Goal: Task Accomplishment & Management: Manage account settings

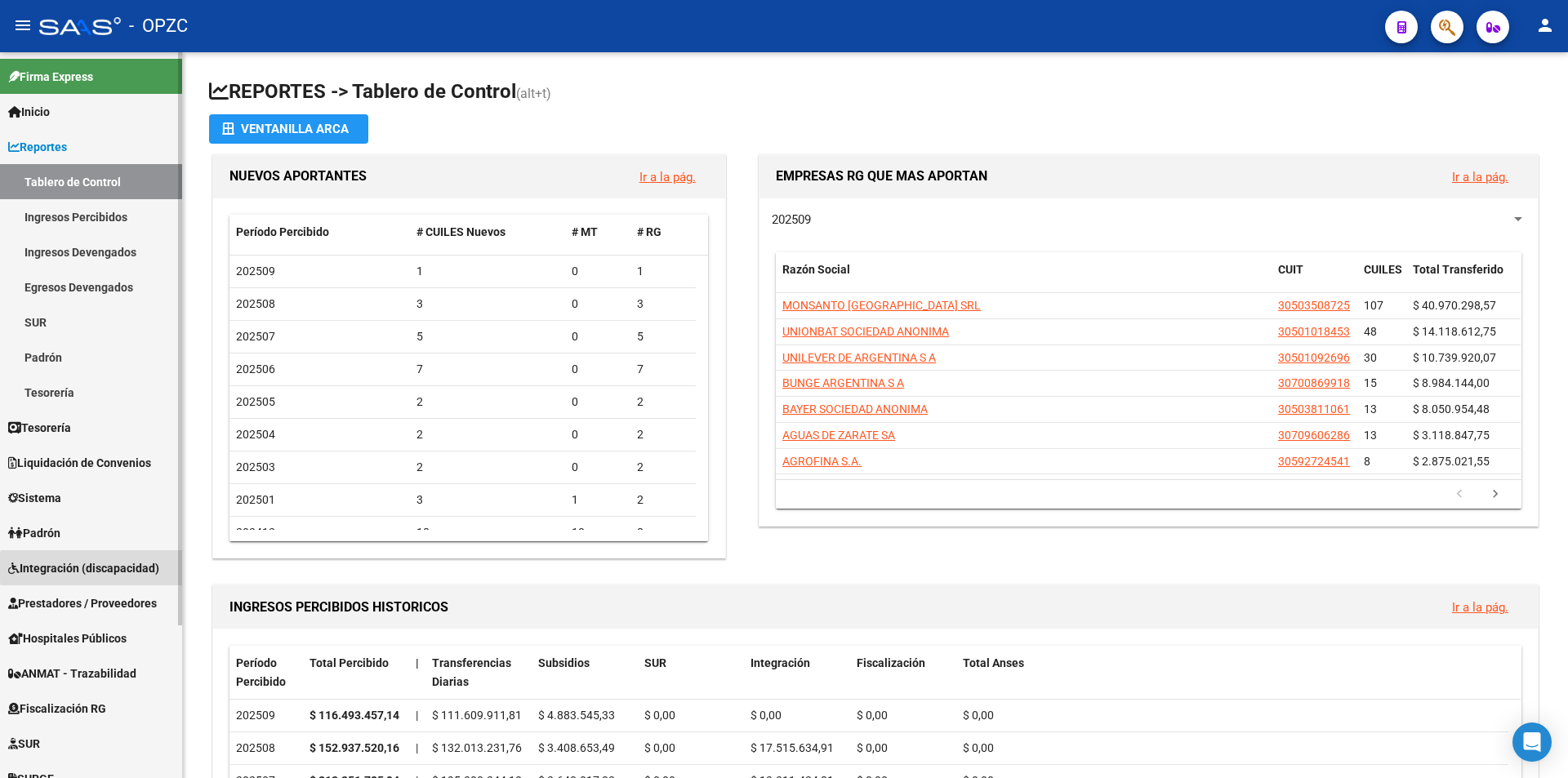
click at [132, 567] on span "Integración (discapacidad)" at bounding box center [83, 568] width 151 height 18
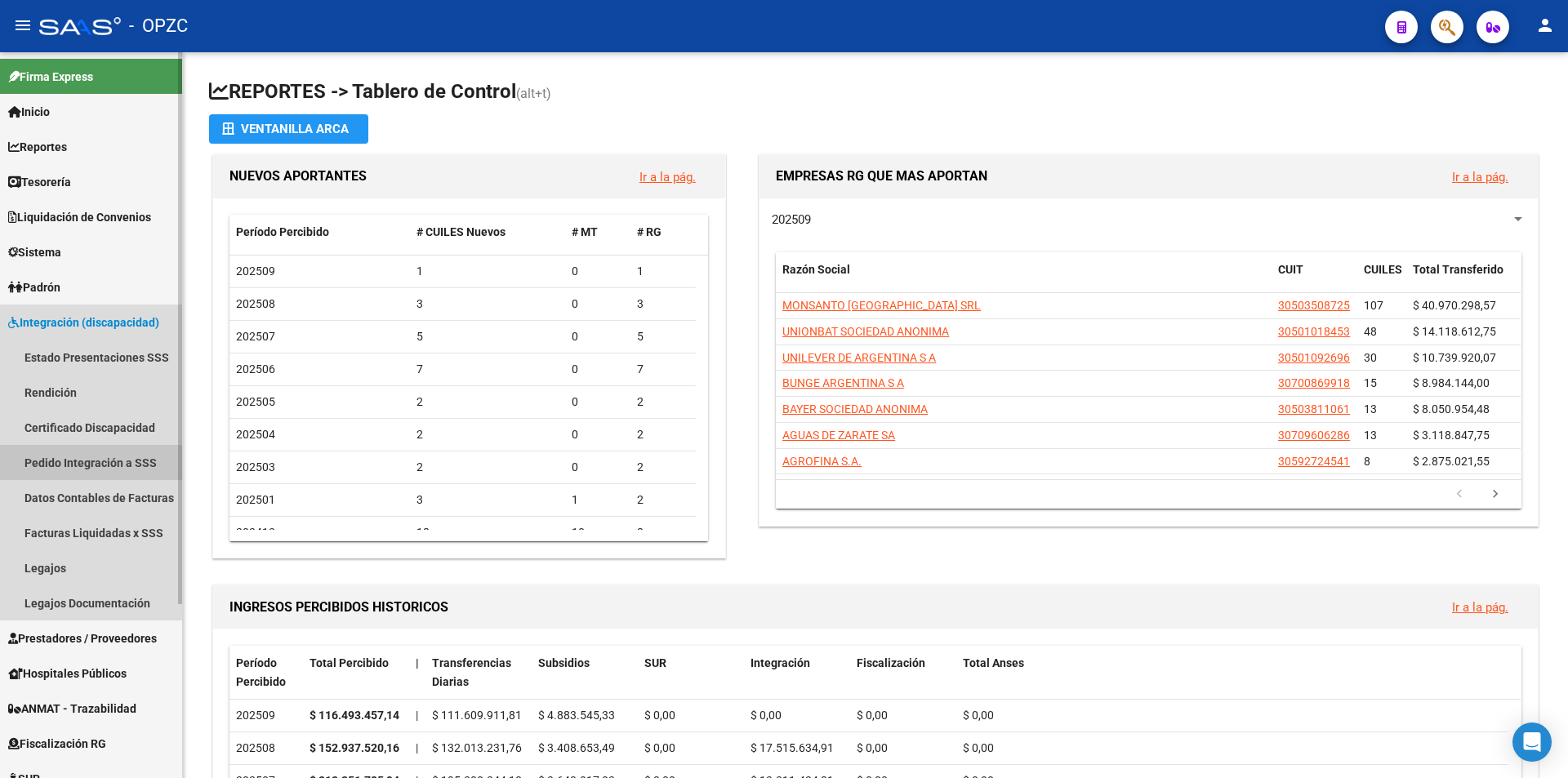
click at [119, 456] on link "Pedido Integración a SSS" at bounding box center [91, 463] width 182 height 35
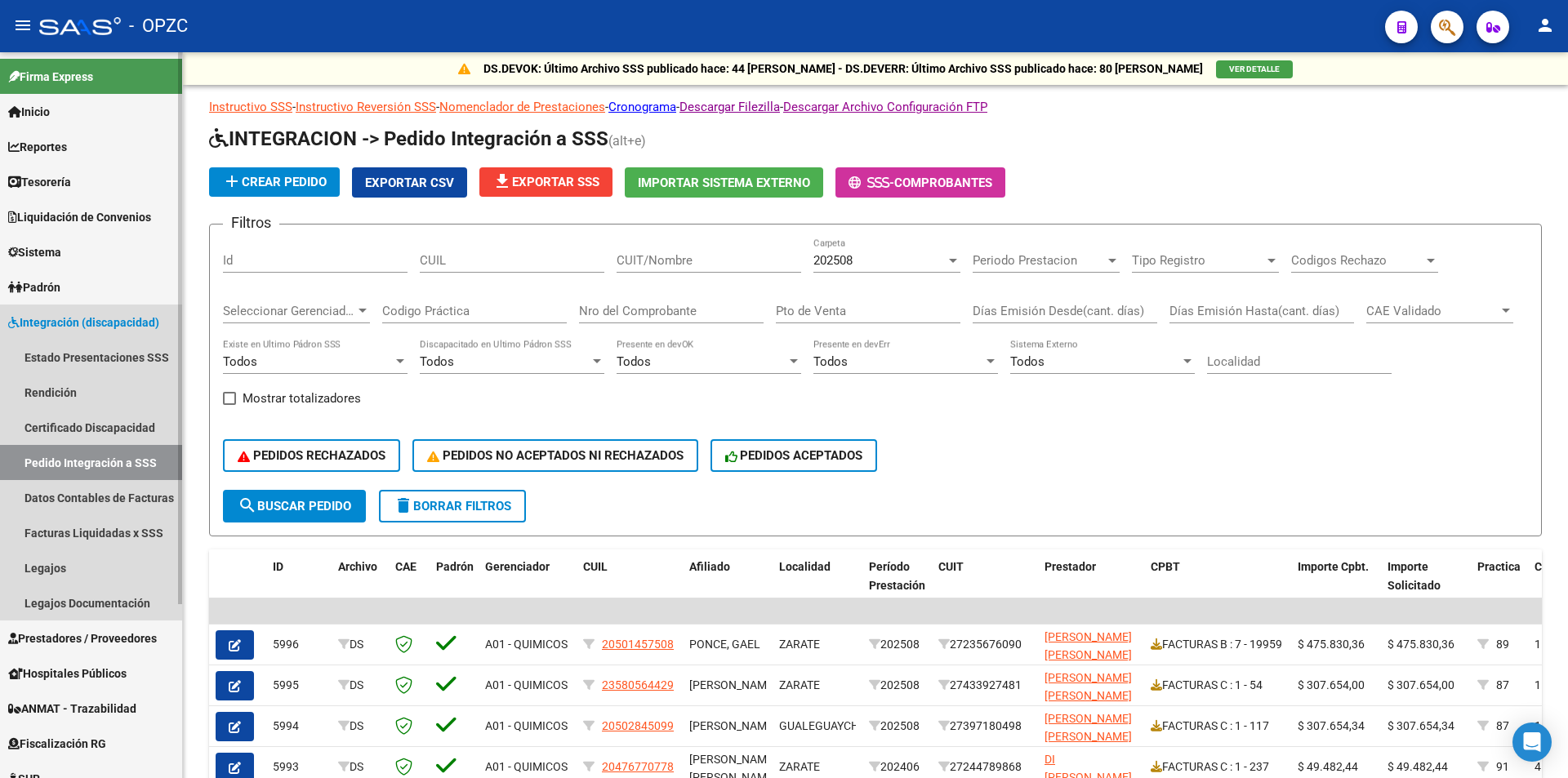
click at [43, 319] on span "Integración (discapacidad)" at bounding box center [83, 322] width 151 height 18
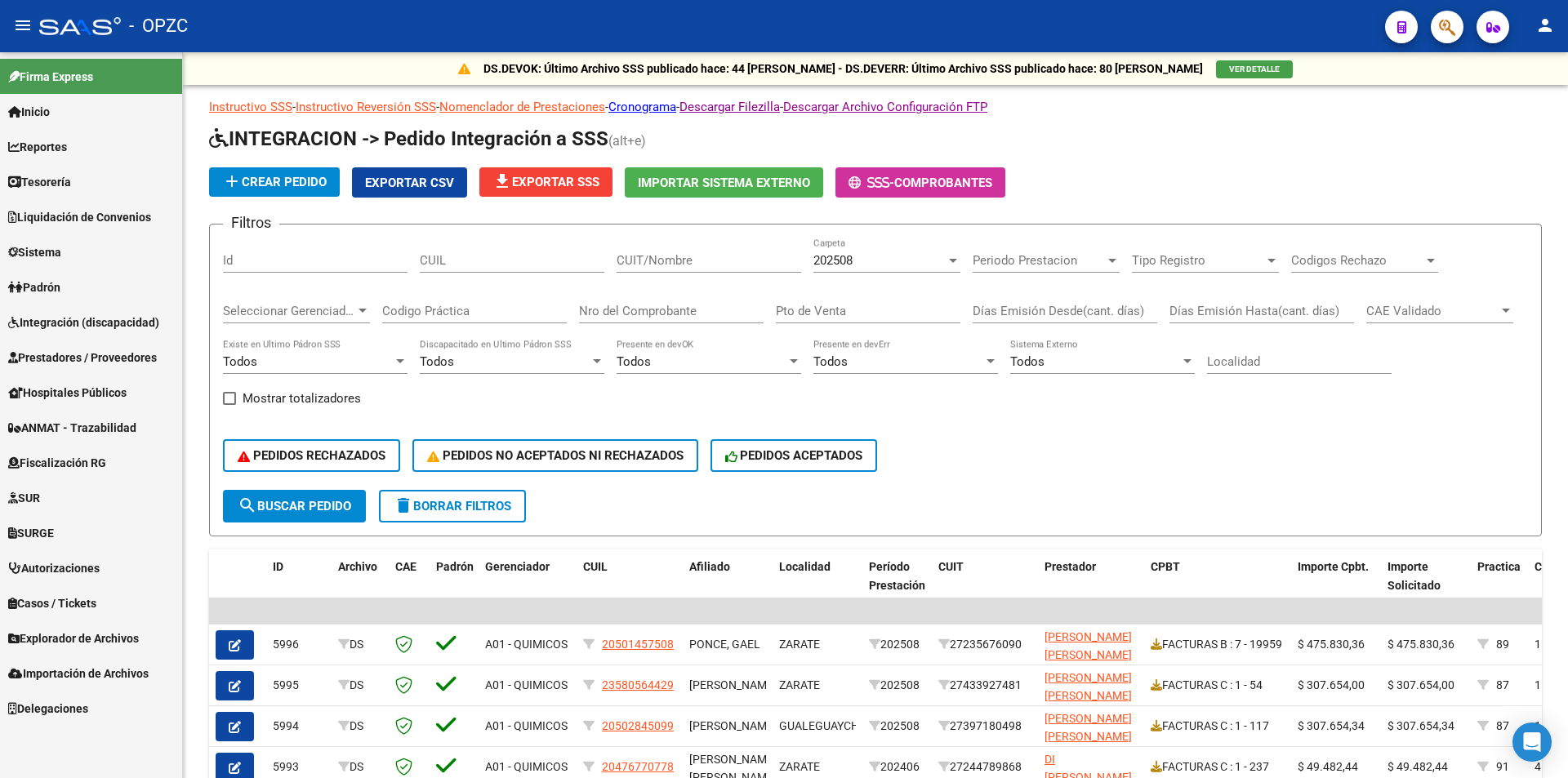
click at [72, 247] on link "Sistema" at bounding box center [91, 252] width 182 height 35
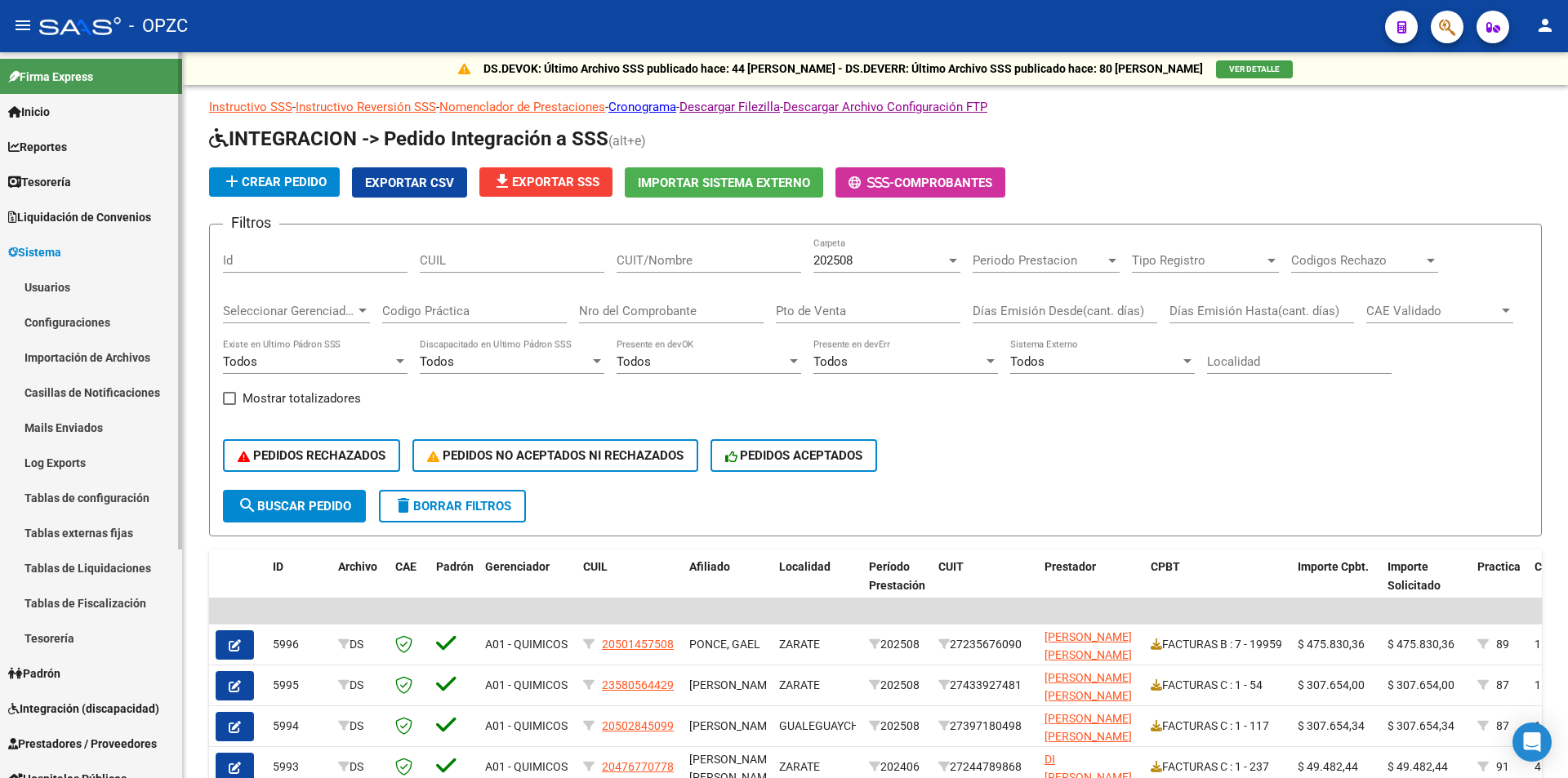
click at [71, 276] on link "Usuarios" at bounding box center [91, 287] width 182 height 35
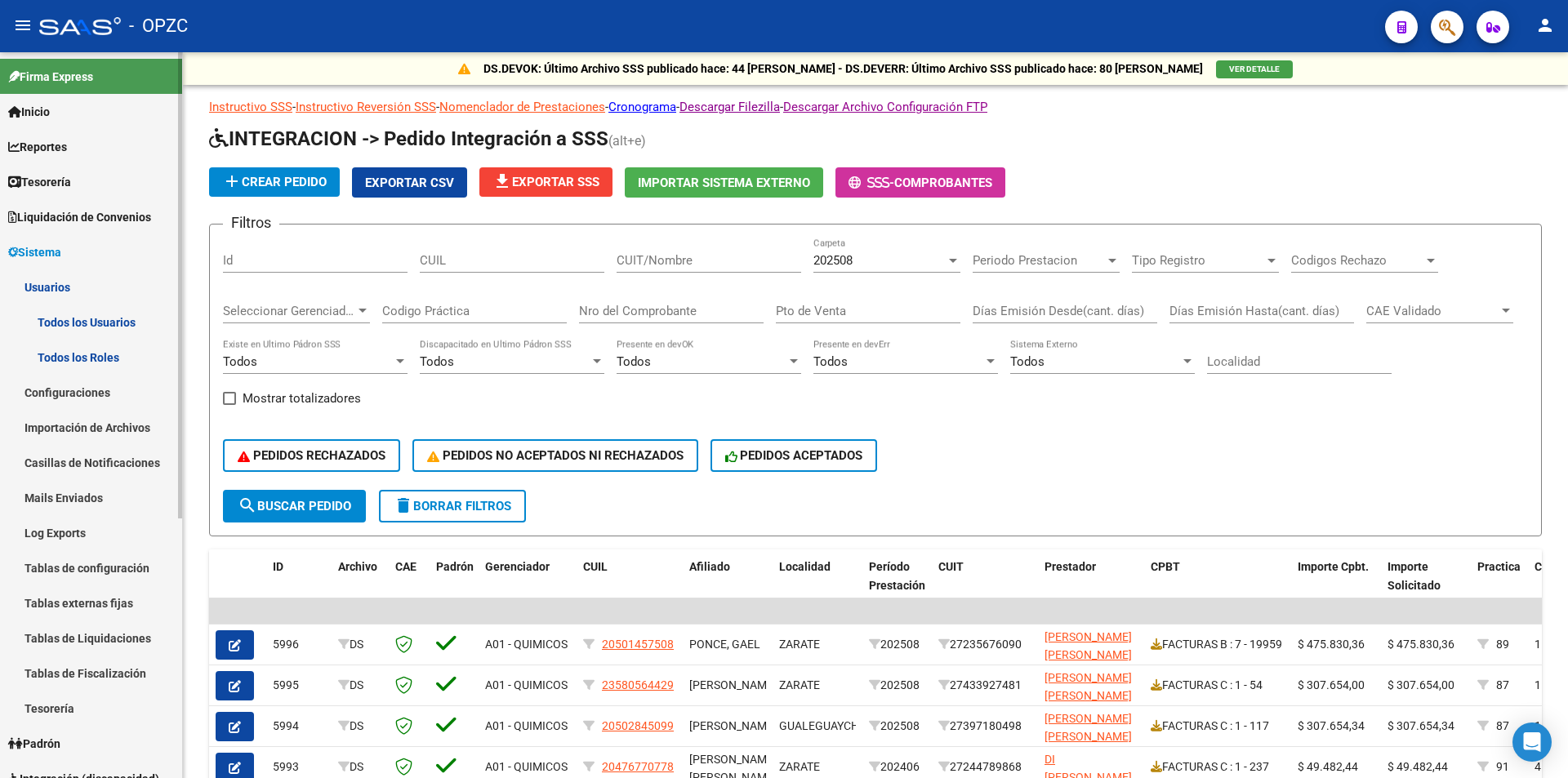
click at [96, 325] on link "Todos los Usuarios" at bounding box center [91, 321] width 182 height 35
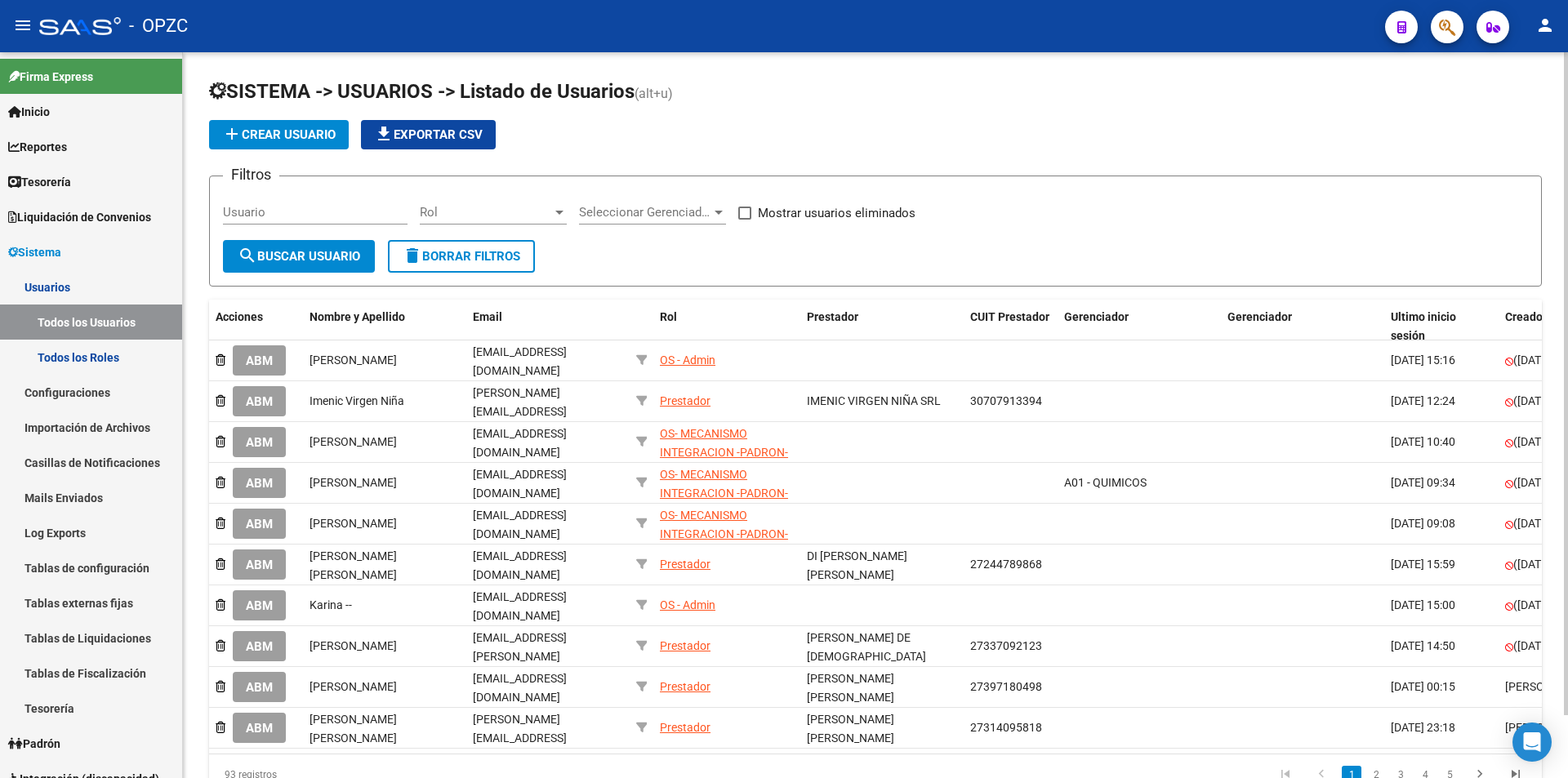
click at [502, 212] on span "Rol" at bounding box center [485, 212] width 132 height 15
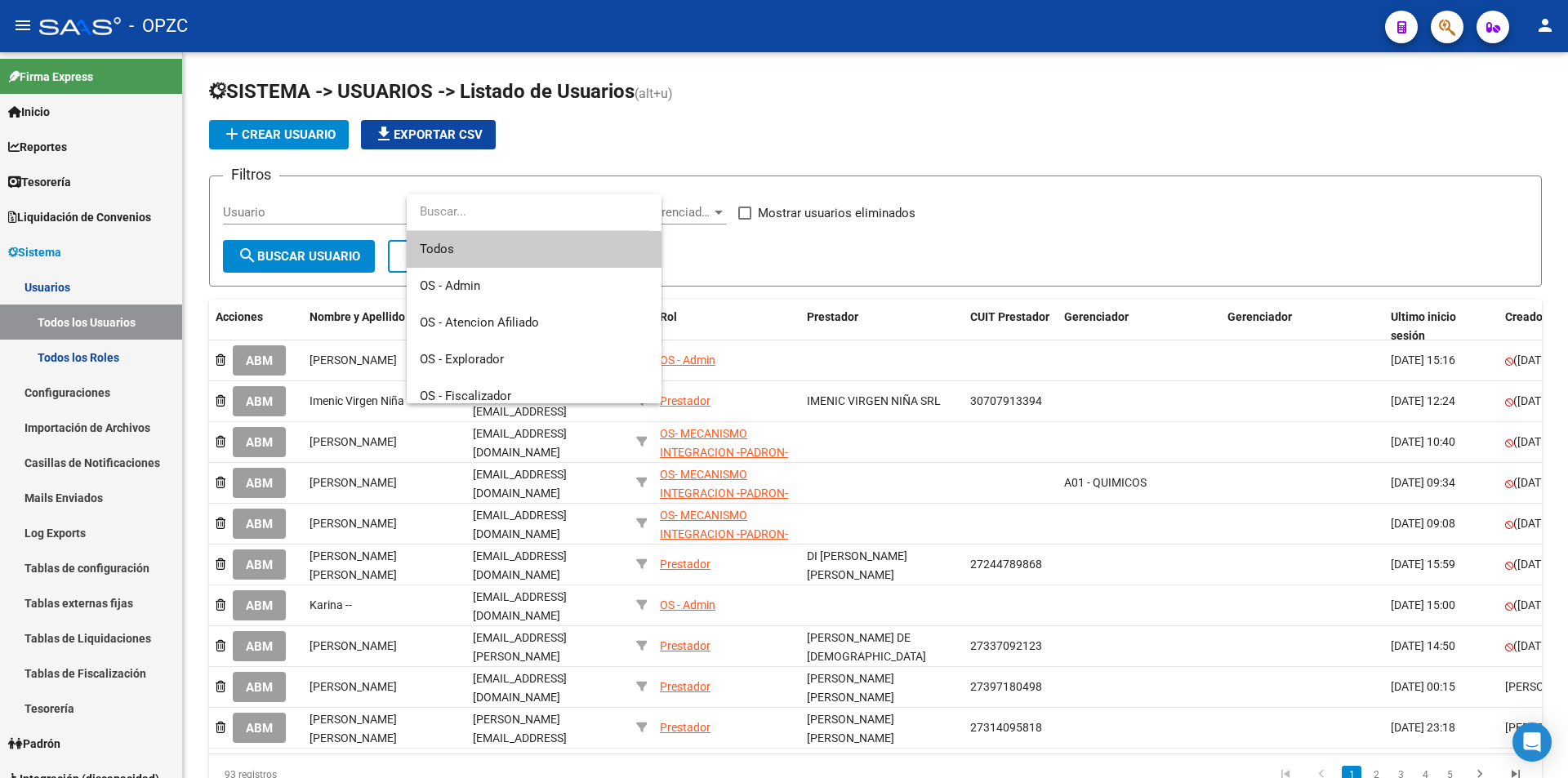
click at [485, 184] on div at bounding box center [784, 389] width 1568 height 778
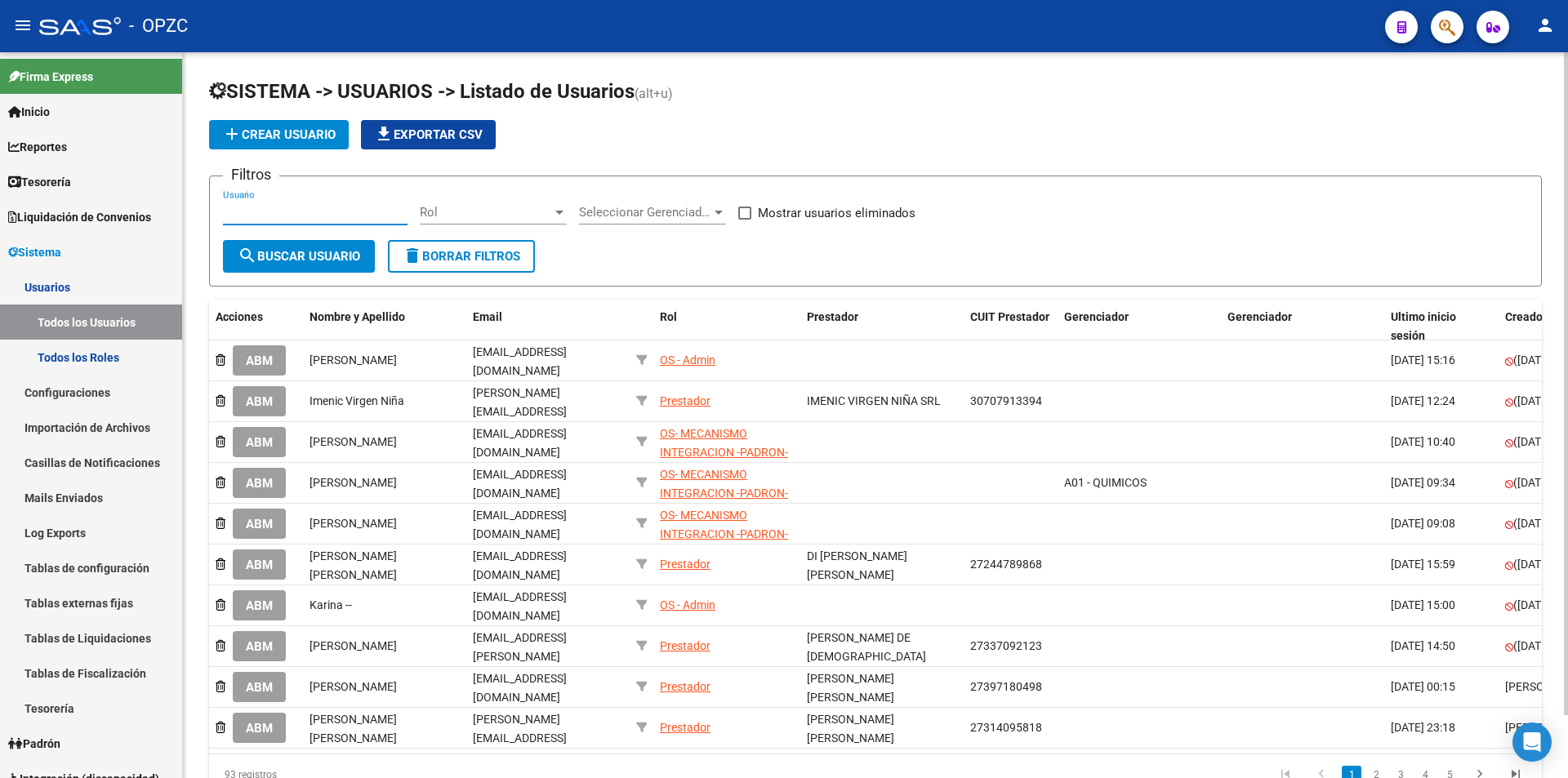
click at [320, 218] on input "Usuario" at bounding box center [316, 212] width 185 height 15
click at [308, 243] on button "search Buscar Usuario" at bounding box center [299, 255] width 152 height 32
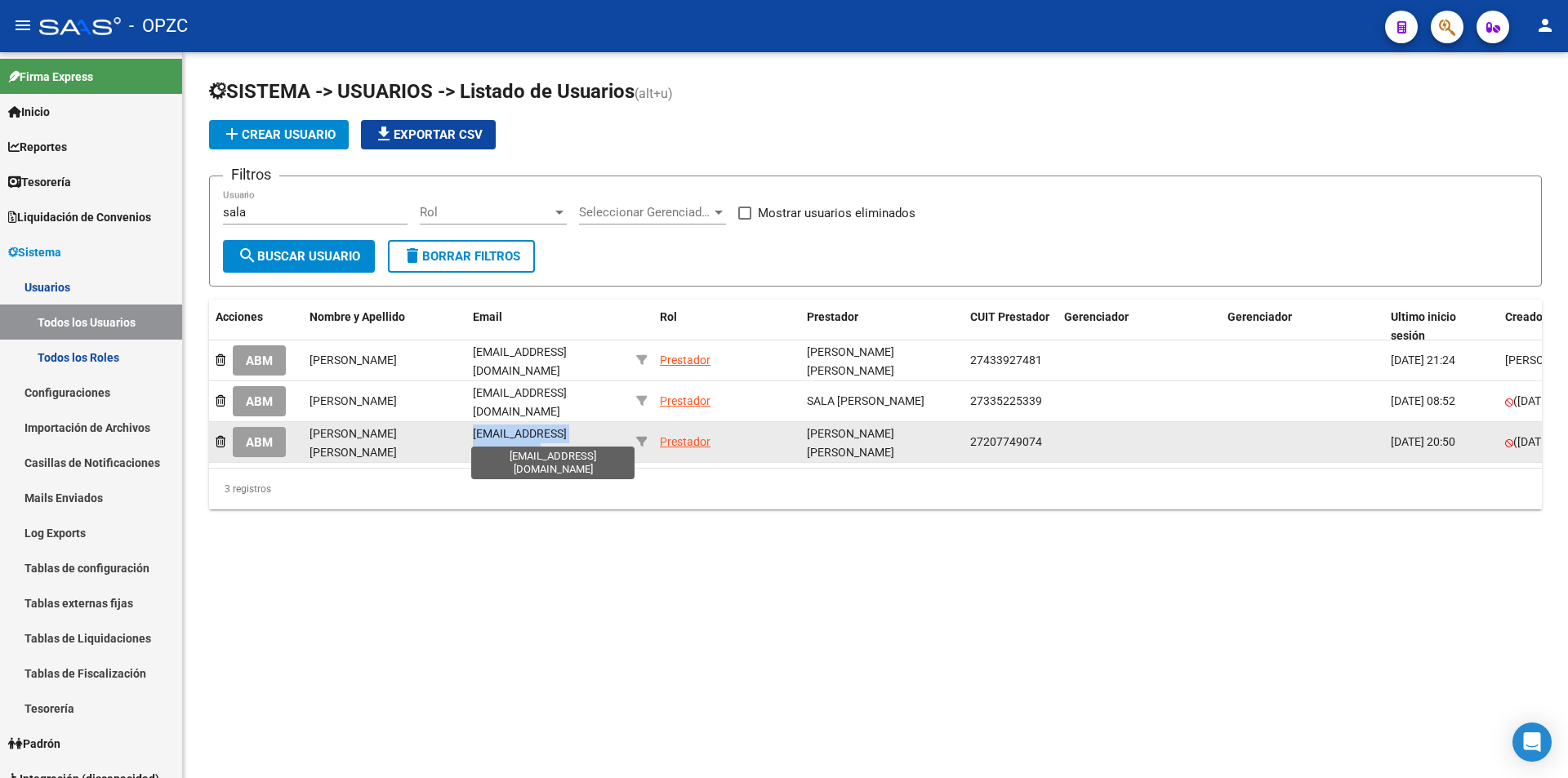
drag, startPoint x: 472, startPoint y: 434, endPoint x: 619, endPoint y: 429, distance: 147.1
click at [619, 429] on datatable-body-cell "[EMAIL_ADDRESS][DOMAIN_NAME]" at bounding box center [547, 442] width 163 height 40
copy span "[EMAIL_ADDRESS][DOMAIN_NAME]"
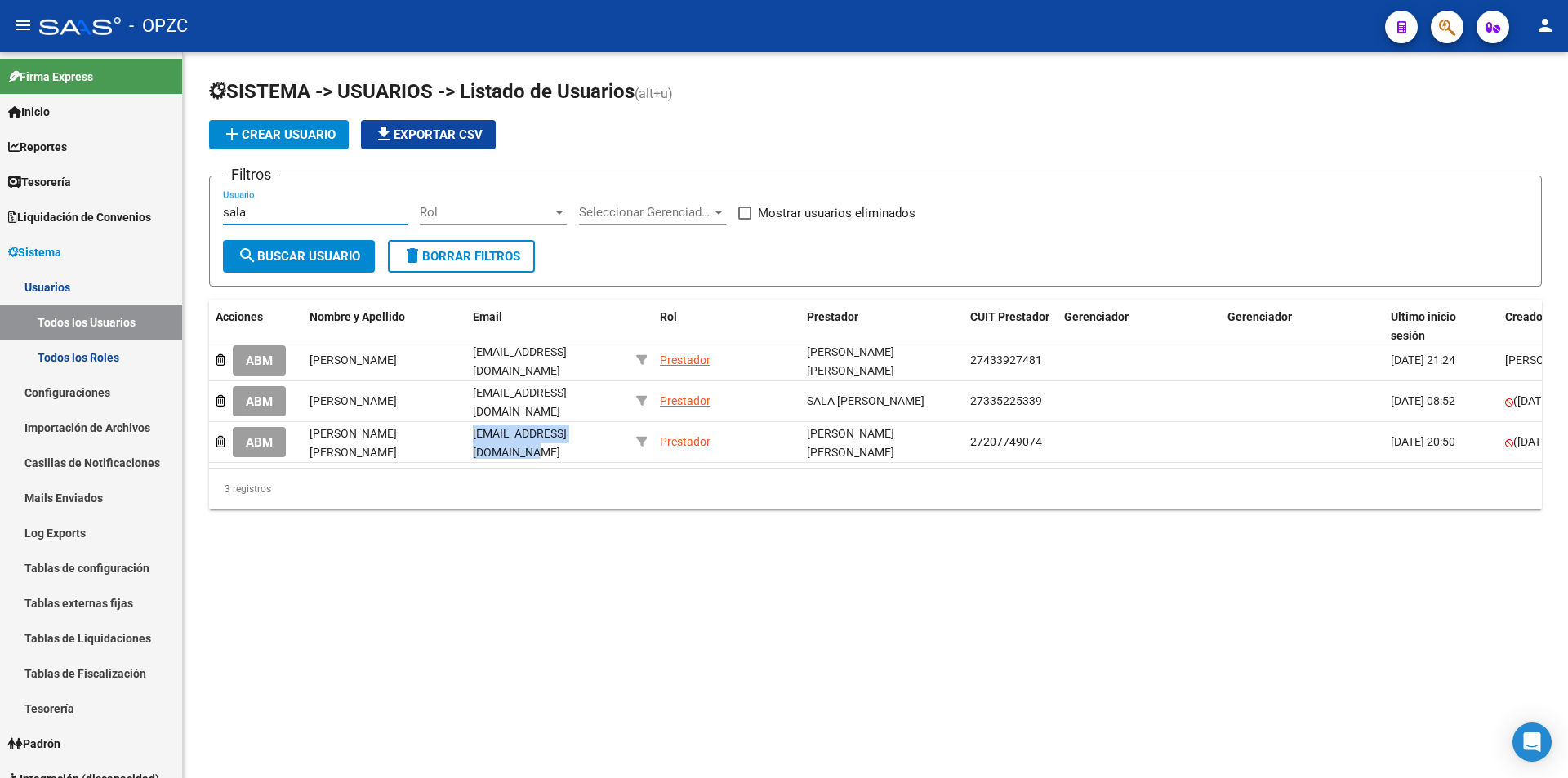
click at [299, 211] on input "sala" at bounding box center [316, 212] width 185 height 15
click at [352, 250] on span "search Buscar Usuario" at bounding box center [299, 256] width 123 height 15
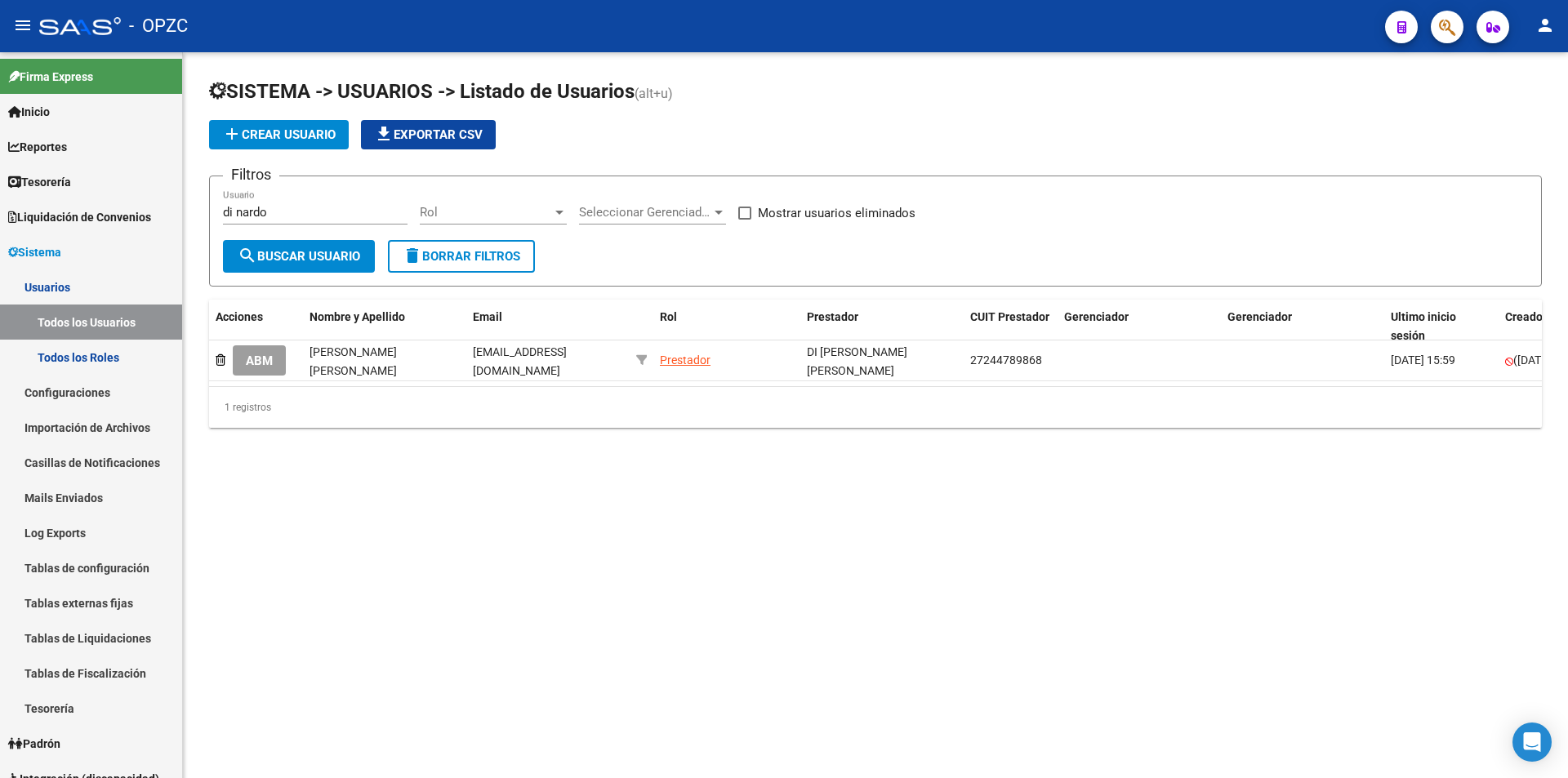
click at [268, 213] on input "di nardo" at bounding box center [316, 212] width 185 height 15
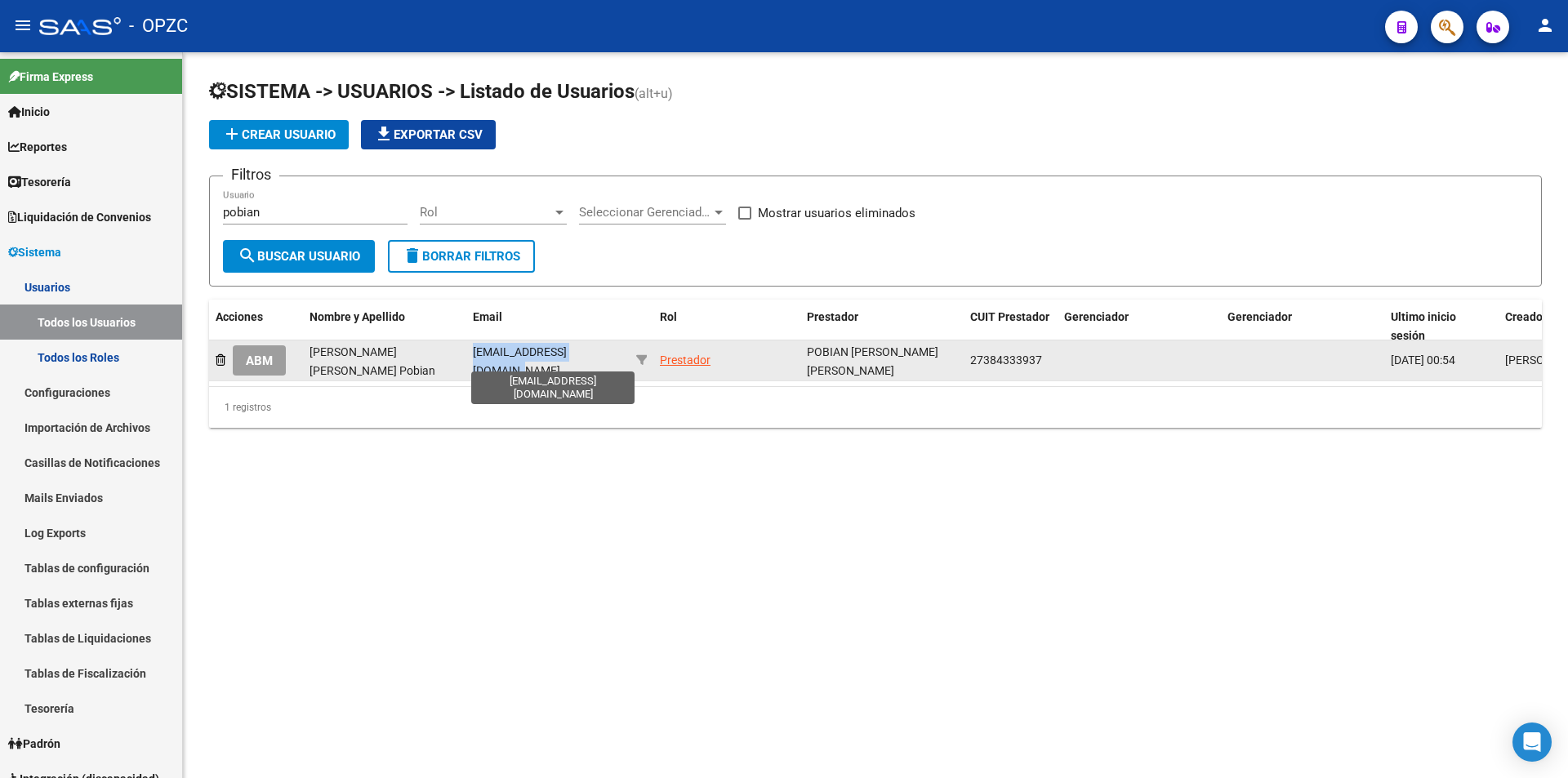
drag, startPoint x: 474, startPoint y: 356, endPoint x: 611, endPoint y: 360, distance: 137.1
click at [611, 360] on div "[EMAIL_ADDRESS][DOMAIN_NAME]" at bounding box center [547, 359] width 150 height 34
copy span "[EMAIL_ADDRESS][DOMAIN_NAME]"
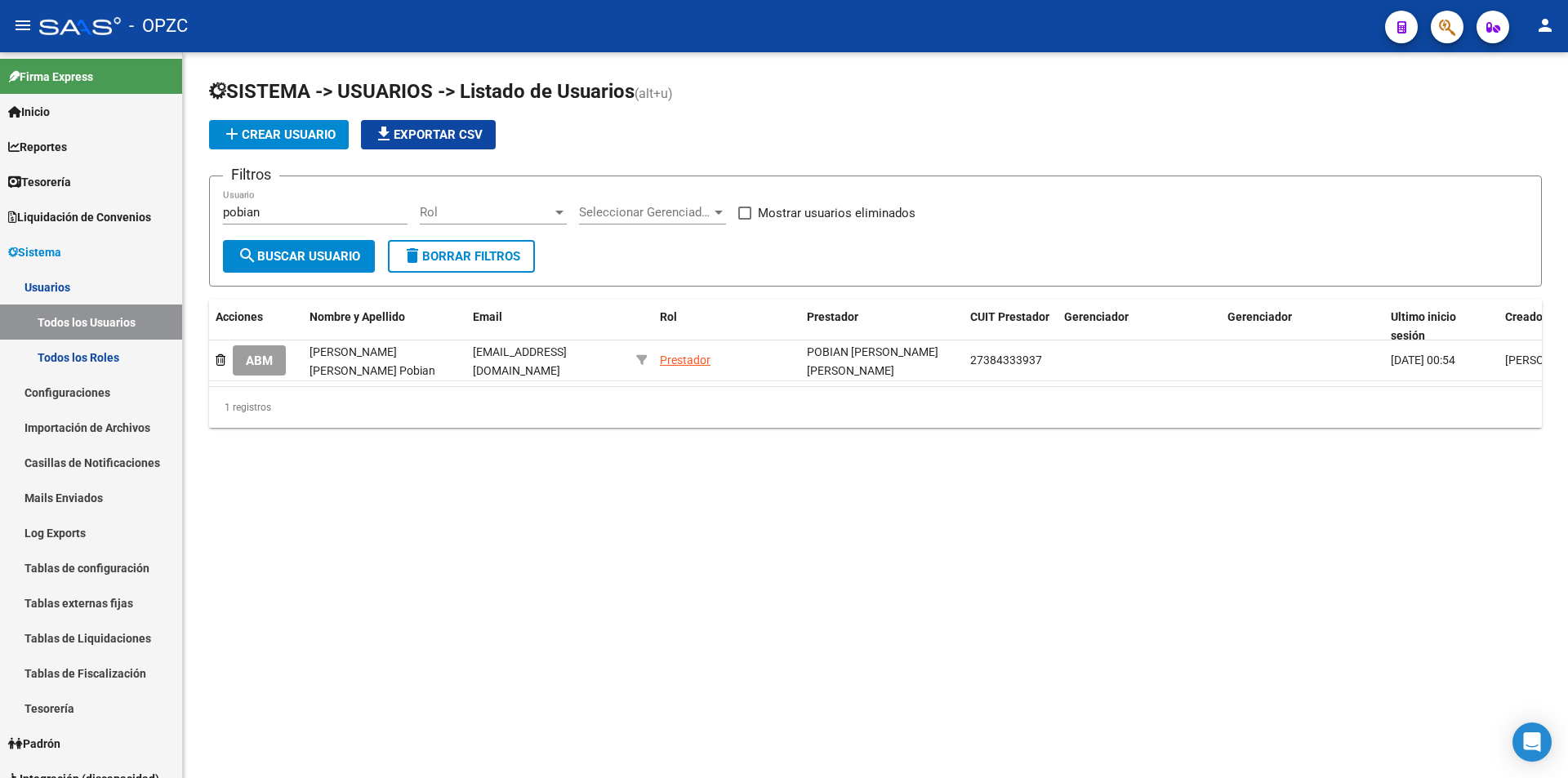
click at [265, 211] on input "pobian" at bounding box center [316, 212] width 185 height 15
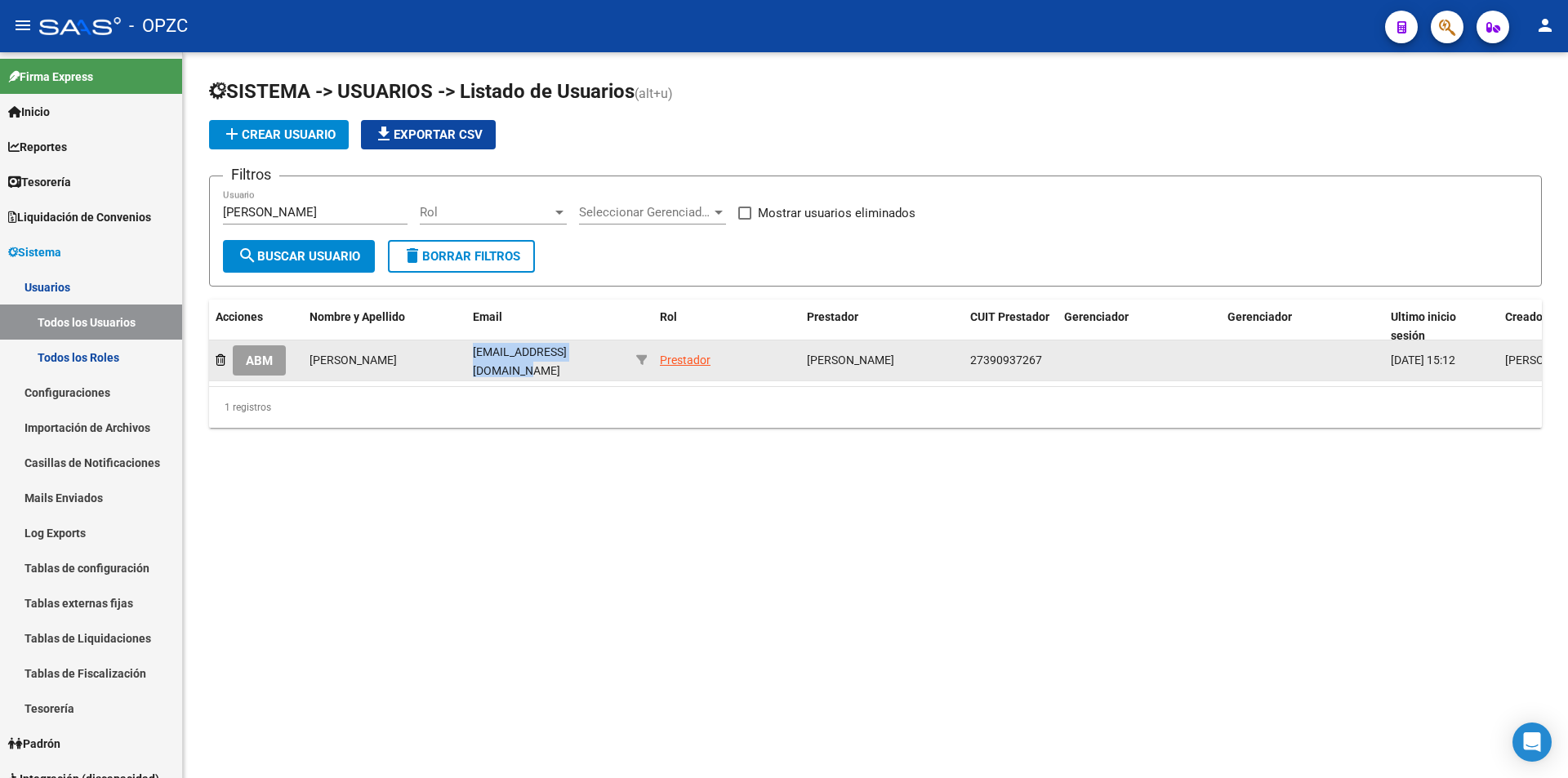
drag, startPoint x: 473, startPoint y: 355, endPoint x: 612, endPoint y: 354, distance: 139.0
click at [612, 354] on div "[EMAIL_ADDRESS][DOMAIN_NAME]" at bounding box center [547, 359] width 150 height 34
copy span "[EMAIL_ADDRESS][DOMAIN_NAME]"
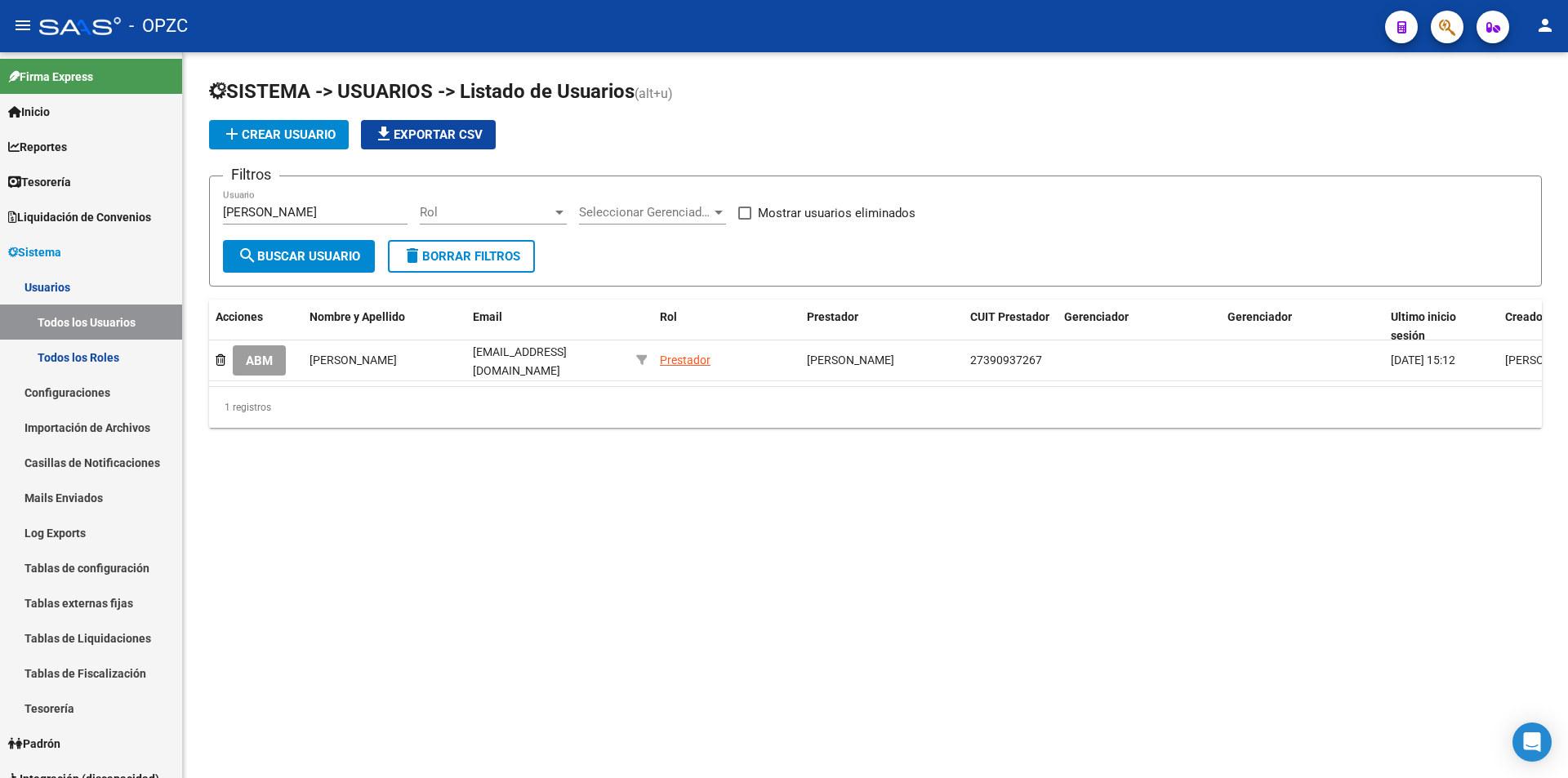
click at [282, 211] on input "[PERSON_NAME]" at bounding box center [316, 212] width 185 height 15
click at [289, 257] on span "search Buscar Usuario" at bounding box center [299, 256] width 123 height 15
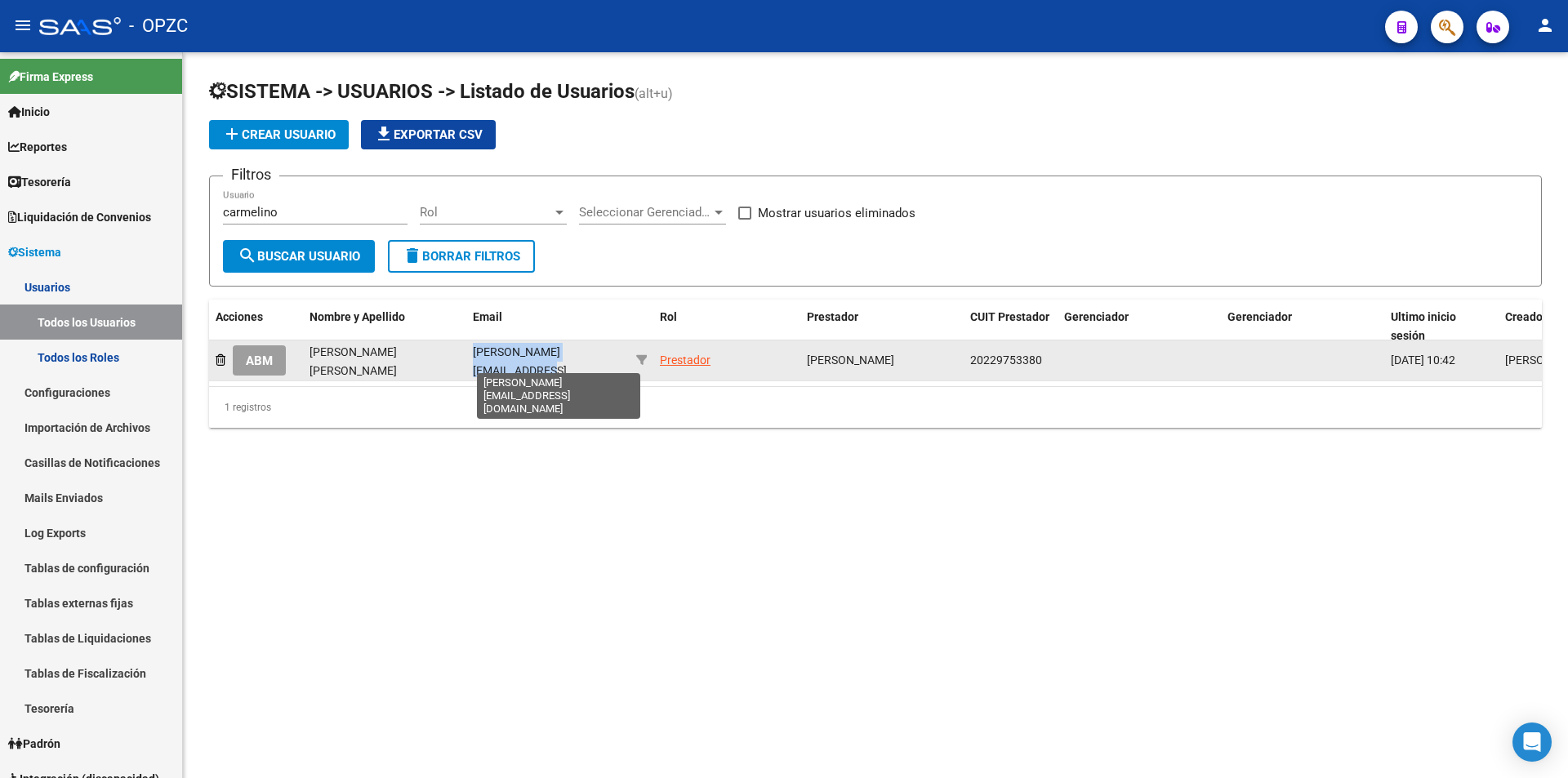
scroll to position [0, 21]
drag, startPoint x: 473, startPoint y: 360, endPoint x: 633, endPoint y: 361, distance: 160.0
click at [633, 361] on div "ABM [PERSON_NAME] [PERSON_NAME] [PERSON_NAME][EMAIL_ADDRESS][DOMAIN_NAME] Prest…" at bounding box center [955, 361] width 1493 height 41
copy span "[PERSON_NAME][EMAIL_ADDRESS][DOMAIN_NAME]"
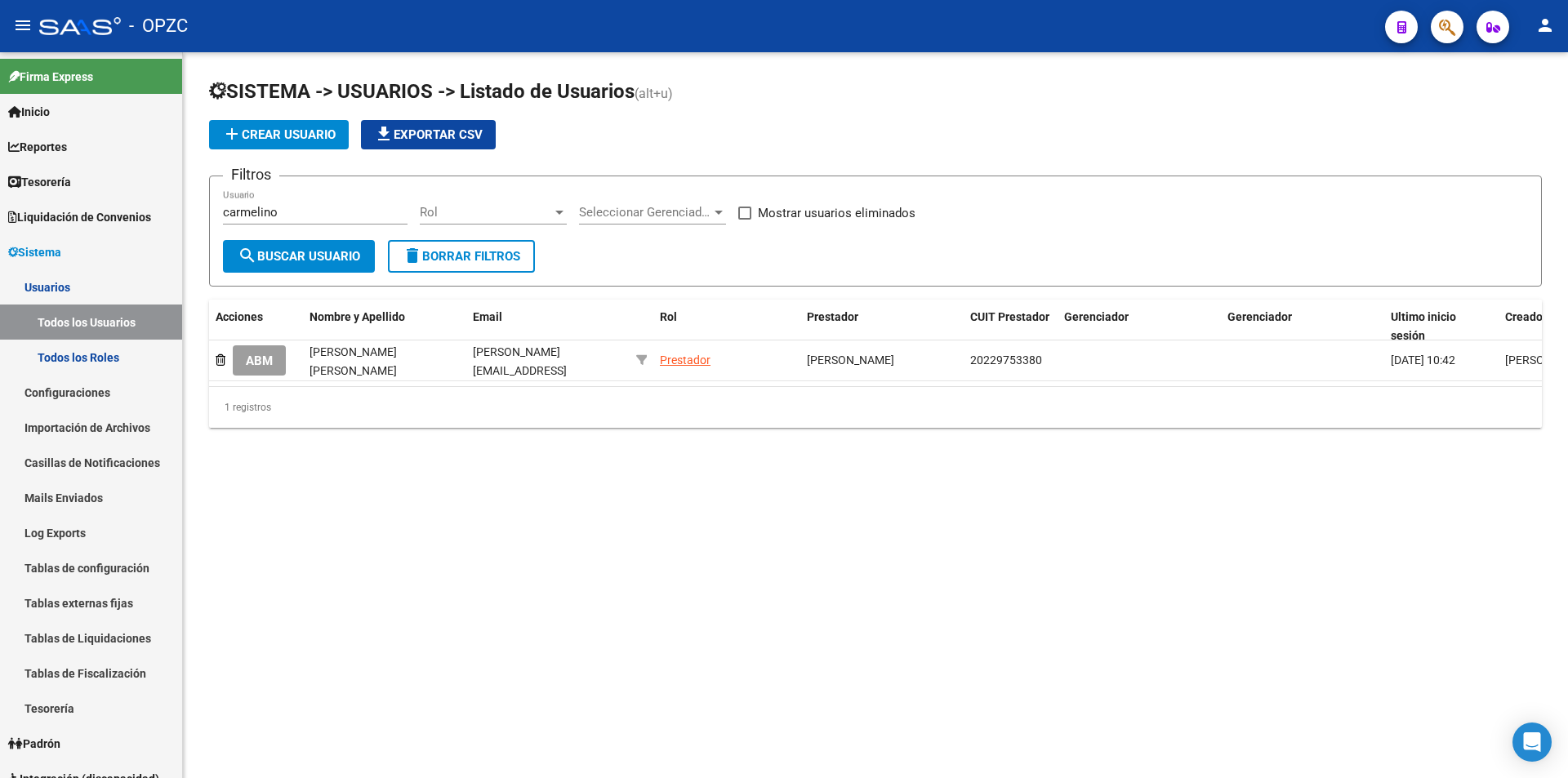
click at [324, 213] on input "carmelino" at bounding box center [316, 212] width 185 height 15
click at [273, 249] on span "search Buscar Usuario" at bounding box center [299, 256] width 123 height 15
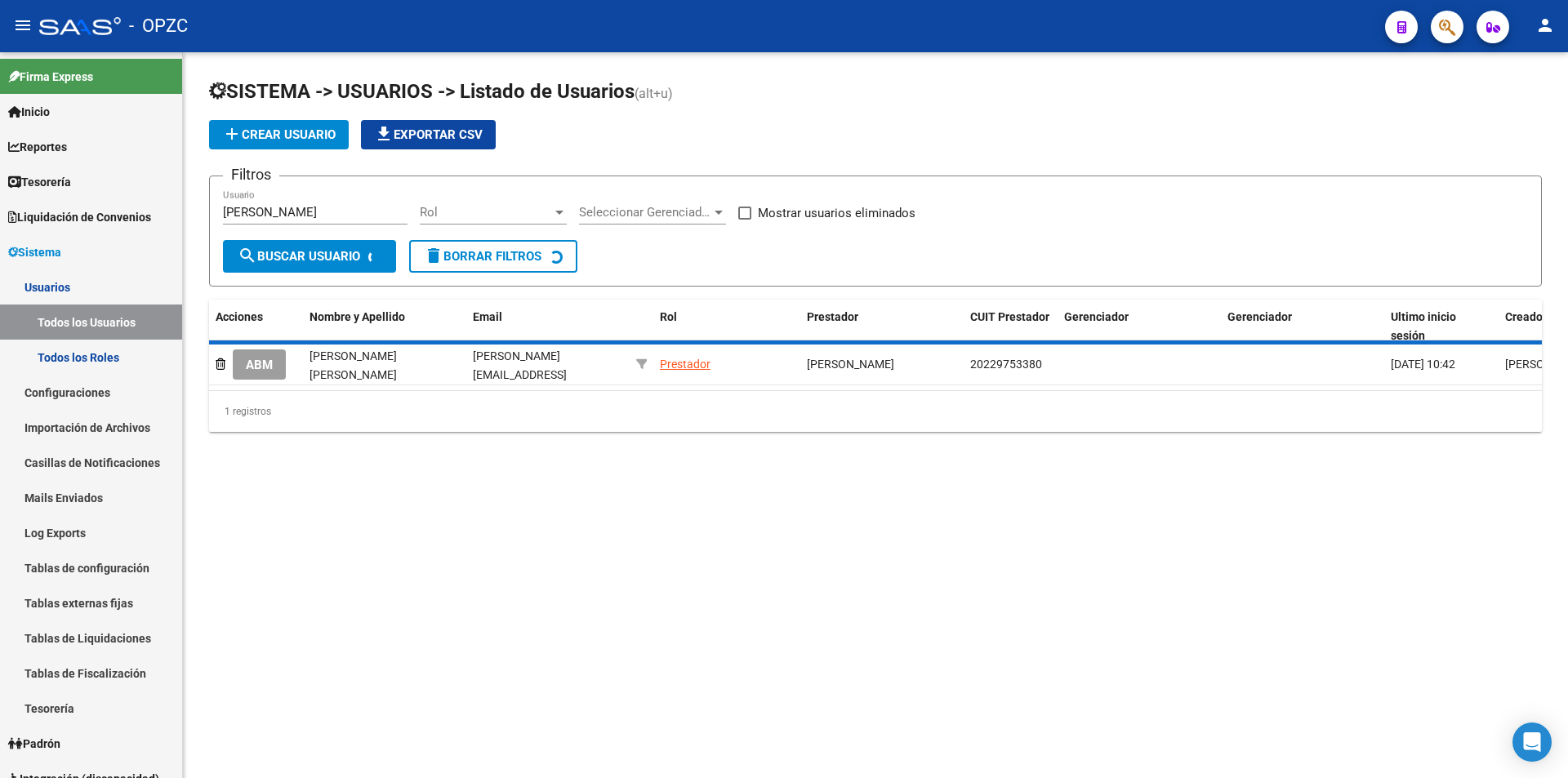
scroll to position [0, 0]
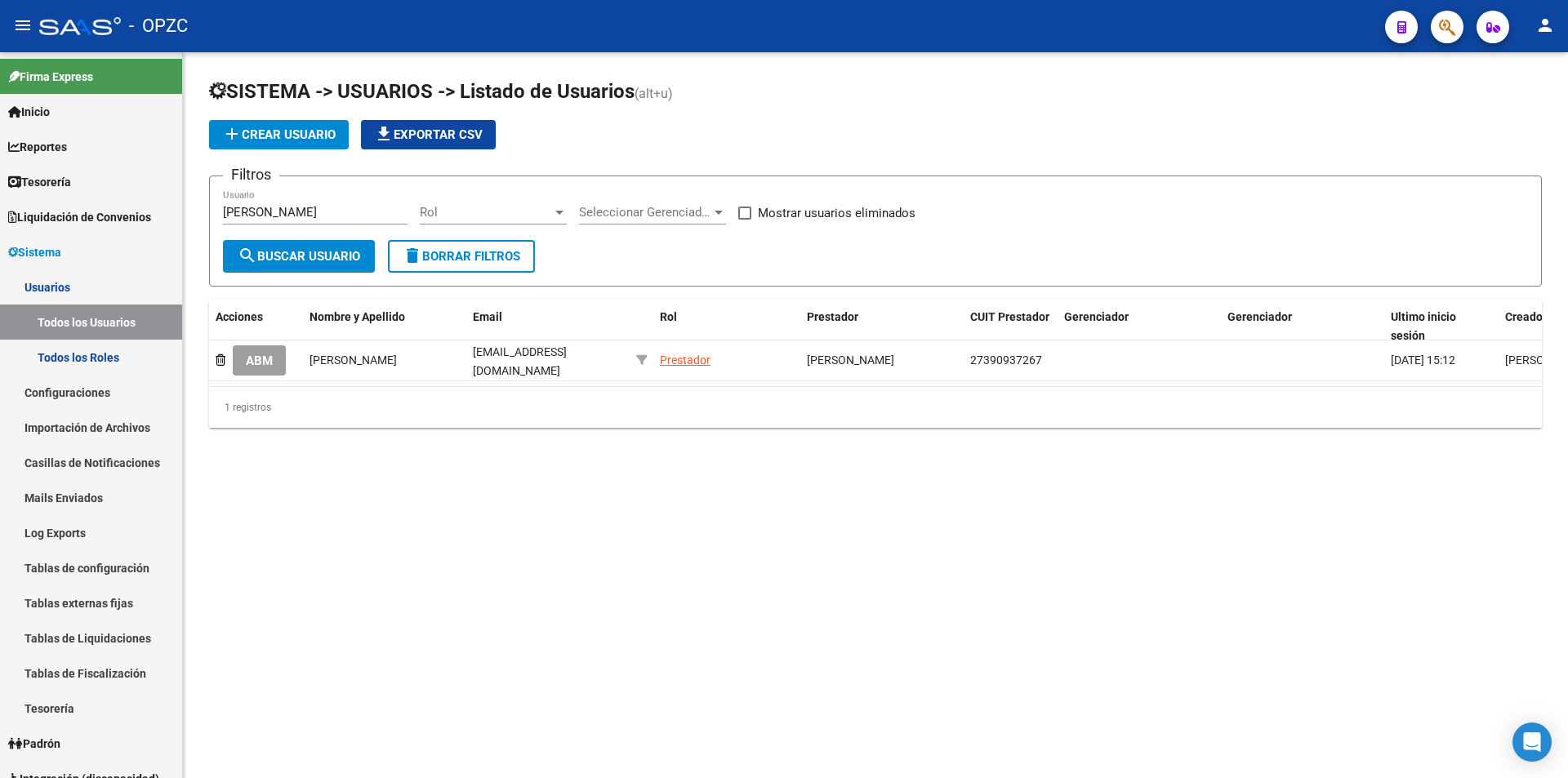
click at [292, 219] on input "[PERSON_NAME]" at bounding box center [316, 212] width 185 height 15
type input "nieto"
click at [289, 256] on span "search Buscar Usuario" at bounding box center [299, 256] width 123 height 15
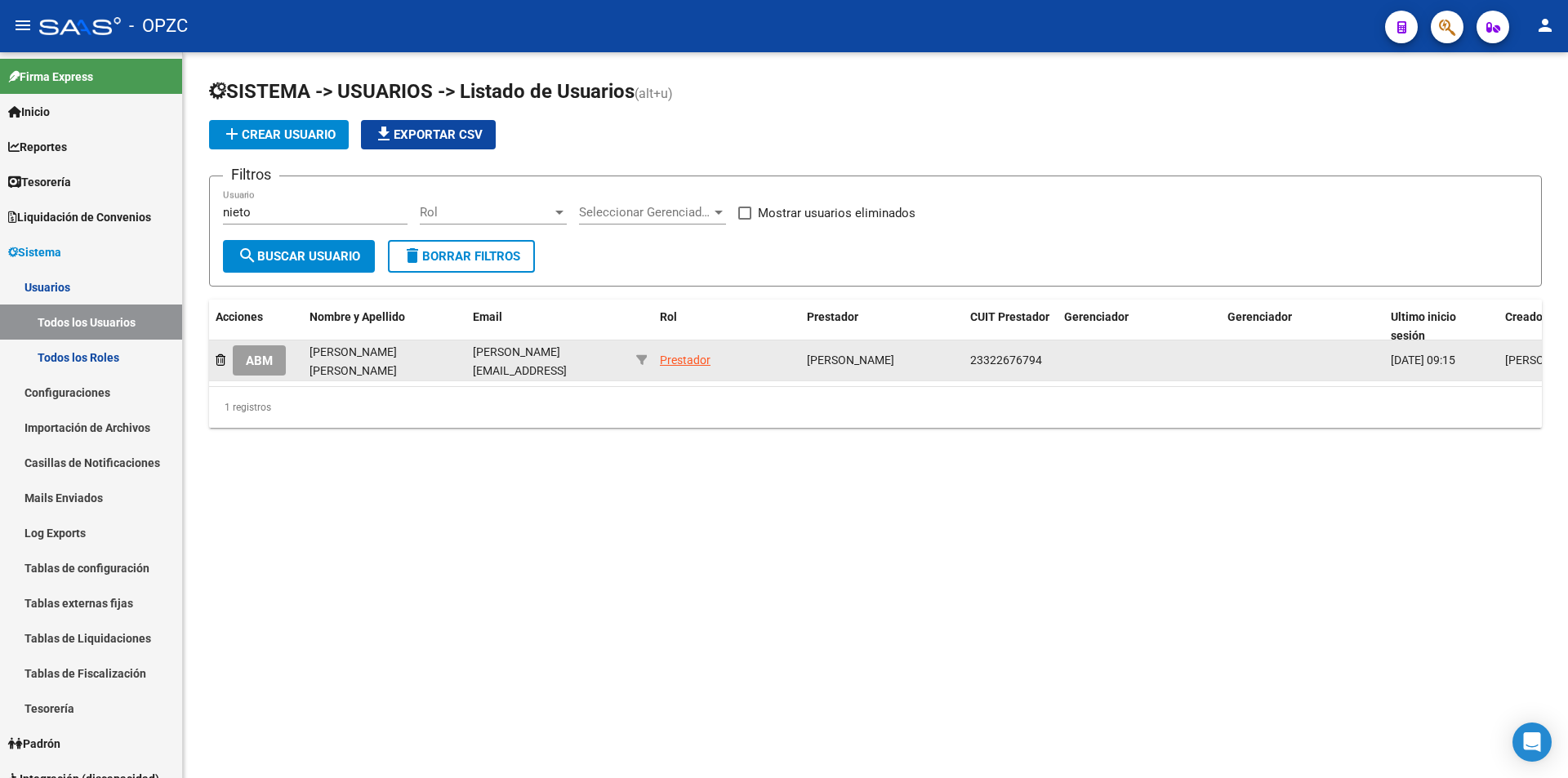
drag, startPoint x: 506, startPoint y: 363, endPoint x: 484, endPoint y: 354, distance: 23.8
click at [484, 354] on span "[PERSON_NAME][EMAIL_ADDRESS][PERSON_NAME][DOMAIN_NAME]" at bounding box center [519, 379] width 94 height 69
click at [560, 360] on span "[PERSON_NAME][EMAIL_ADDRESS][PERSON_NAME][DOMAIN_NAME]" at bounding box center [519, 379] width 94 height 69
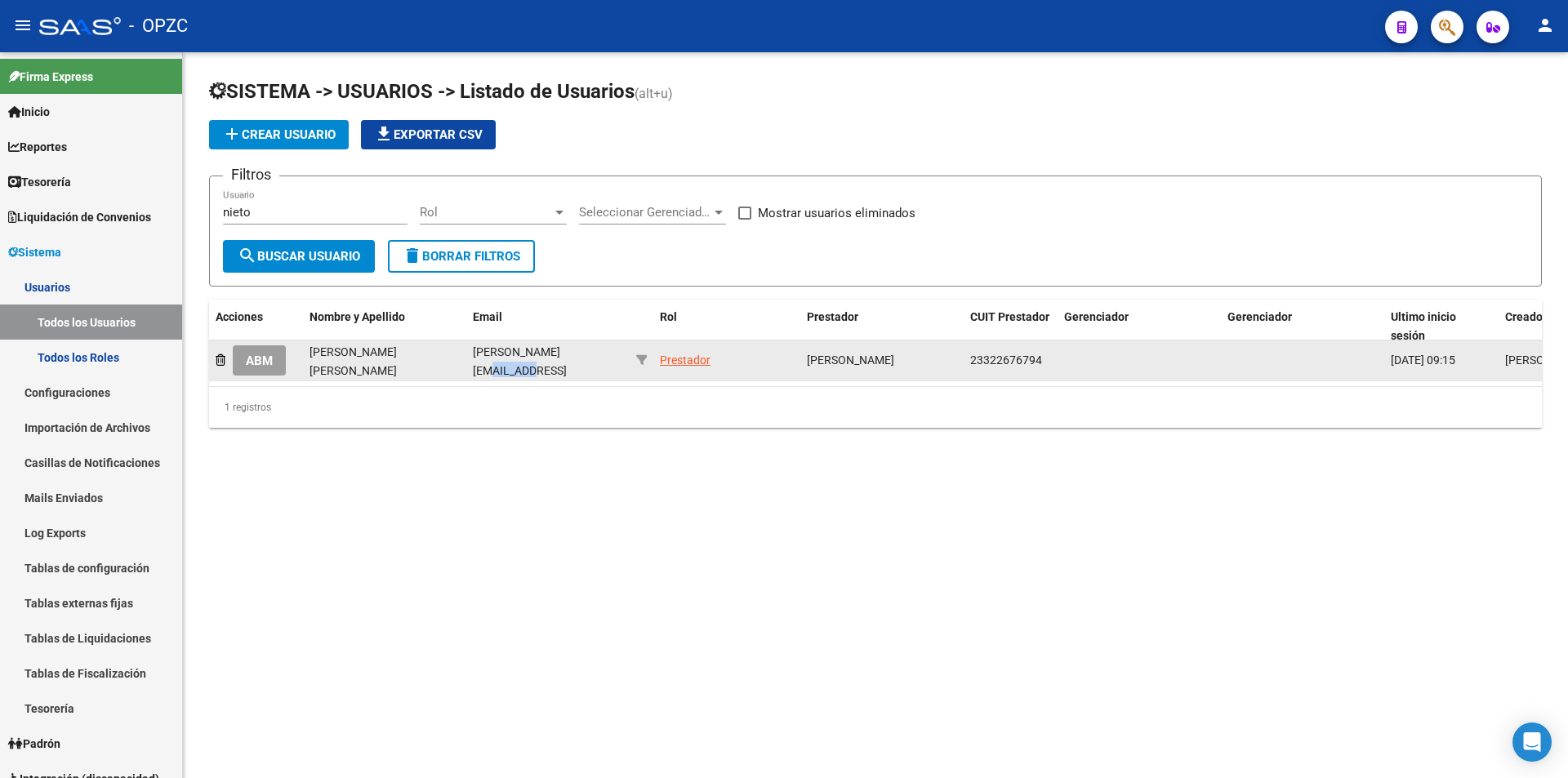
click at [273, 354] on span "ABM" at bounding box center [259, 361] width 27 height 15
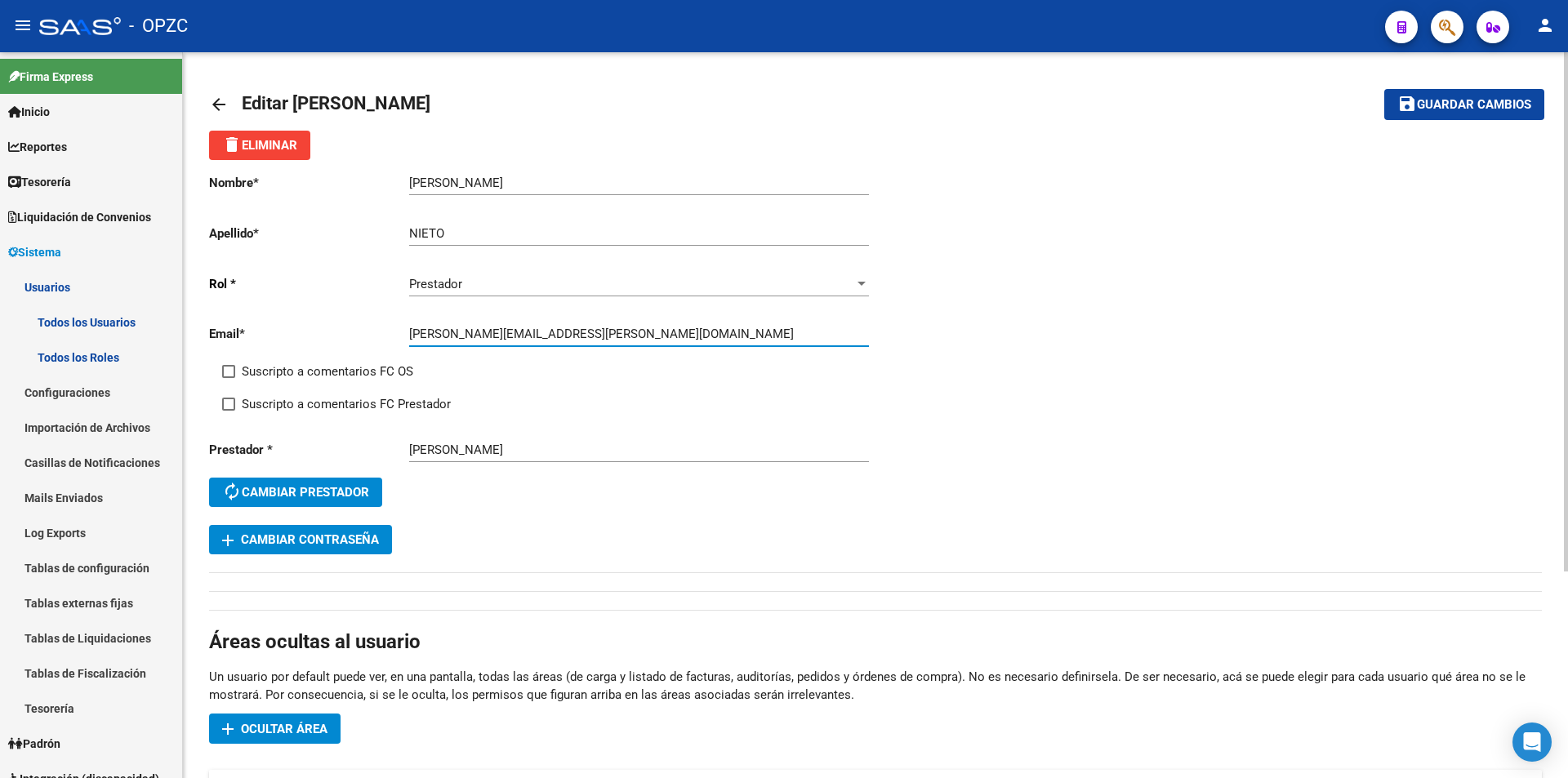
drag, startPoint x: 410, startPoint y: 332, endPoint x: 576, endPoint y: 336, distance: 166.0
click at [576, 336] on input "[PERSON_NAME][EMAIL_ADDRESS][PERSON_NAME][DOMAIN_NAME]" at bounding box center [638, 334] width 459 height 15
click at [214, 103] on mat-icon "arrow_back" at bounding box center [219, 105] width 19 height 19
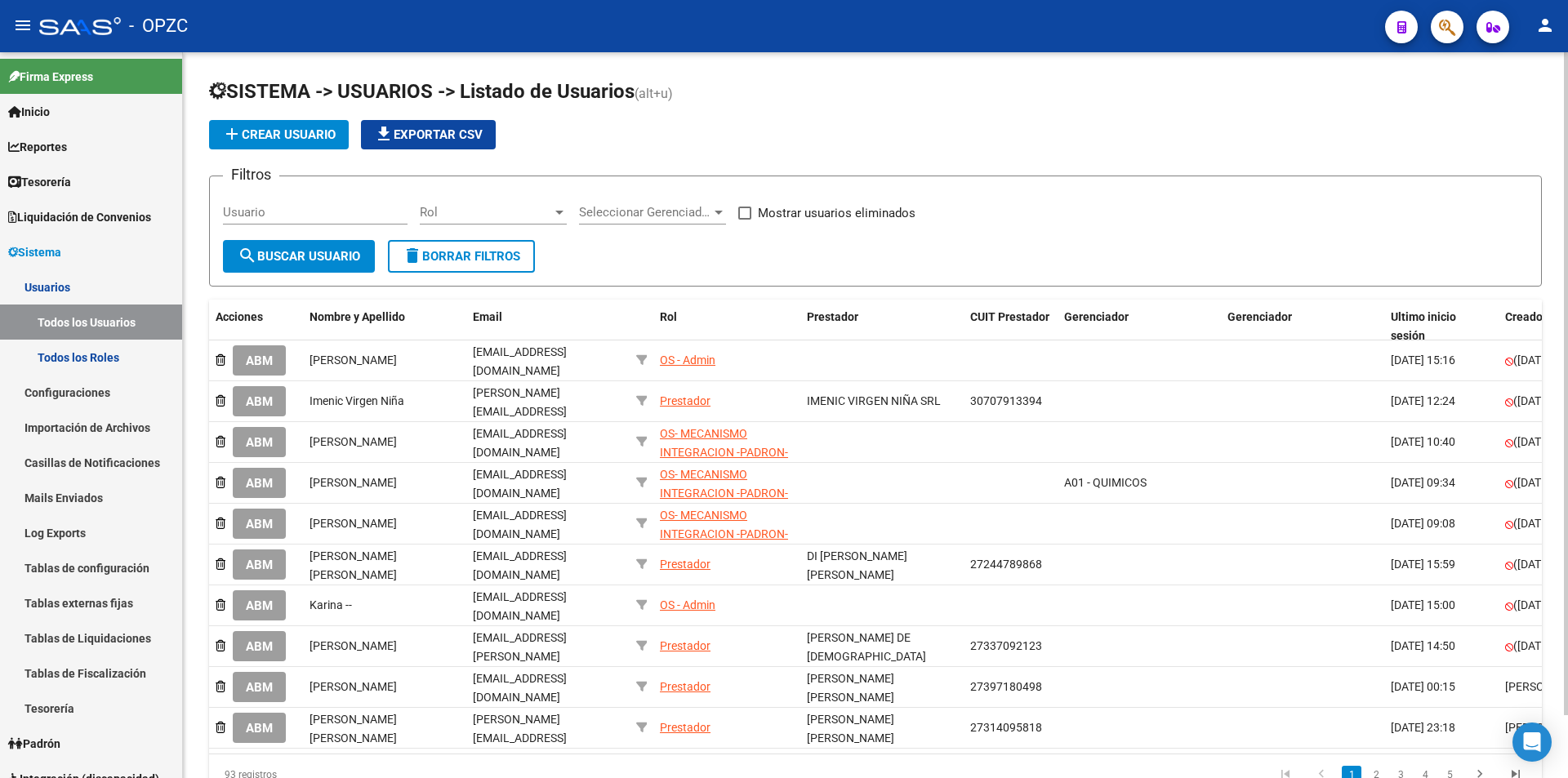
click at [289, 217] on input "Usuario" at bounding box center [316, 212] width 185 height 15
type input "[PERSON_NAME]"
click at [303, 255] on span "search Buscar Usuario" at bounding box center [299, 256] width 123 height 15
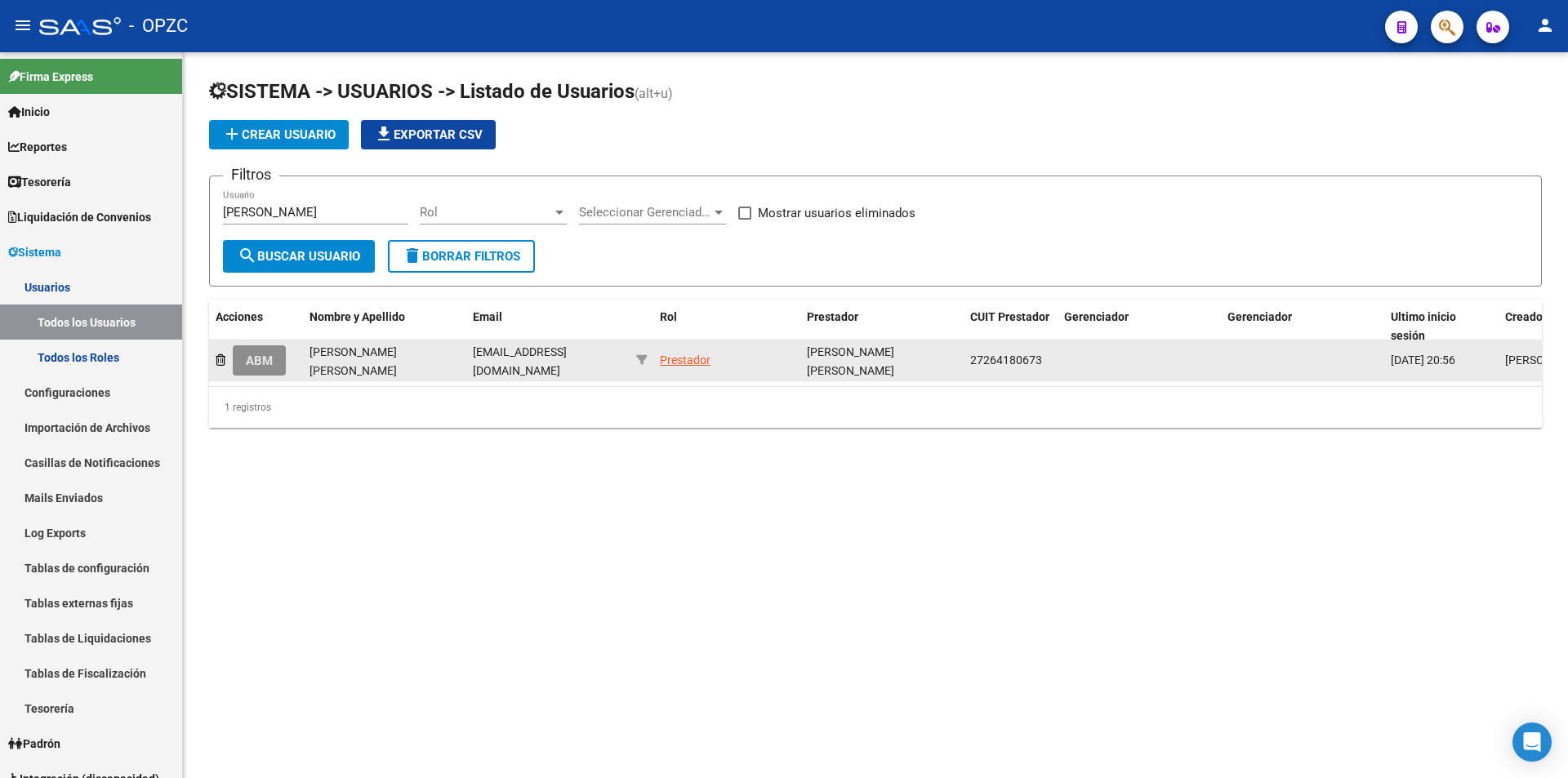
click at [240, 354] on button "ABM" at bounding box center [259, 360] width 53 height 30
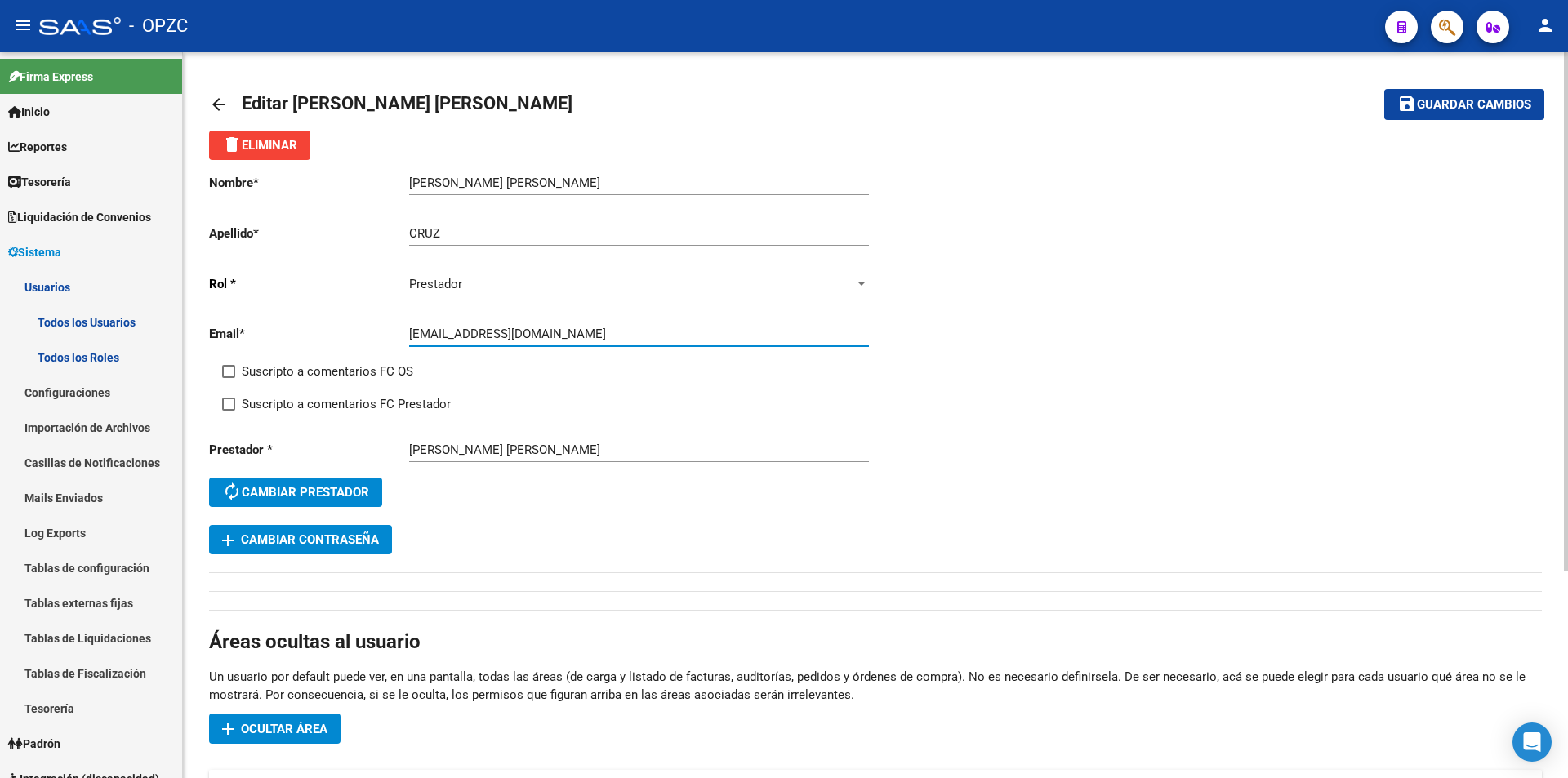
drag, startPoint x: 409, startPoint y: 335, endPoint x: 573, endPoint y: 335, distance: 164.0
click at [573, 335] on input "[EMAIL_ADDRESS][DOMAIN_NAME]" at bounding box center [638, 334] width 459 height 15
click at [227, 106] on mat-icon "arrow_back" at bounding box center [219, 105] width 19 height 19
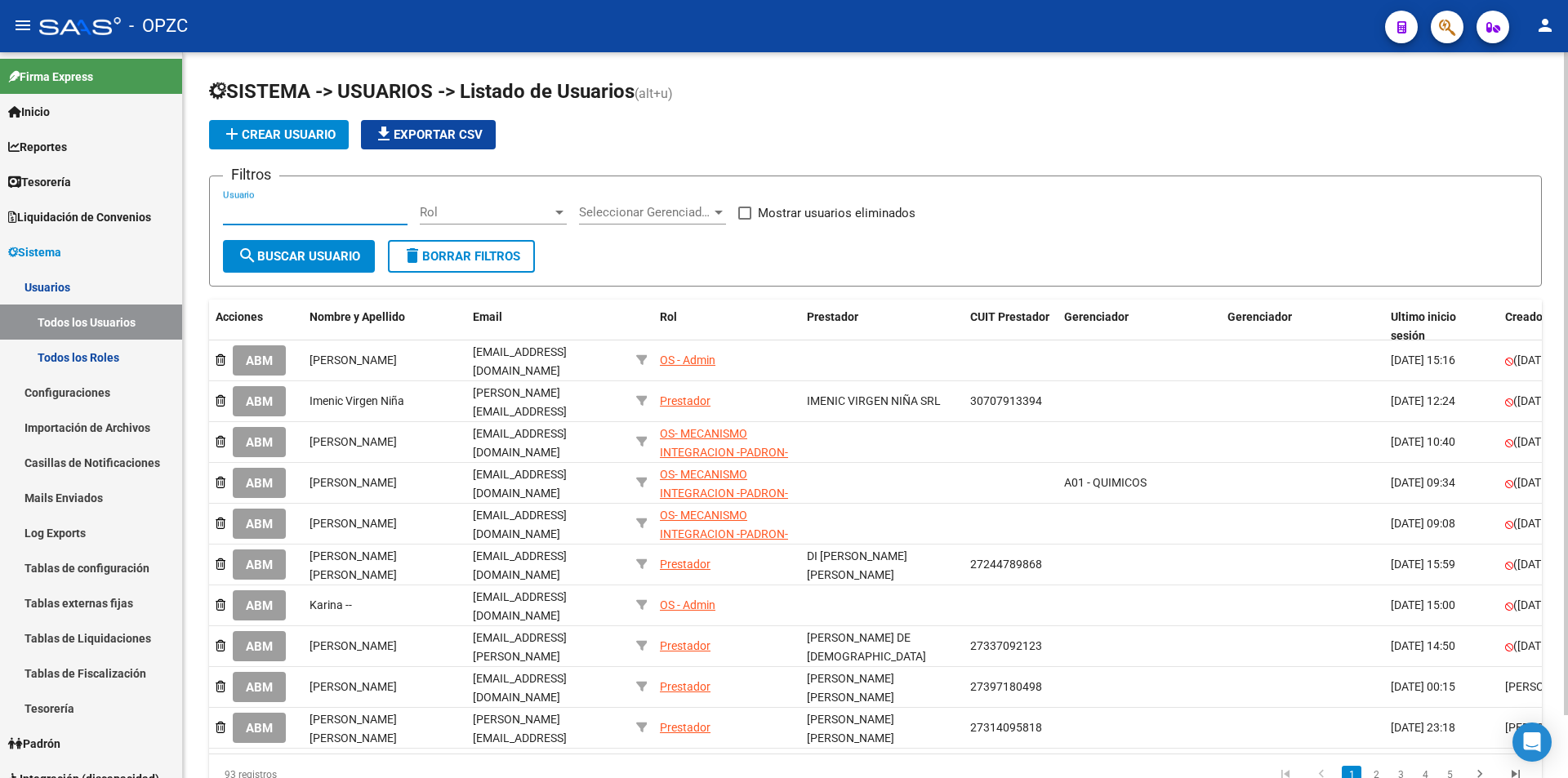
click at [336, 213] on input "Usuario" at bounding box center [316, 212] width 185 height 15
type input "[PERSON_NAME]"
click at [350, 251] on span "search Buscar Usuario" at bounding box center [299, 256] width 123 height 15
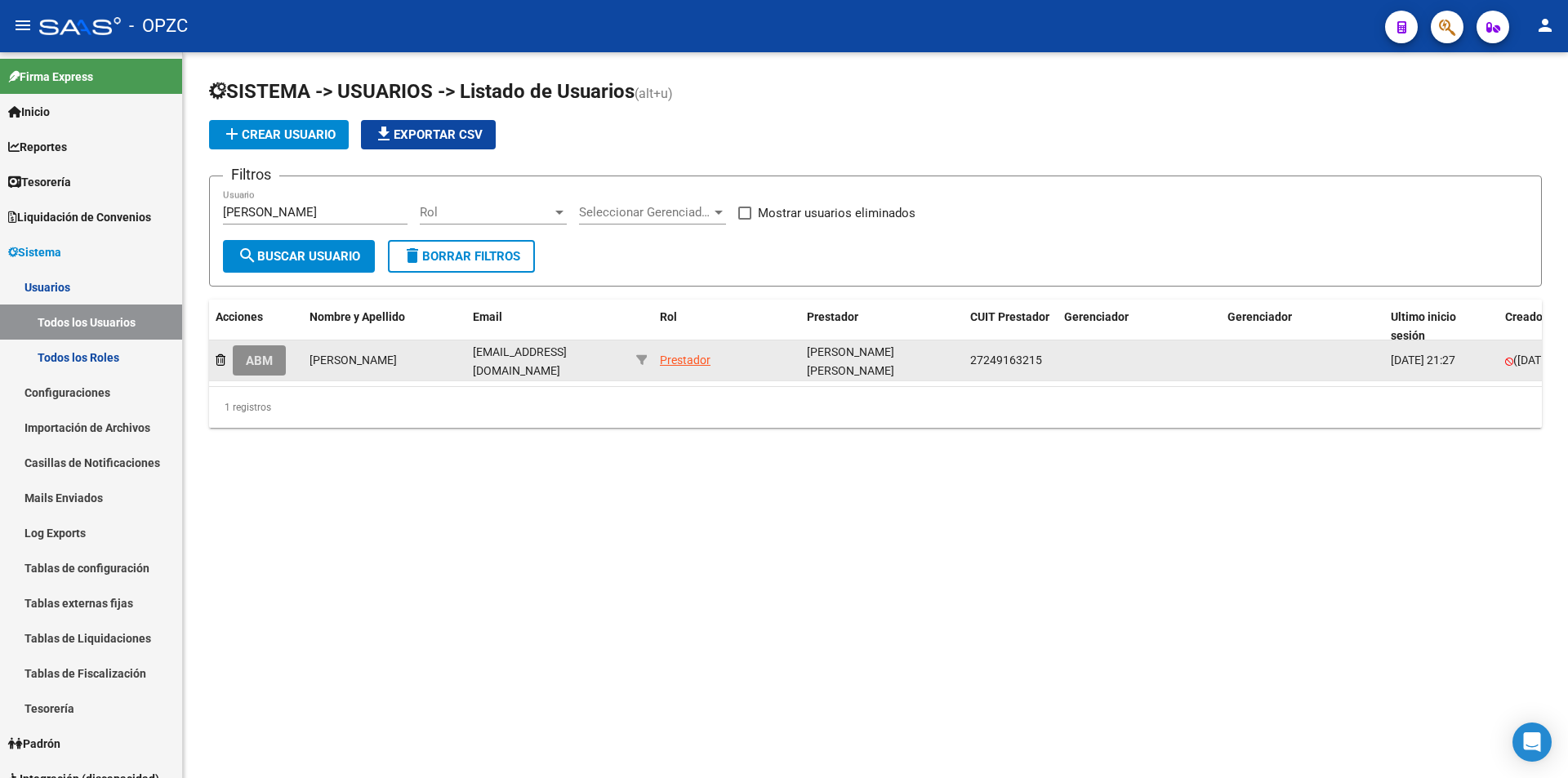
click at [261, 357] on span "ABM" at bounding box center [259, 361] width 27 height 15
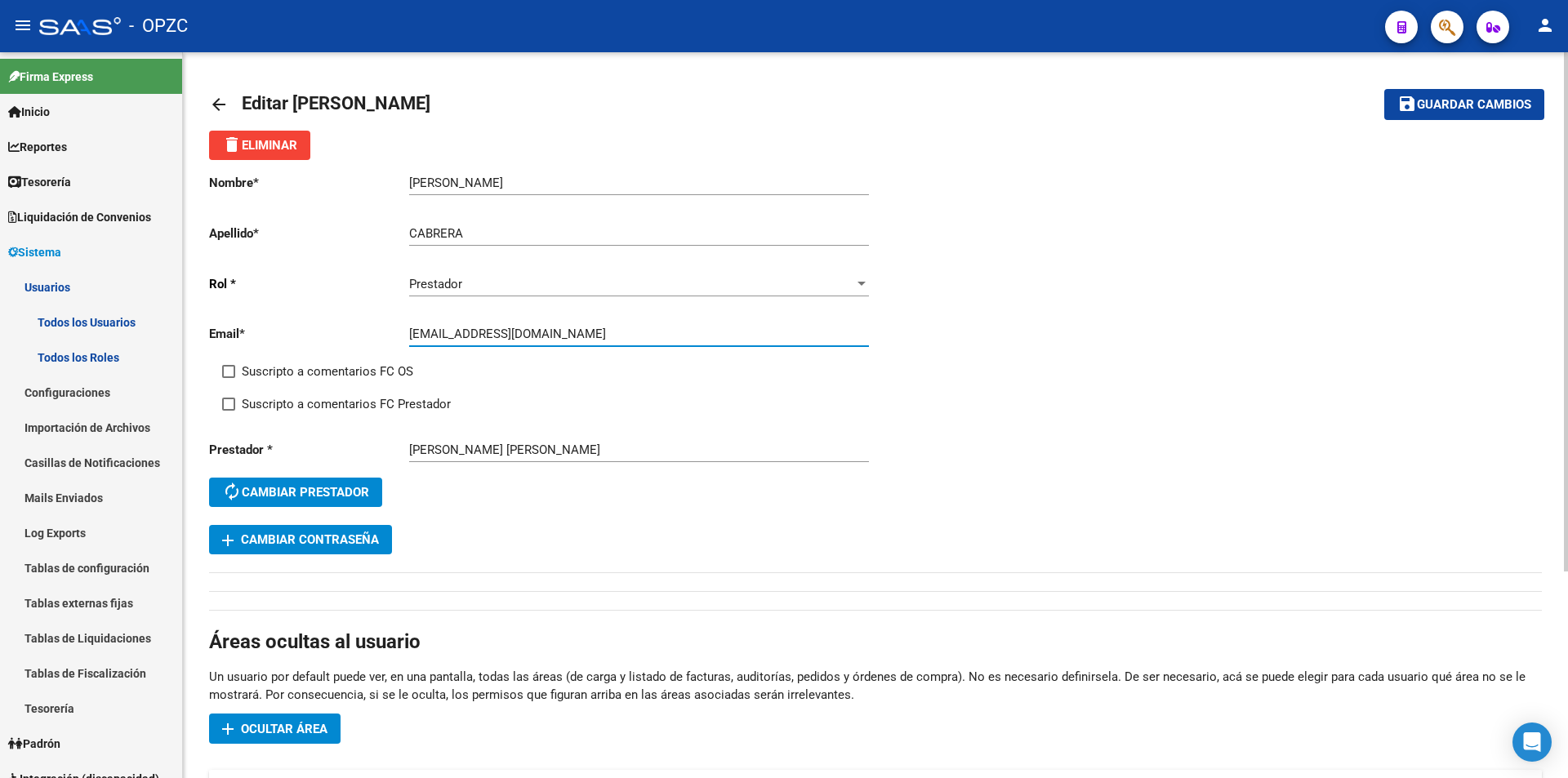
drag, startPoint x: 409, startPoint y: 338, endPoint x: 667, endPoint y: 337, distance: 258.0
click at [667, 337] on input "[EMAIL_ADDRESS][DOMAIN_NAME]" at bounding box center [638, 334] width 459 height 15
click at [218, 102] on mat-icon "arrow_back" at bounding box center [219, 105] width 19 height 19
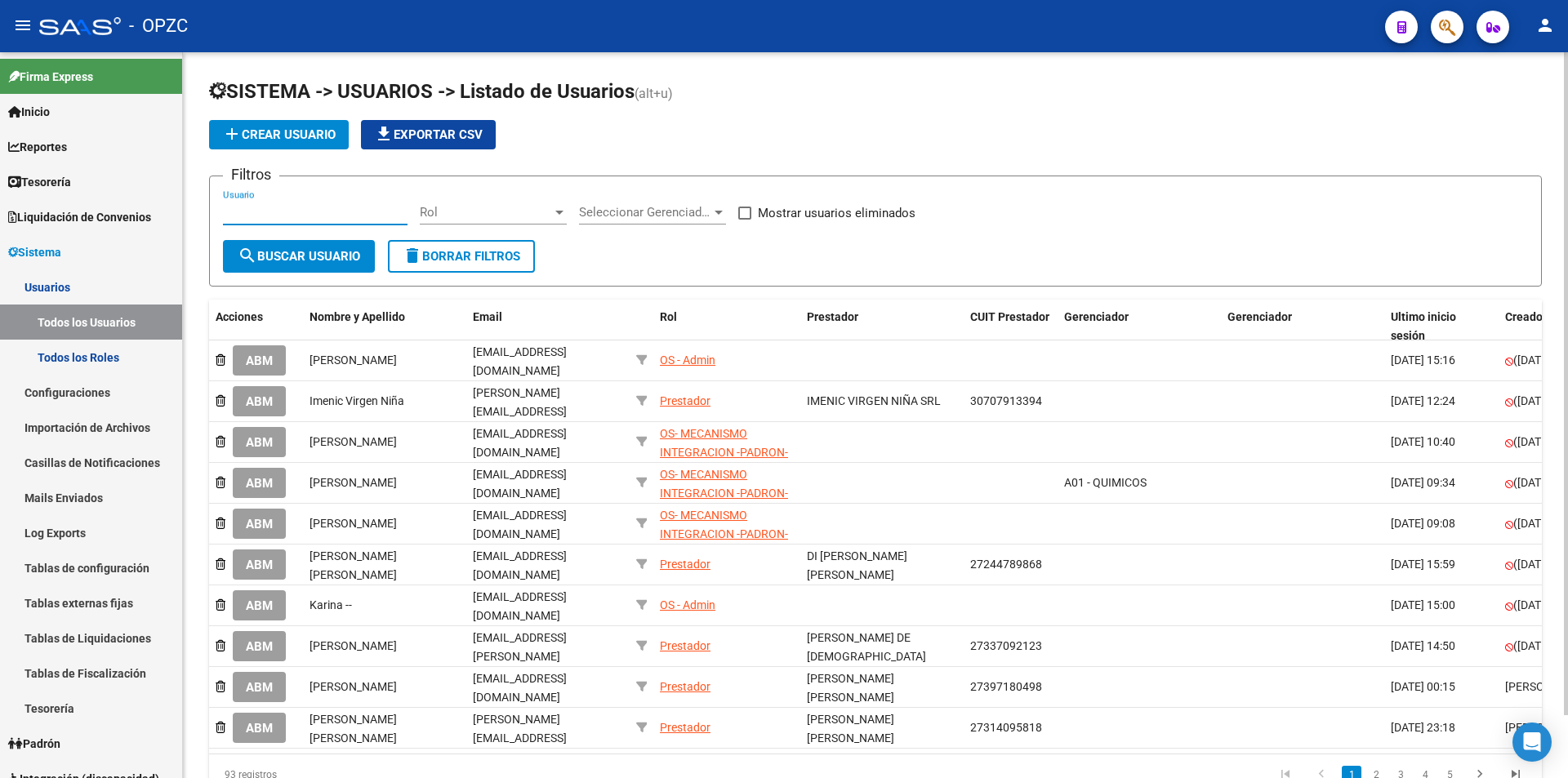
click at [311, 209] on input "Usuario" at bounding box center [316, 212] width 185 height 15
type input "busso"
click at [308, 264] on button "search Buscar Usuario" at bounding box center [299, 255] width 152 height 32
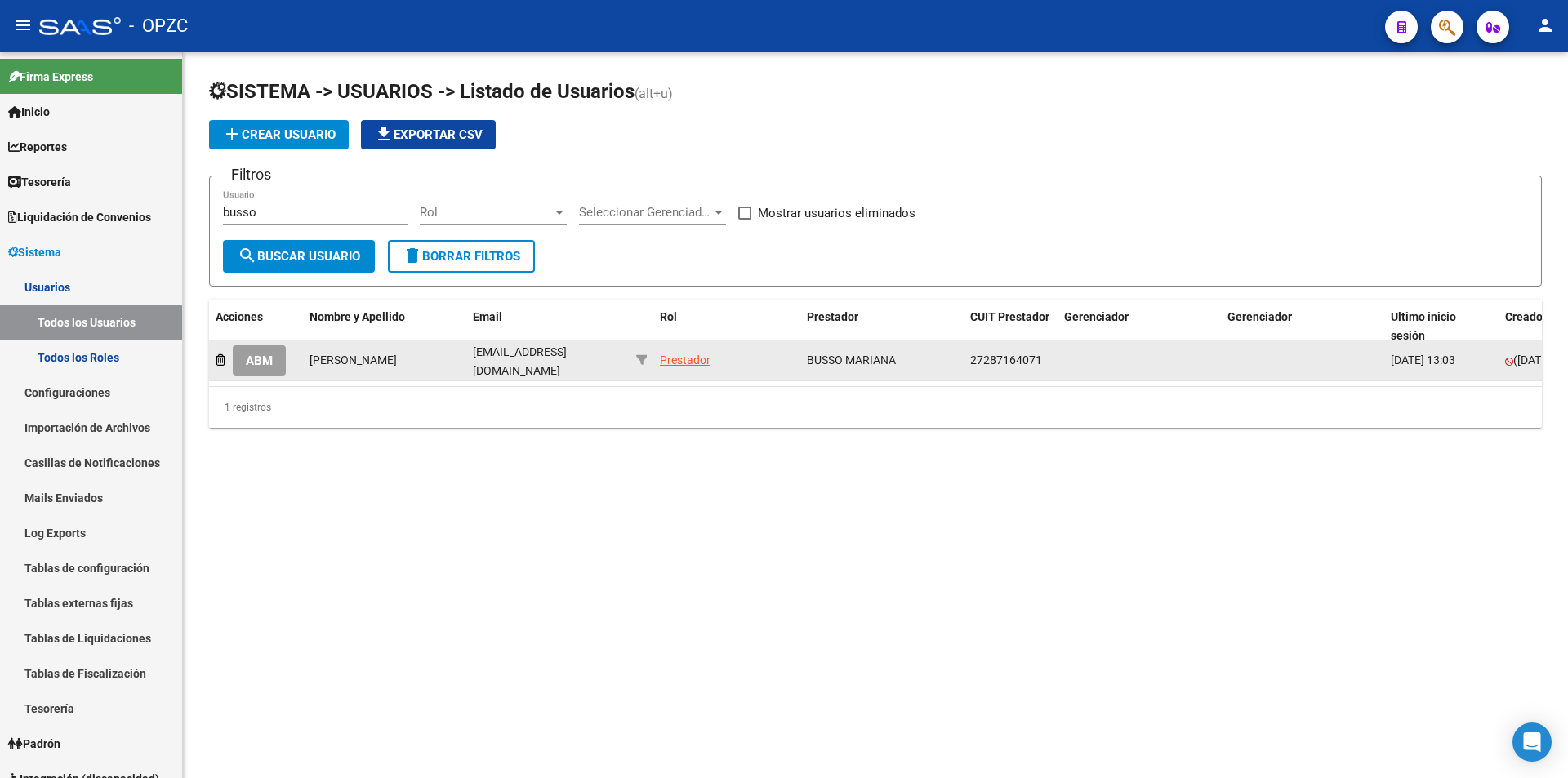
click at [275, 357] on button "ABM" at bounding box center [259, 360] width 53 height 30
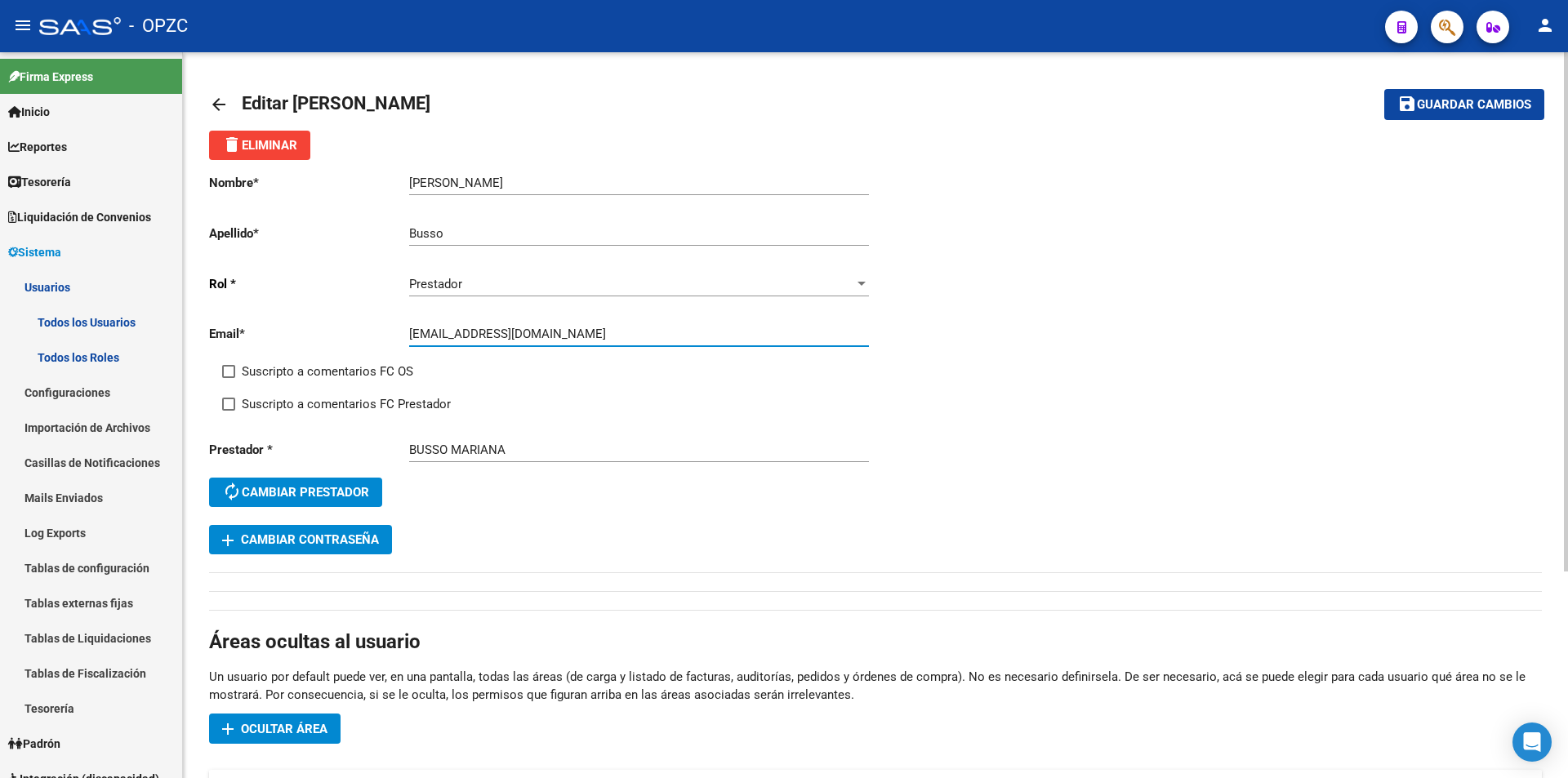
drag, startPoint x: 411, startPoint y: 333, endPoint x: 571, endPoint y: 338, distance: 160.1
click at [571, 338] on input "[EMAIL_ADDRESS][DOMAIN_NAME]" at bounding box center [638, 334] width 459 height 15
click at [205, 97] on div "arrow_back Editar [PERSON_NAME] save Guardar cambios delete Eliminar Nombre * […" at bounding box center [875, 559] width 1385 height 1014
click at [212, 97] on mat-icon "arrow_back" at bounding box center [219, 105] width 19 height 19
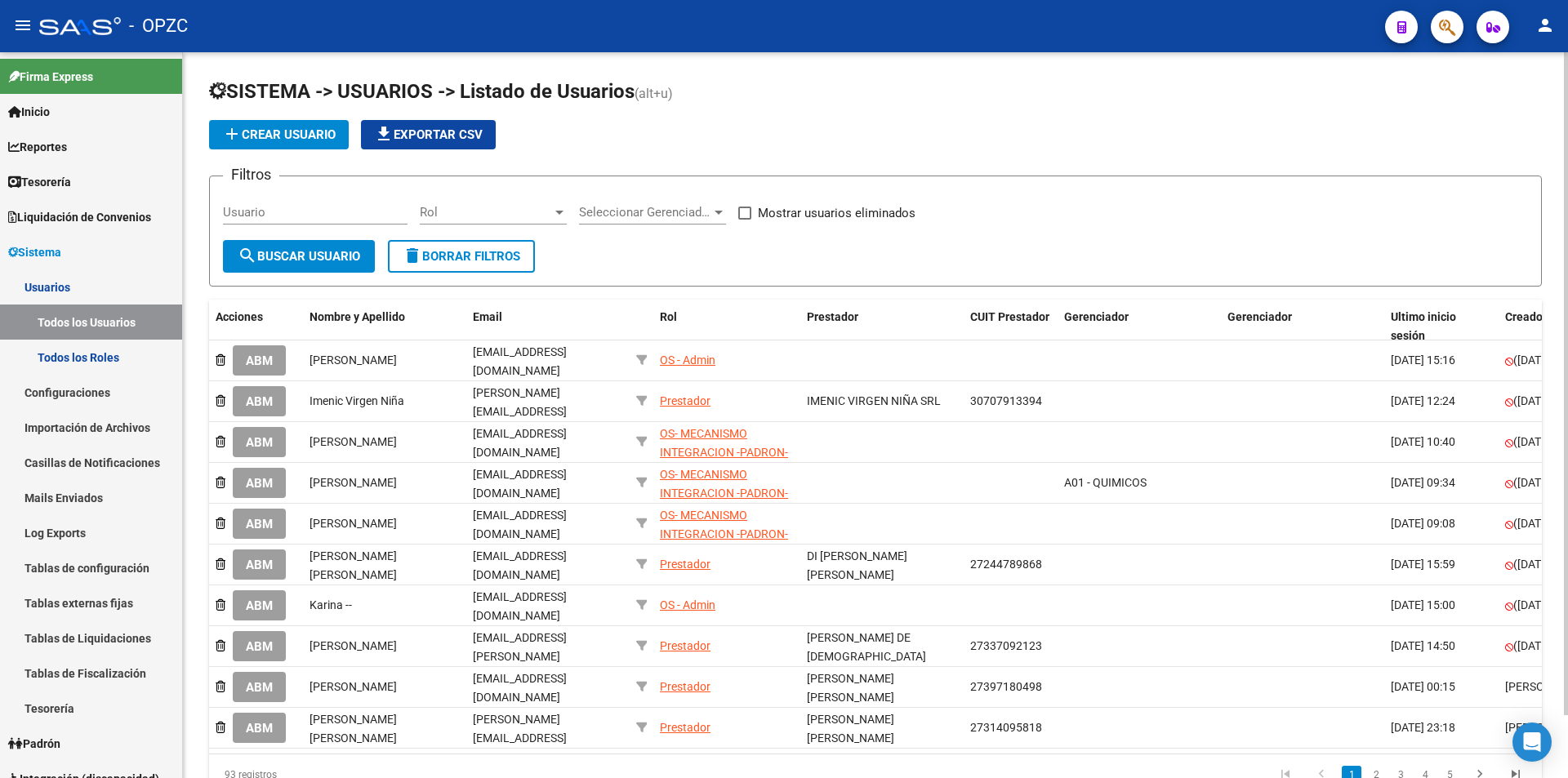
click at [274, 213] on input "Usuario" at bounding box center [316, 212] width 185 height 15
type input "[PERSON_NAME]"
click at [289, 252] on span "search Buscar Usuario" at bounding box center [299, 256] width 123 height 15
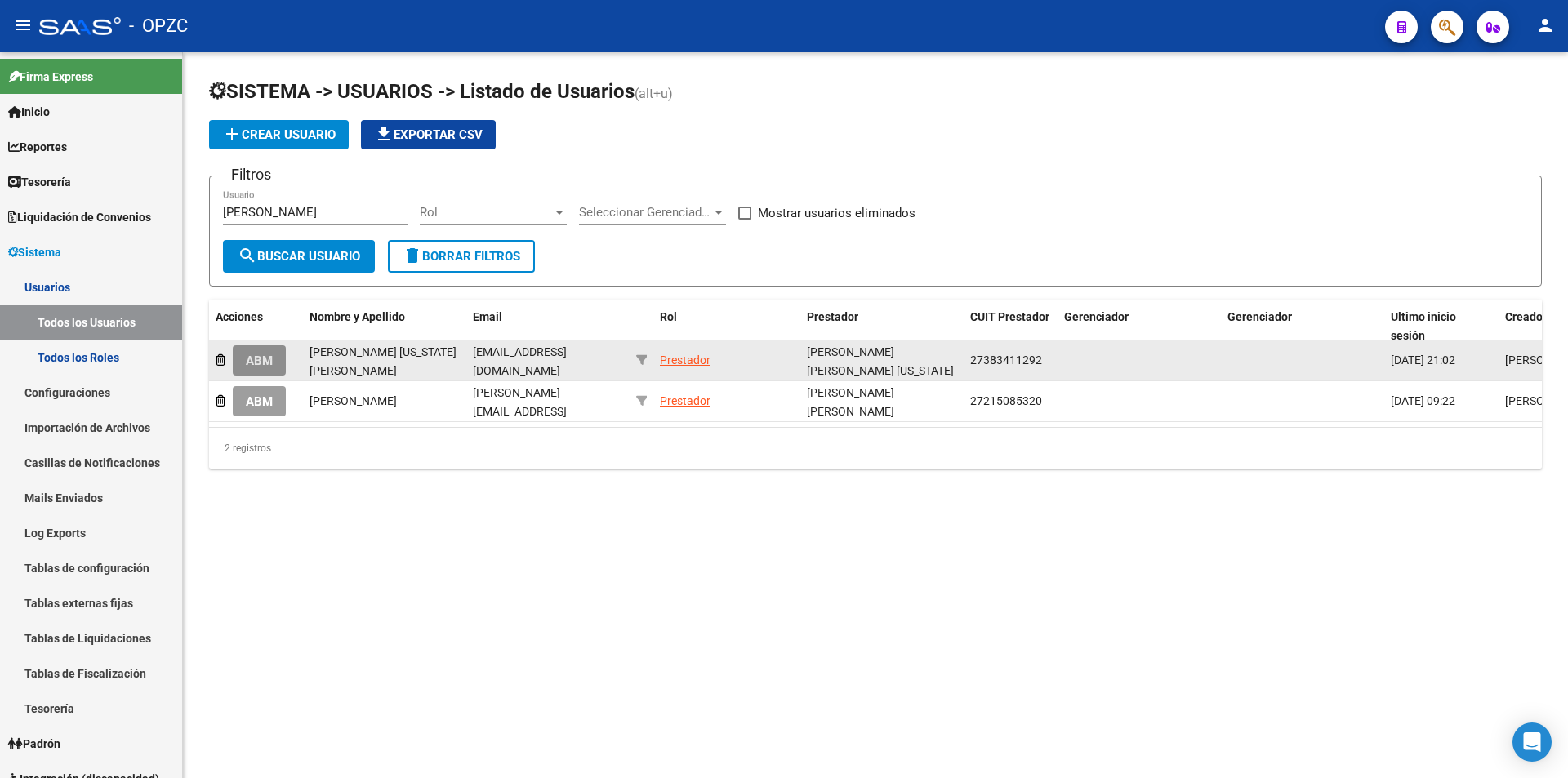
click at [268, 355] on span "ABM" at bounding box center [259, 361] width 27 height 15
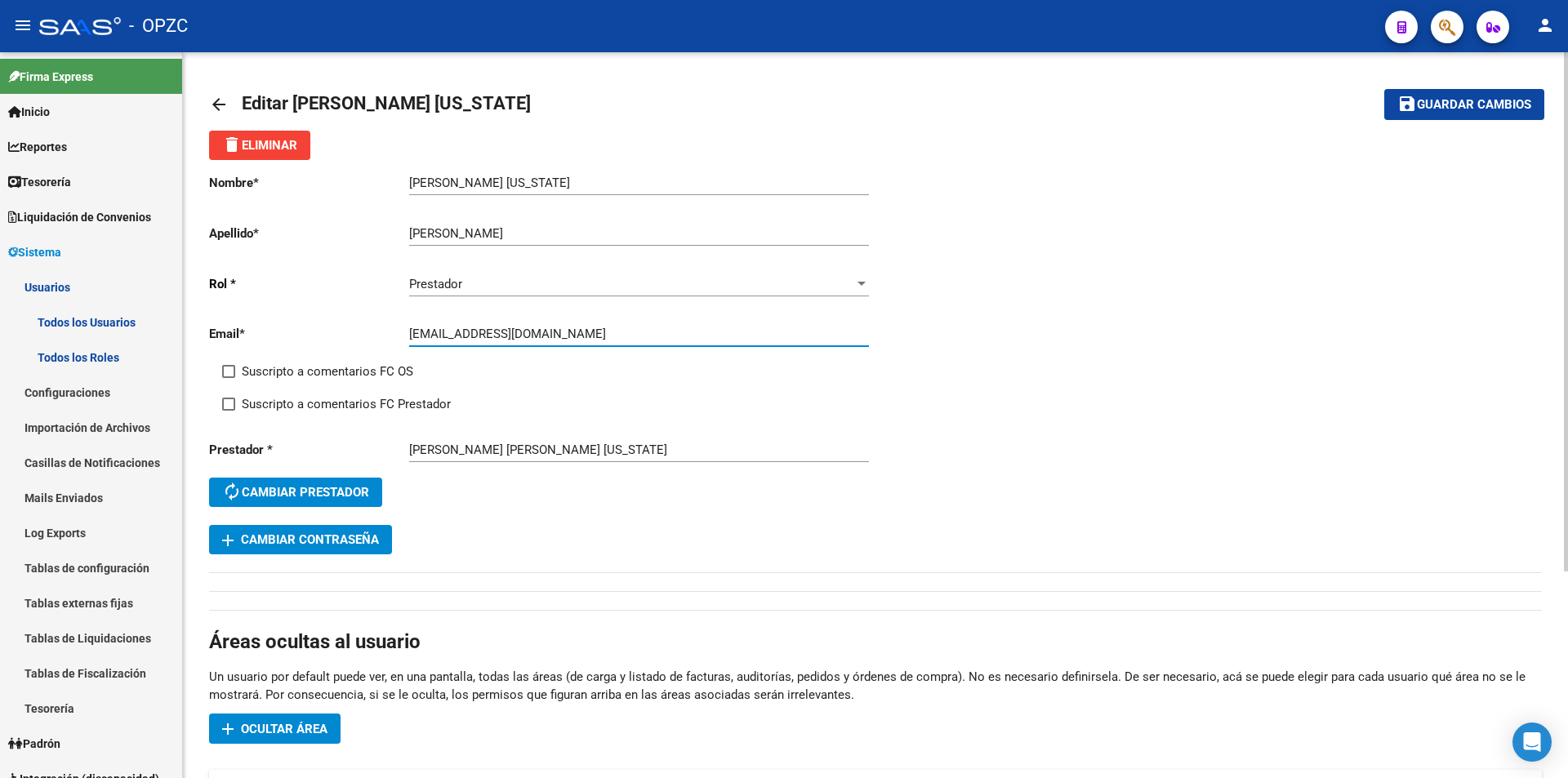
drag, startPoint x: 408, startPoint y: 330, endPoint x: 565, endPoint y: 332, distance: 157.0
click at [565, 332] on input "[EMAIL_ADDRESS][DOMAIN_NAME]" at bounding box center [638, 334] width 459 height 15
click at [214, 105] on mat-icon "arrow_back" at bounding box center [219, 105] width 19 height 19
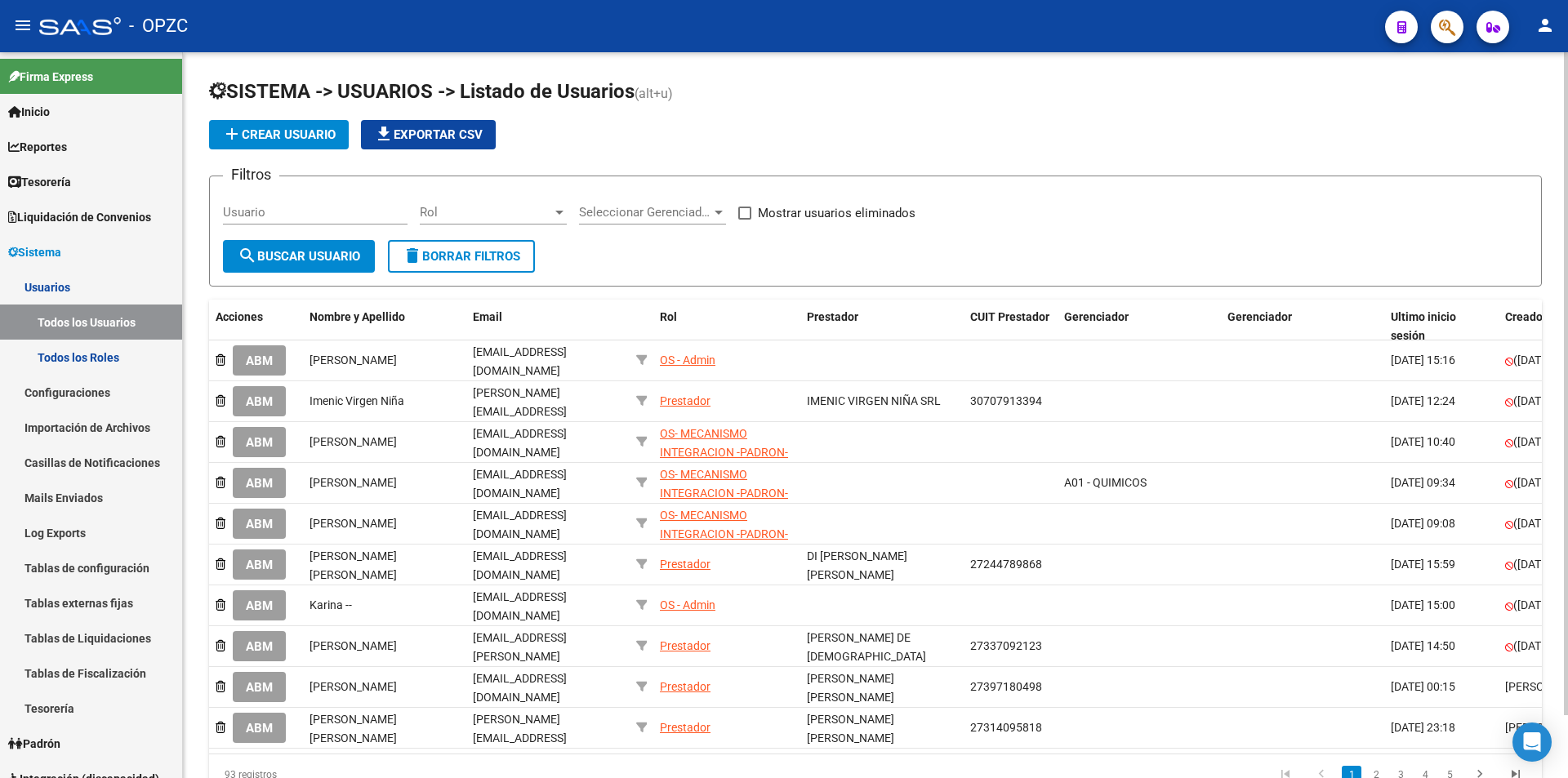
click at [302, 214] on input "Usuario" at bounding box center [316, 212] width 185 height 15
type input "[PERSON_NAME]"
click at [288, 254] on span "search Buscar Usuario" at bounding box center [299, 256] width 123 height 15
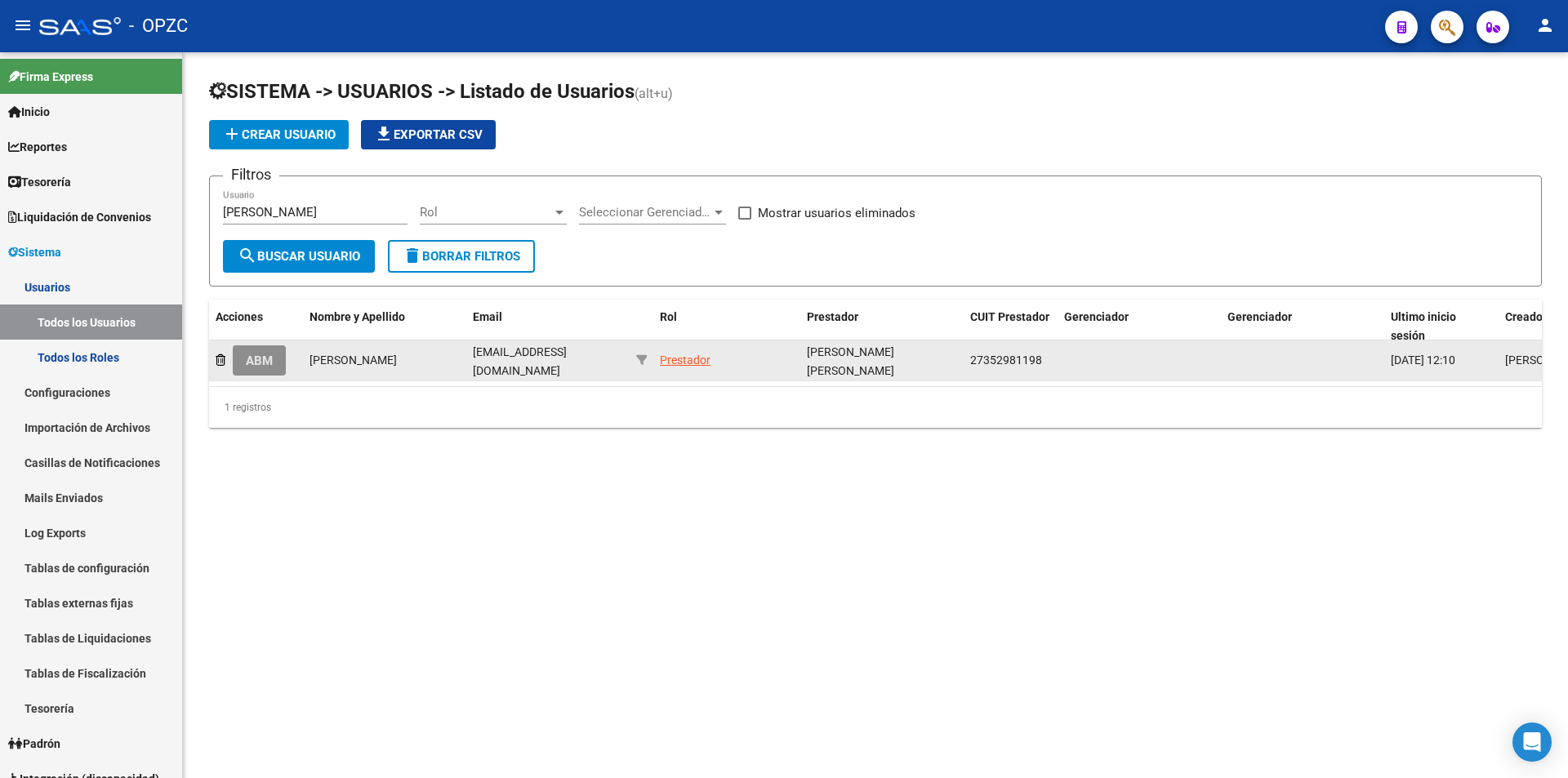
click at [261, 362] on span "ABM" at bounding box center [259, 361] width 27 height 15
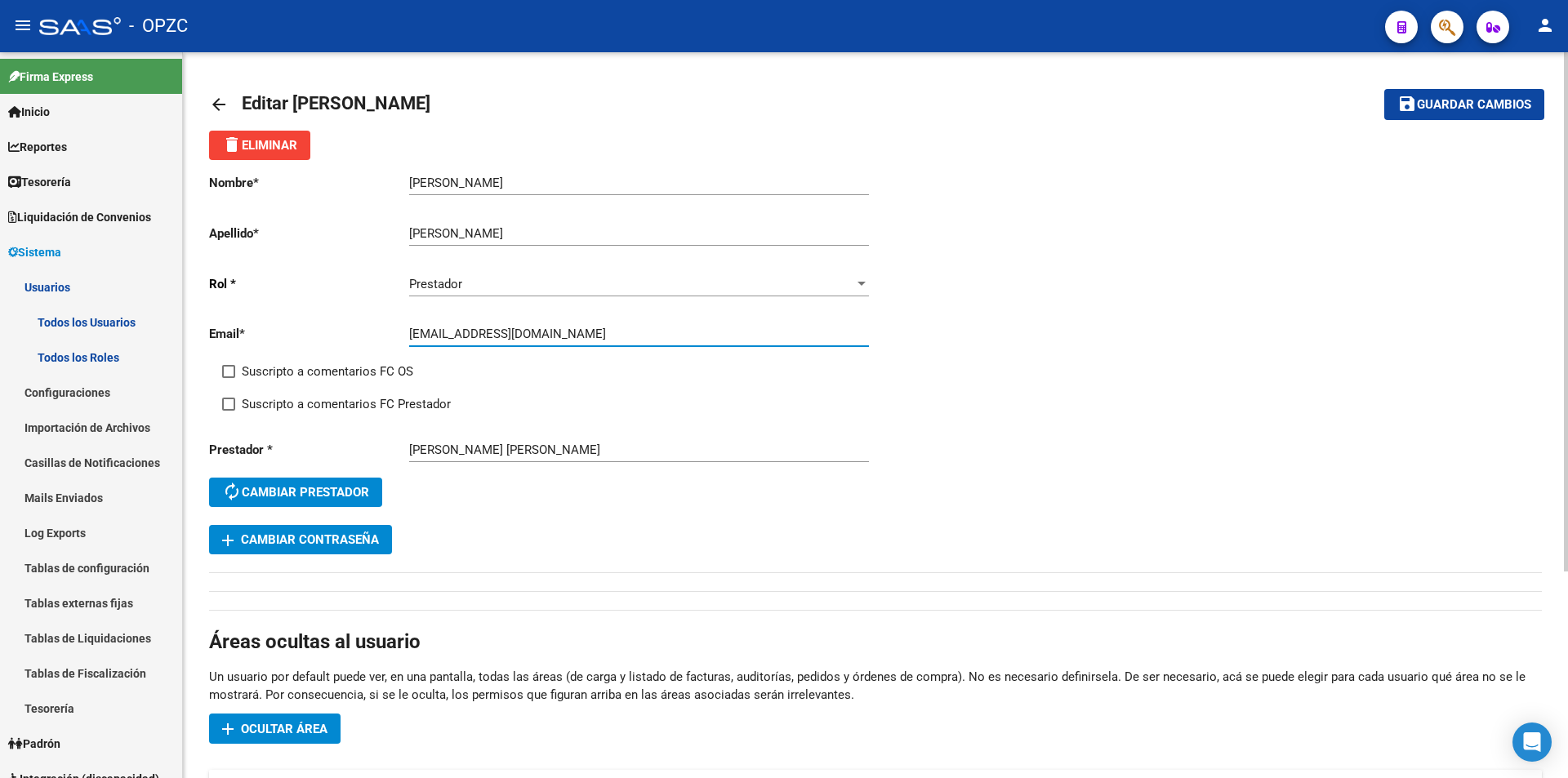
drag, startPoint x: 408, startPoint y: 335, endPoint x: 608, endPoint y: 337, distance: 200.0
click at [608, 337] on input "[EMAIL_ADDRESS][DOMAIN_NAME]" at bounding box center [638, 334] width 459 height 15
click at [216, 99] on mat-icon "arrow_back" at bounding box center [219, 105] width 19 height 19
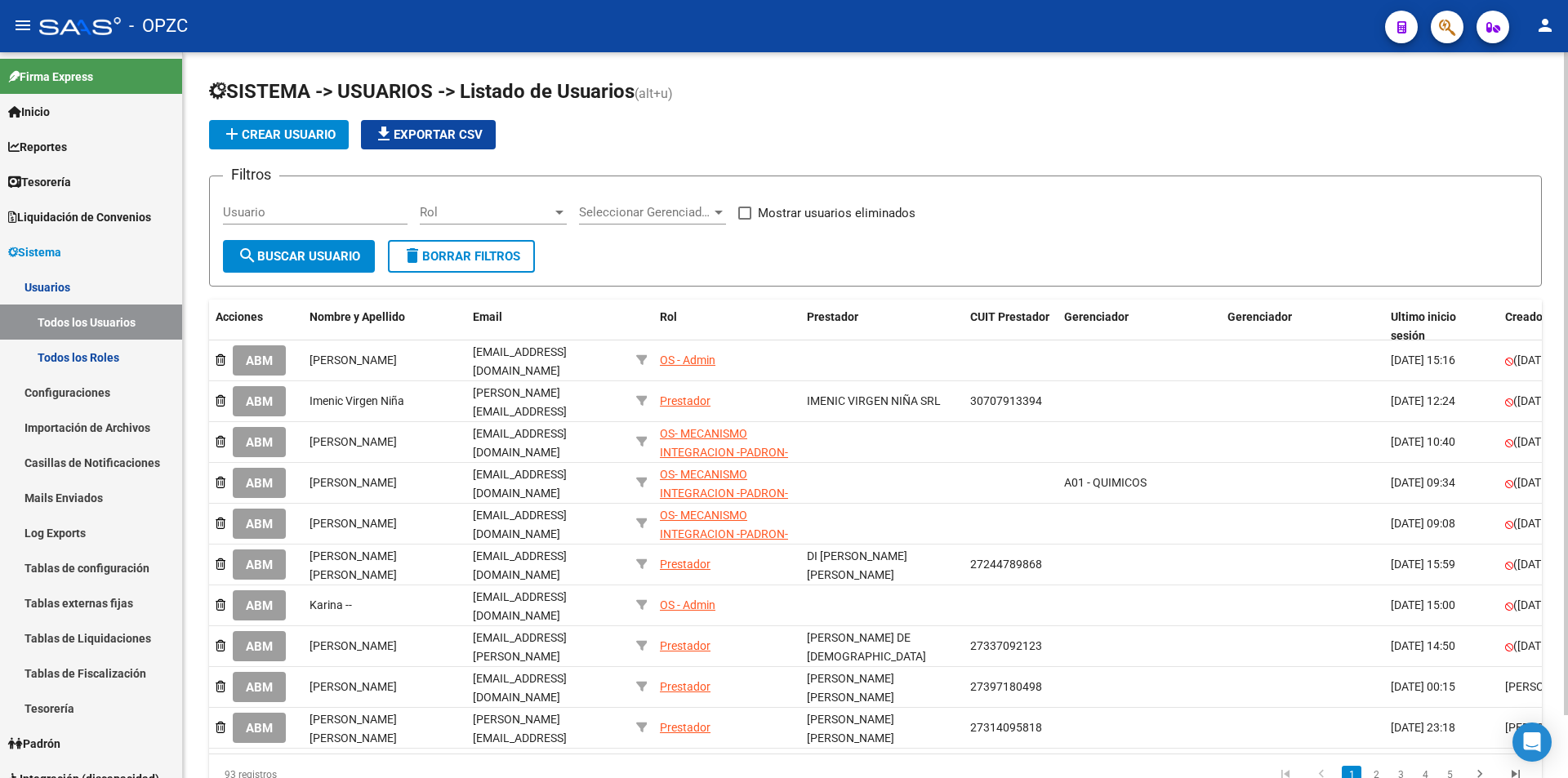
click at [274, 215] on input "Usuario" at bounding box center [316, 212] width 185 height 15
type input "[PERSON_NAME]"
click at [296, 247] on button "search Buscar Usuario" at bounding box center [299, 255] width 152 height 32
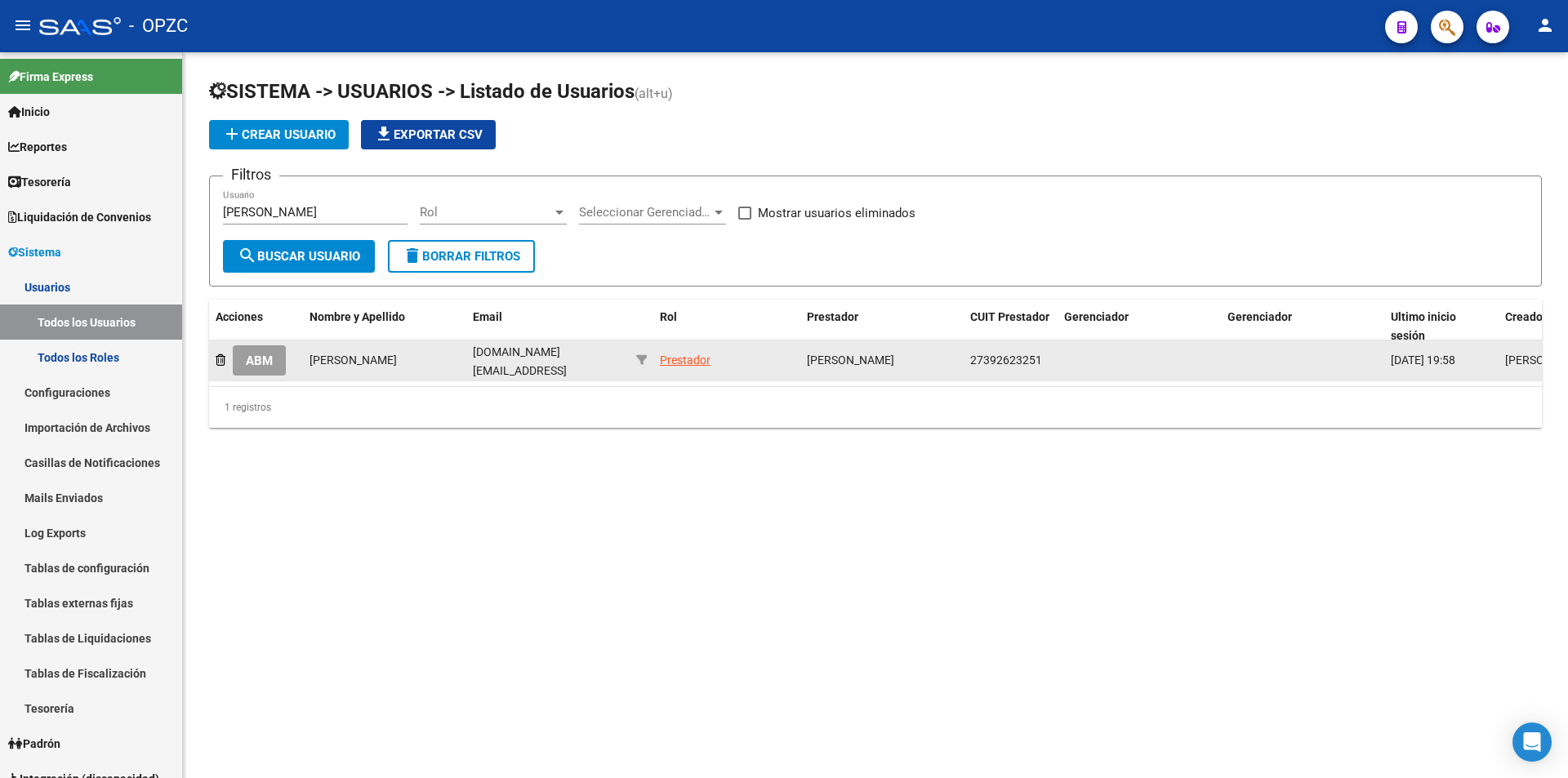
click at [248, 357] on span "ABM" at bounding box center [259, 361] width 27 height 15
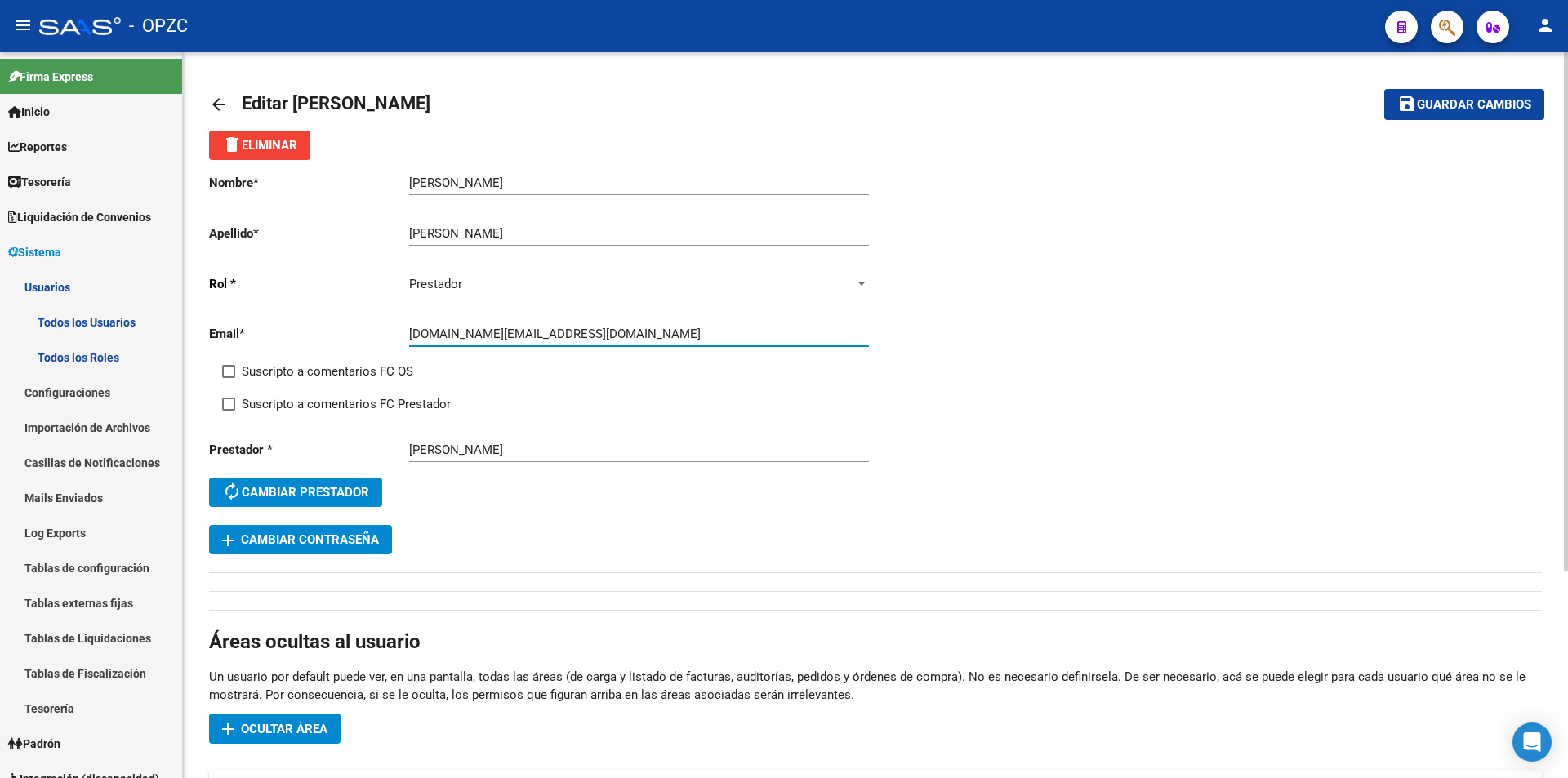
drag, startPoint x: 408, startPoint y: 332, endPoint x: 580, endPoint y: 329, distance: 172.0
click at [580, 329] on input "[DOMAIN_NAME][EMAIL_ADDRESS][DOMAIN_NAME]" at bounding box center [638, 334] width 459 height 15
click at [216, 103] on mat-icon "arrow_back" at bounding box center [219, 105] width 19 height 19
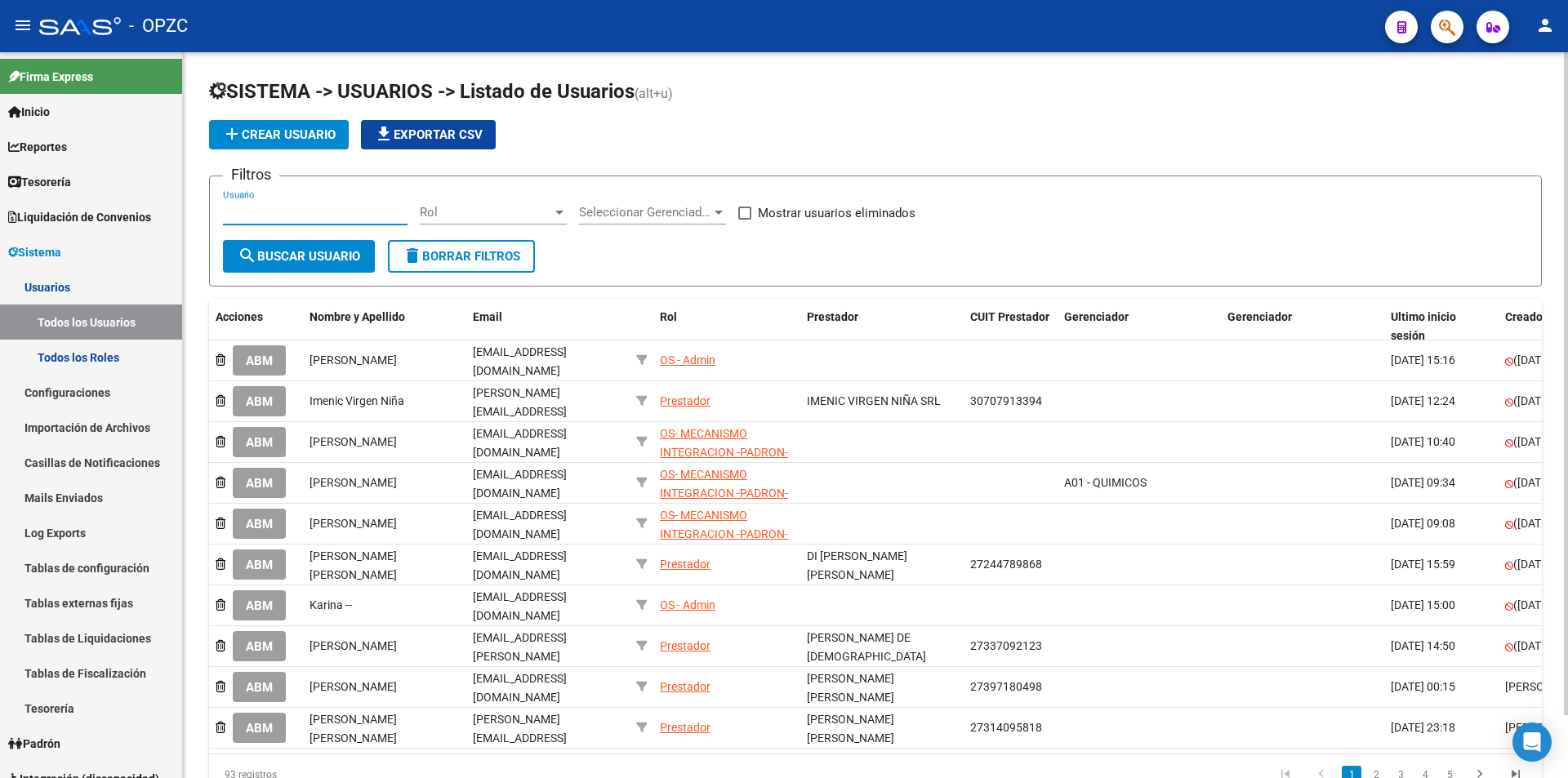
click at [350, 207] on input "Usuario" at bounding box center [316, 212] width 185 height 15
type input "gabilondo"
click at [279, 259] on span "search Buscar Usuario" at bounding box center [299, 256] width 123 height 15
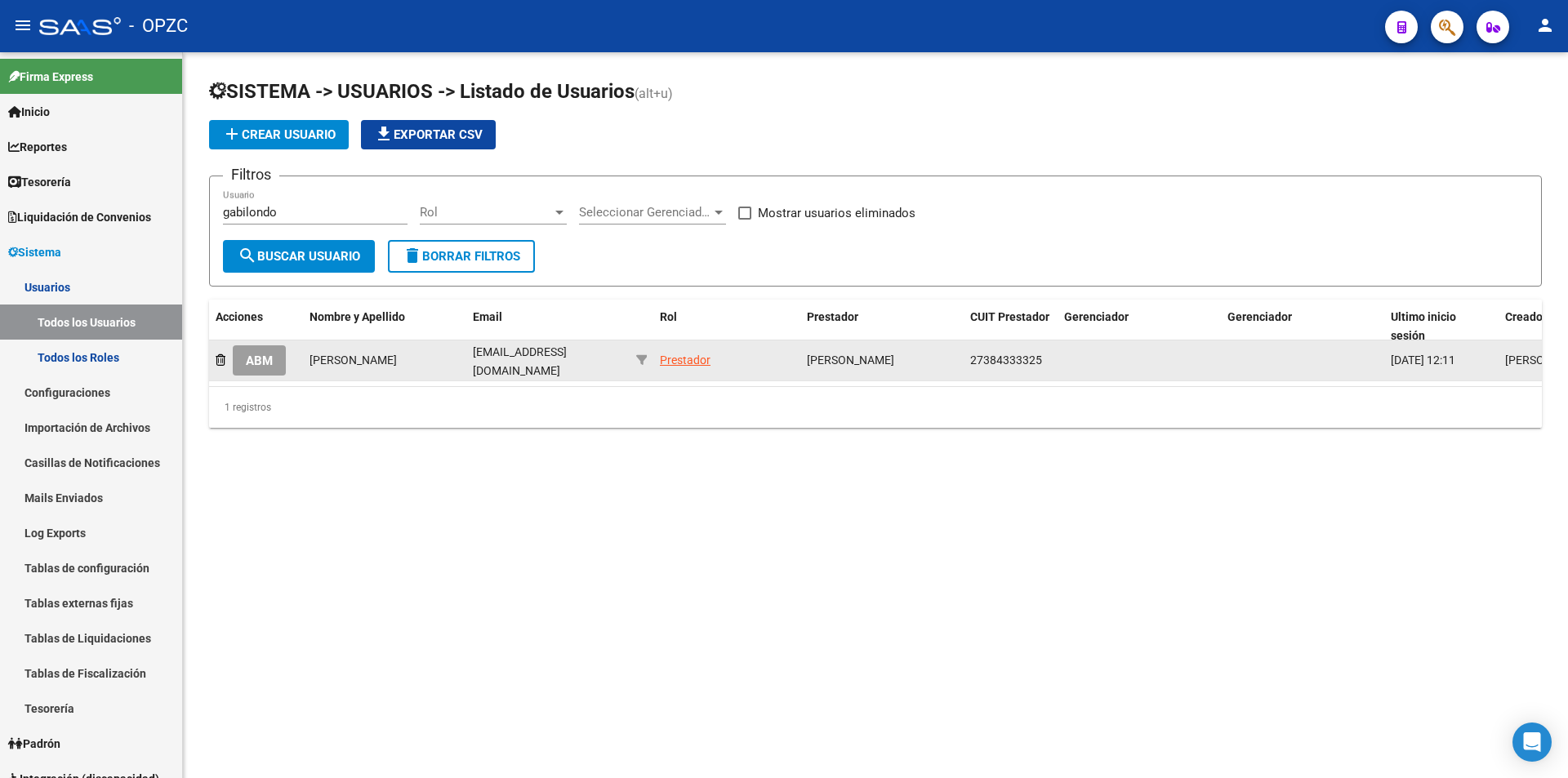
click at [256, 354] on span "ABM" at bounding box center [259, 361] width 27 height 15
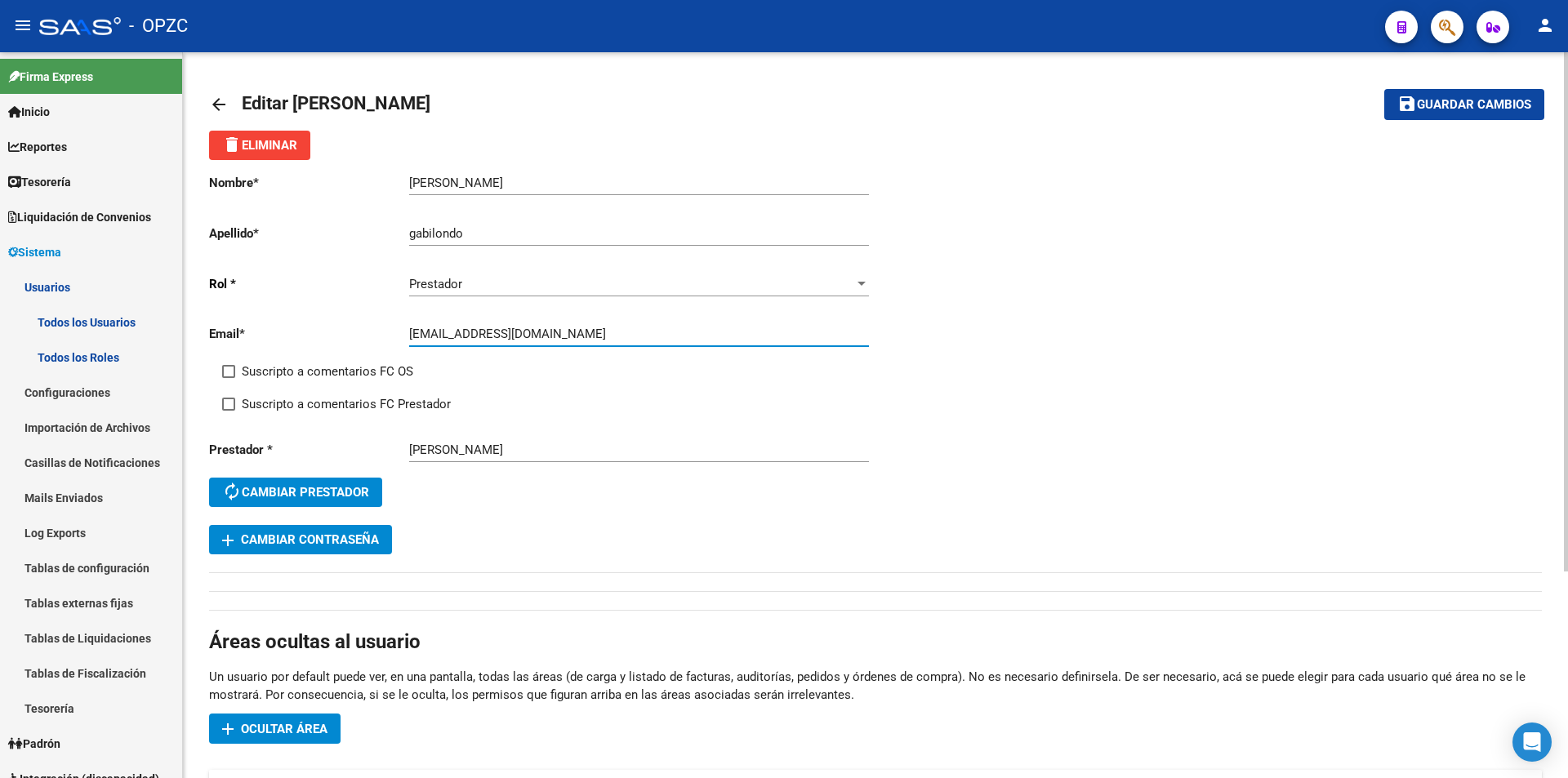
drag, startPoint x: 408, startPoint y: 335, endPoint x: 586, endPoint y: 339, distance: 178.0
click at [586, 339] on input "[EMAIL_ADDRESS][DOMAIN_NAME]" at bounding box center [638, 334] width 459 height 15
click at [223, 105] on mat-icon "arrow_back" at bounding box center [219, 105] width 19 height 19
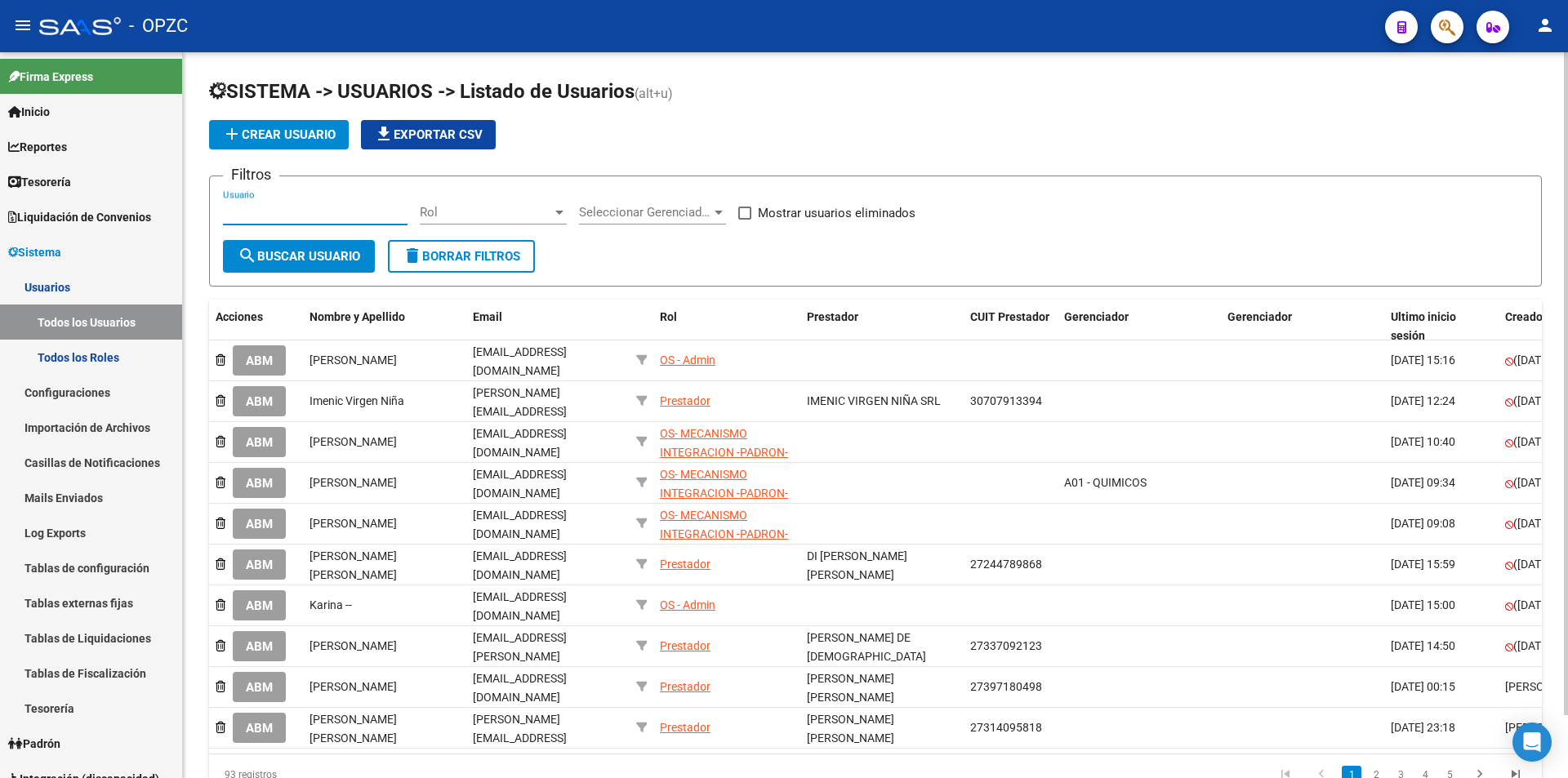
click at [295, 208] on input "Usuario" at bounding box center [316, 212] width 185 height 15
type input "[PERSON_NAME]"
click at [294, 252] on span "search Buscar Usuario" at bounding box center [299, 256] width 123 height 15
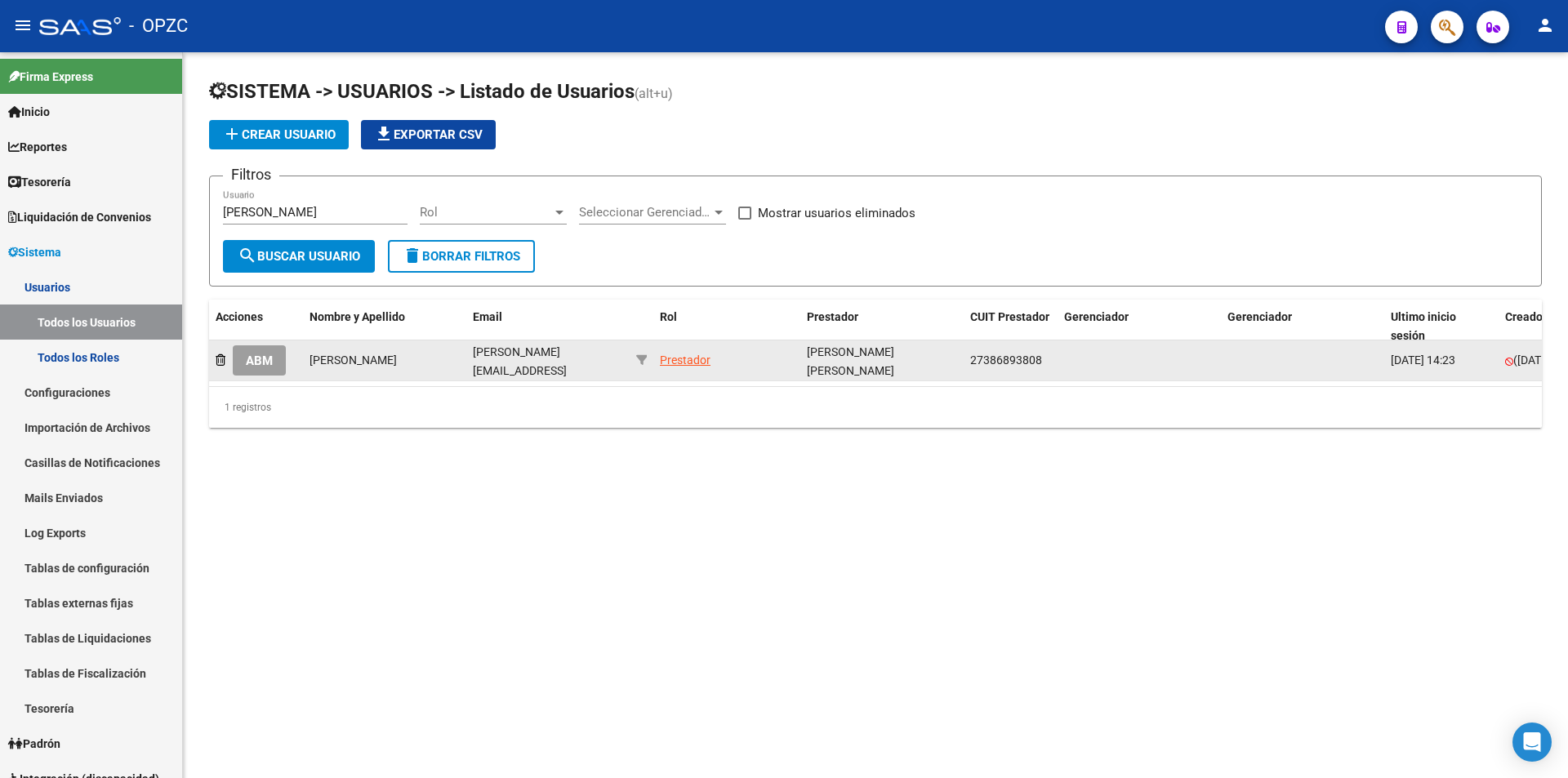
click at [270, 361] on span "ABM" at bounding box center [259, 361] width 27 height 15
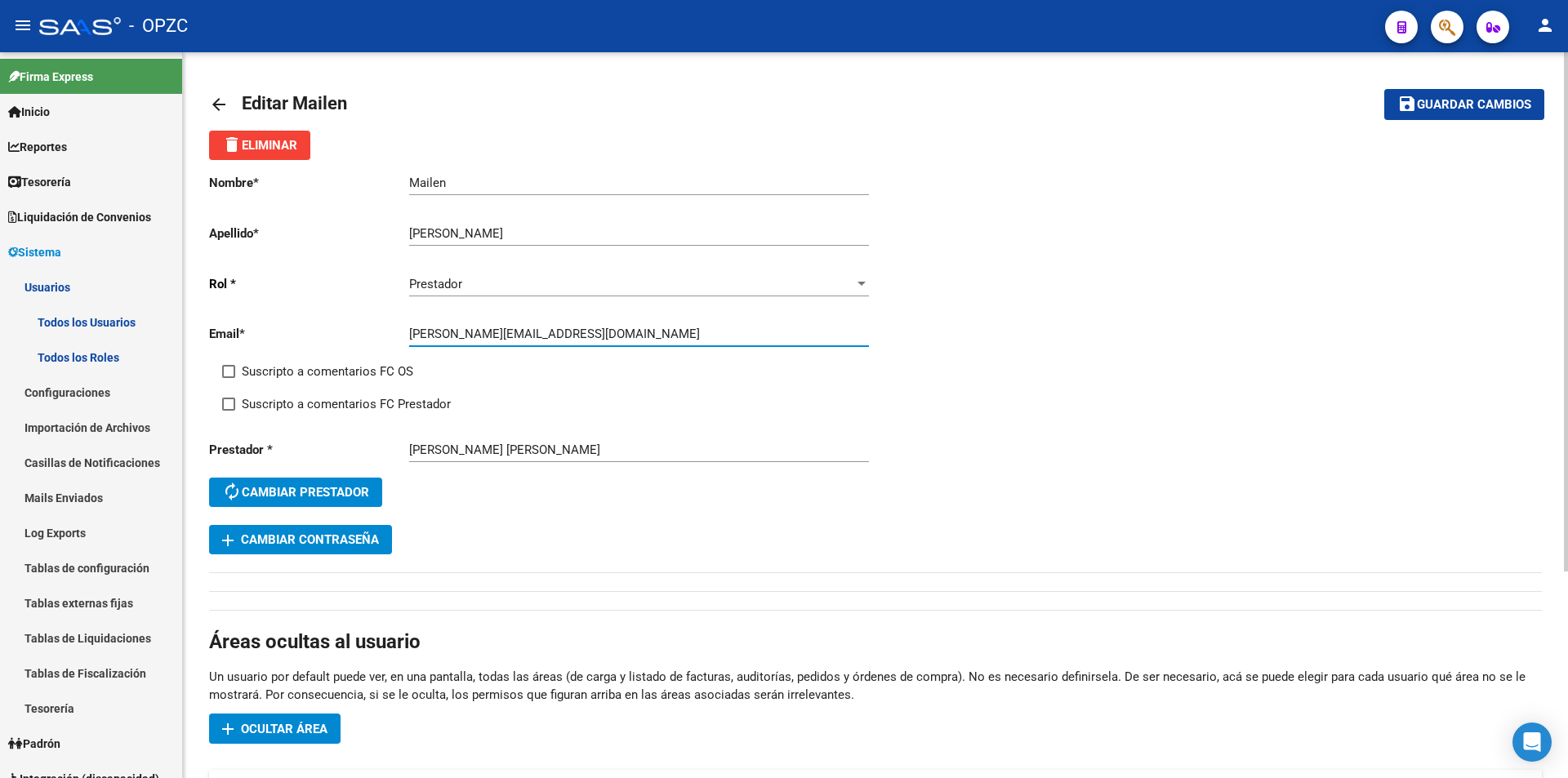
drag, startPoint x: 409, startPoint y: 335, endPoint x: 587, endPoint y: 337, distance: 178.0
click at [587, 337] on input "[PERSON_NAME][EMAIL_ADDRESS][DOMAIN_NAME]" at bounding box center [638, 334] width 459 height 15
click at [224, 92] on link "arrow_back" at bounding box center [225, 104] width 32 height 38
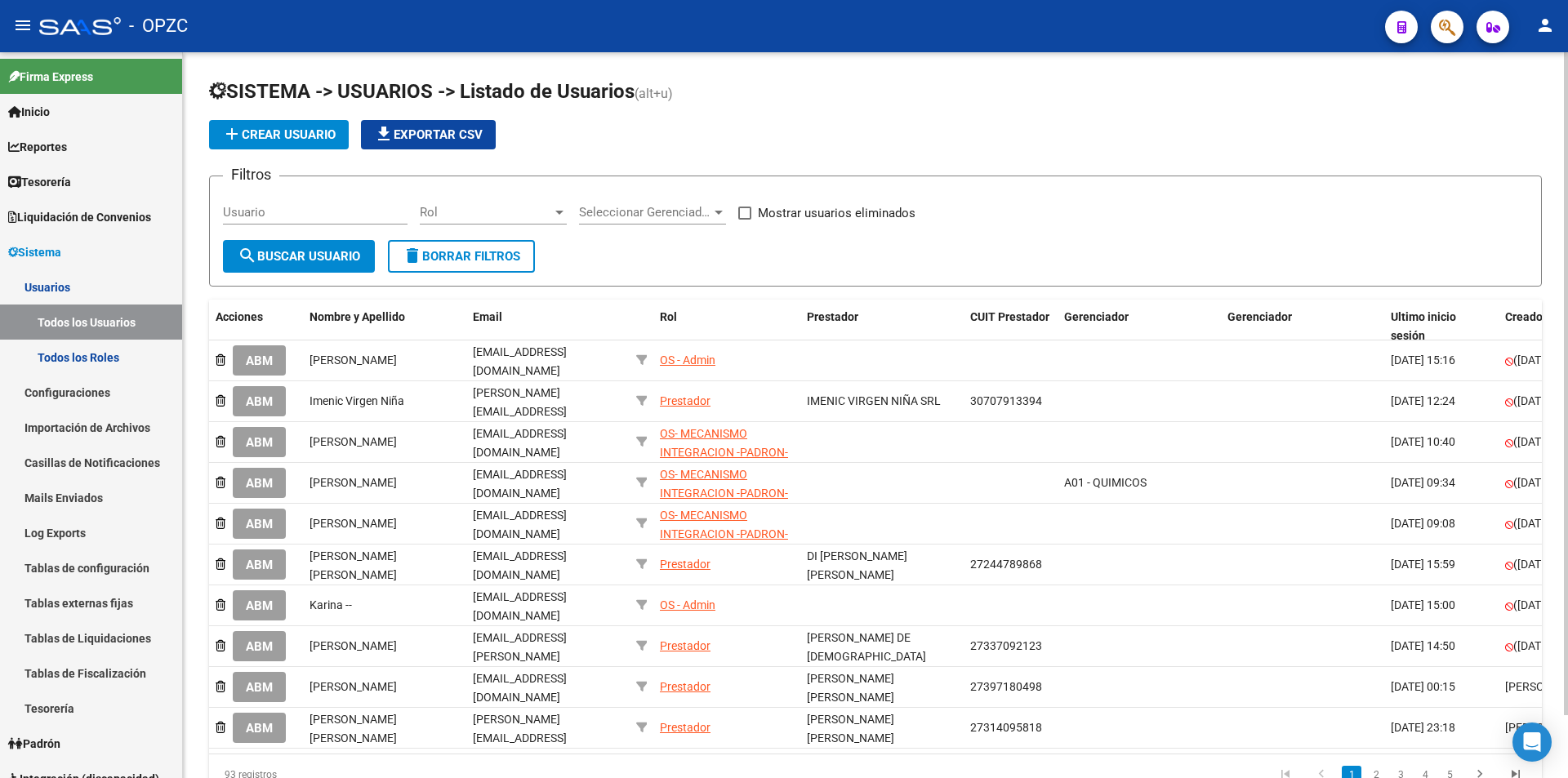
click at [343, 214] on input "Usuario" at bounding box center [316, 212] width 185 height 15
type input "[PERSON_NAME]"
click at [351, 254] on span "search Buscar Usuario" at bounding box center [299, 256] width 123 height 15
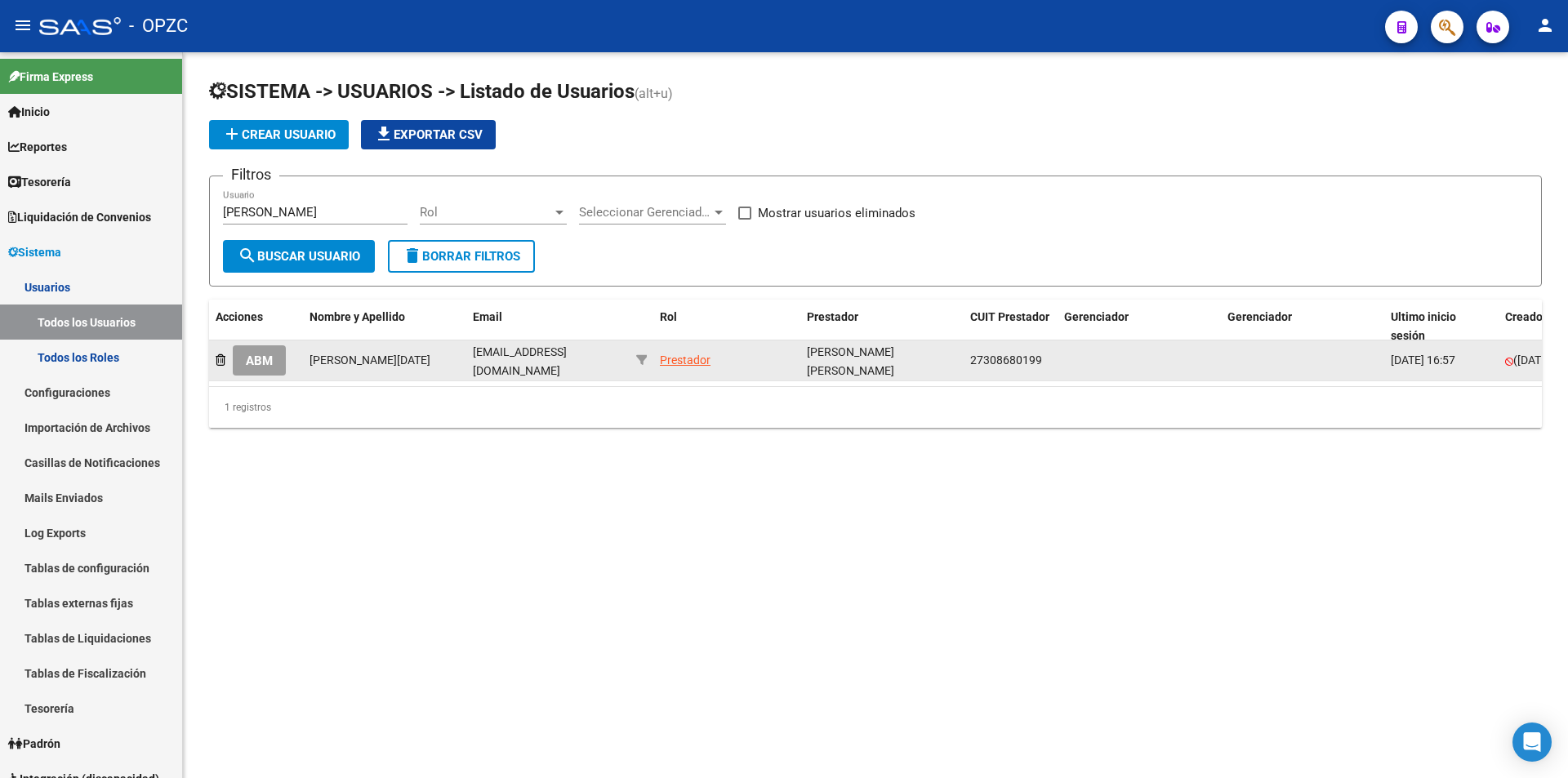
click at [273, 358] on span "ABM" at bounding box center [259, 361] width 27 height 15
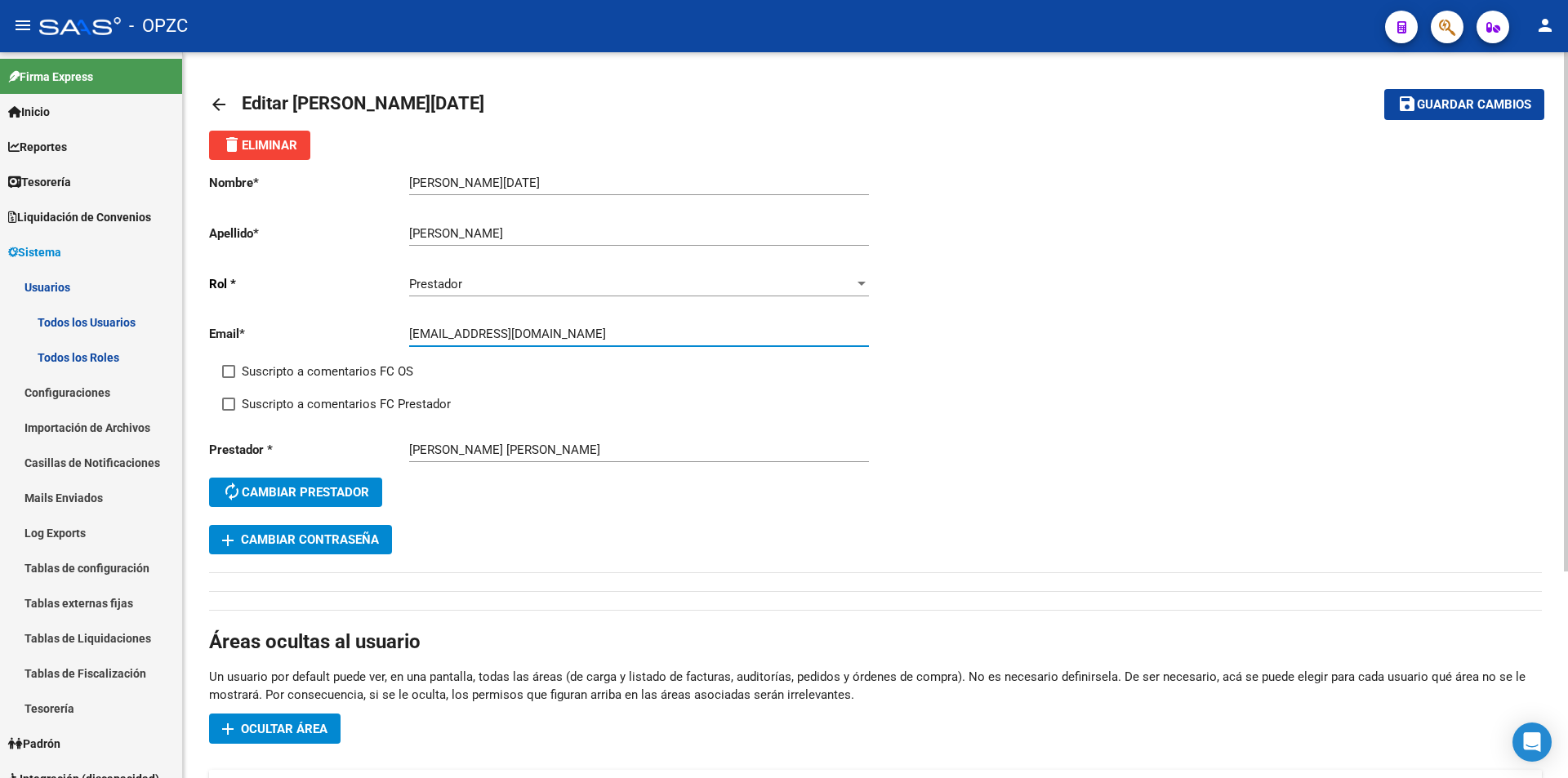
drag, startPoint x: 411, startPoint y: 337, endPoint x: 560, endPoint y: 337, distance: 149.0
click at [560, 337] on input "[EMAIL_ADDRESS][DOMAIN_NAME]" at bounding box center [638, 334] width 459 height 15
click at [213, 98] on mat-icon "arrow_back" at bounding box center [219, 105] width 19 height 19
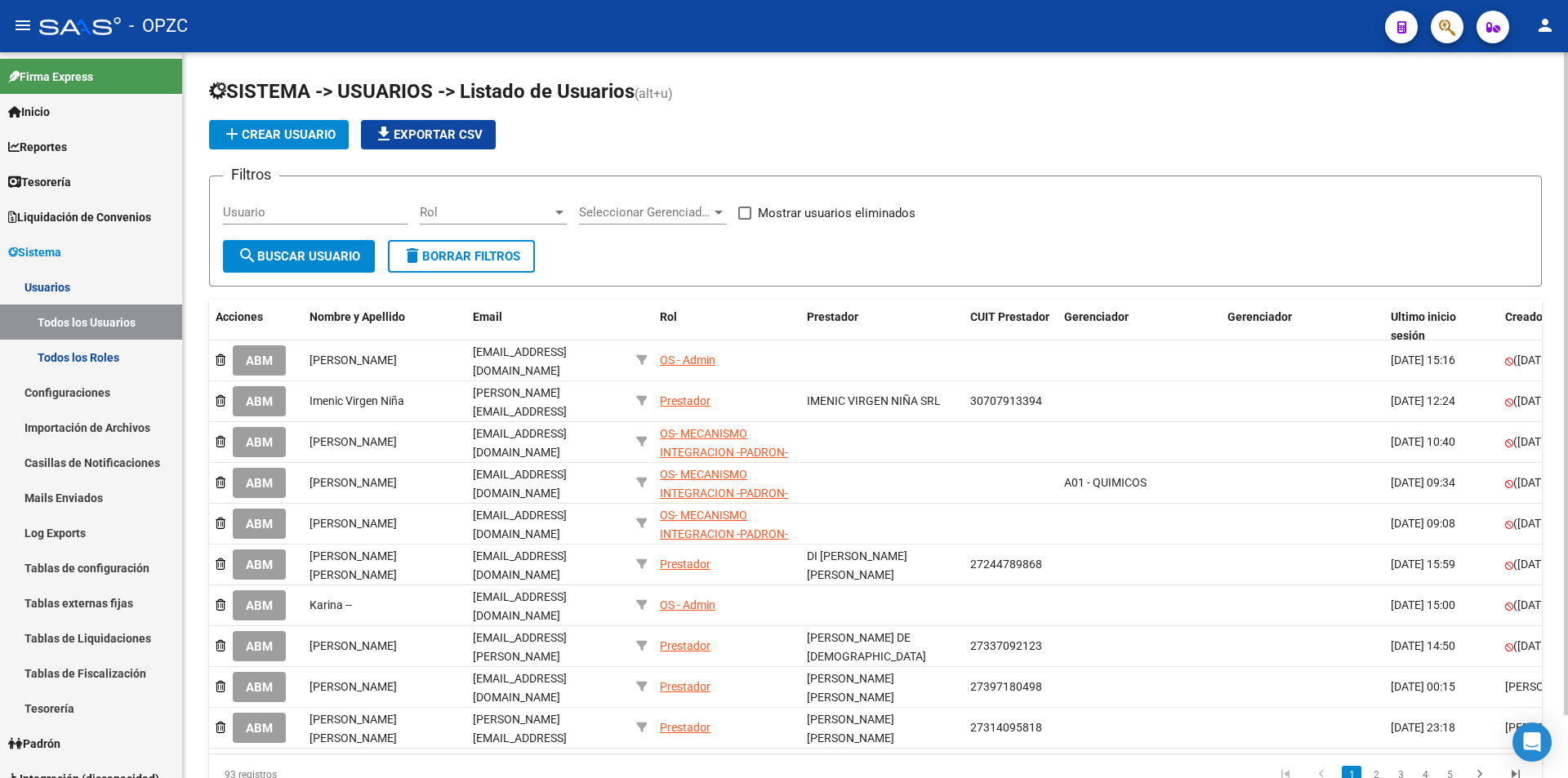
click at [318, 209] on input "Usuario" at bounding box center [316, 212] width 185 height 15
type input "magalla"
click at [348, 249] on span "search Buscar Usuario" at bounding box center [299, 256] width 123 height 15
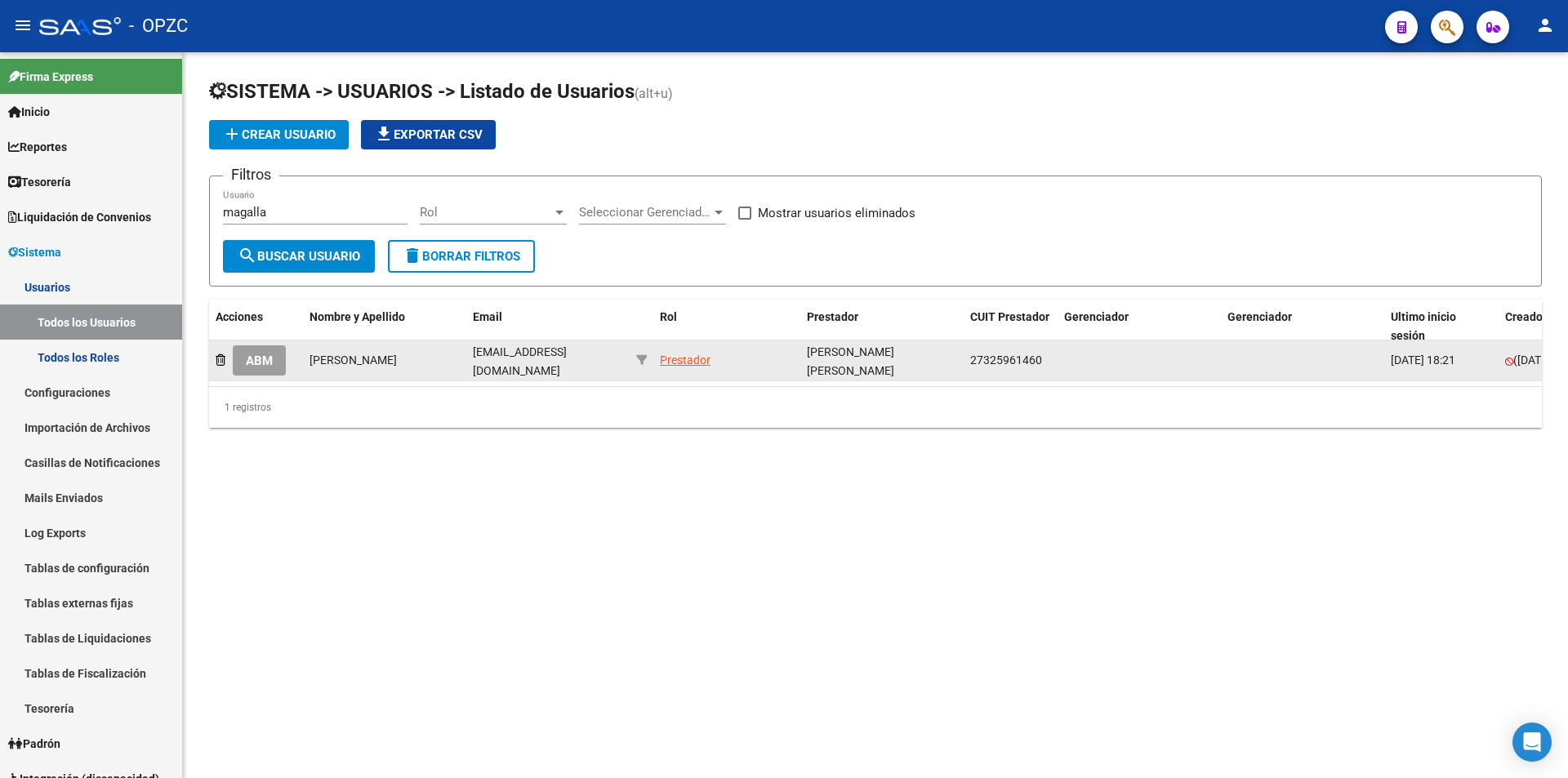
click at [256, 354] on span "ABM" at bounding box center [259, 361] width 27 height 15
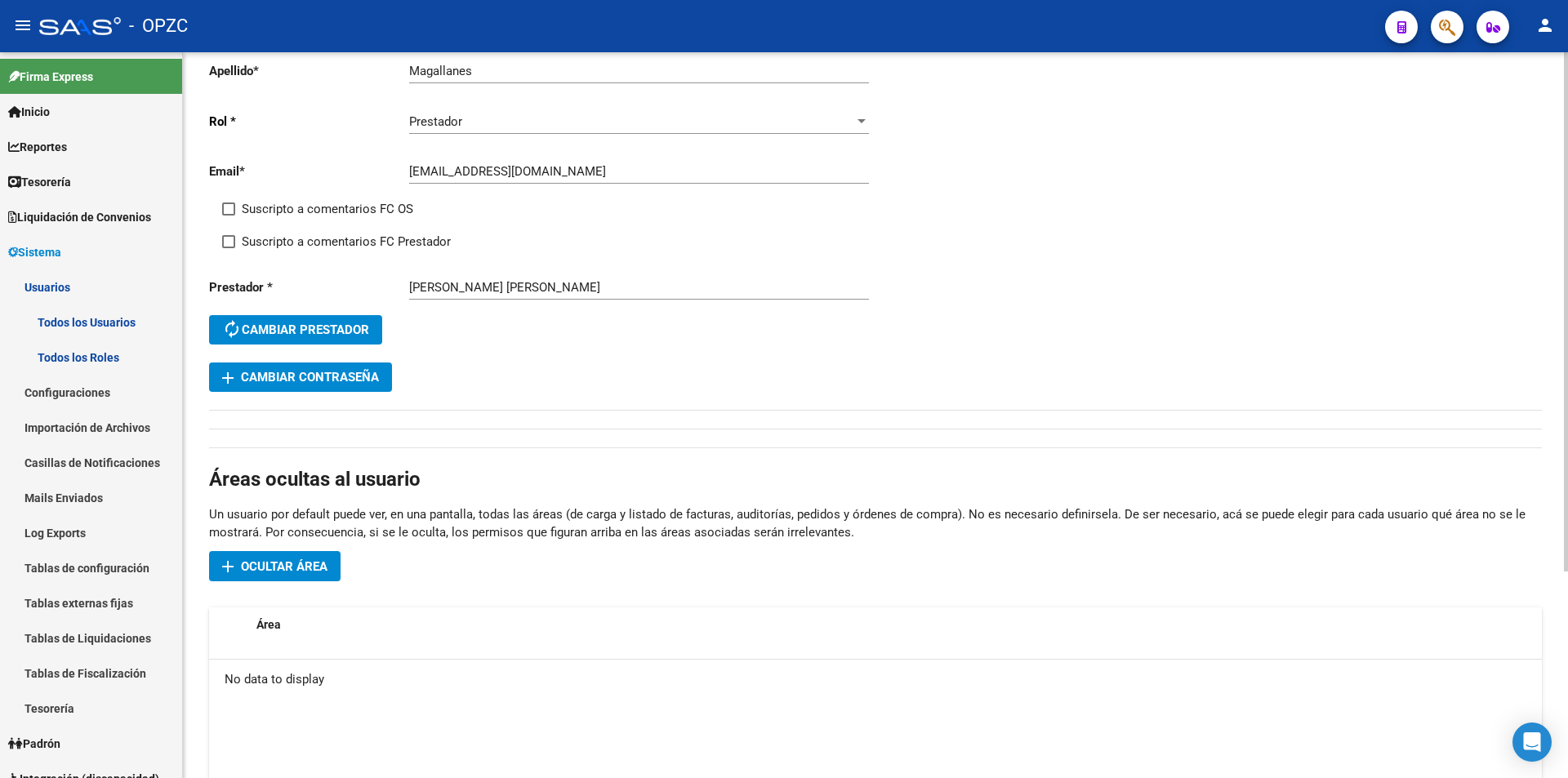
scroll to position [163, 0]
drag, startPoint x: 410, startPoint y: 173, endPoint x: 601, endPoint y: 179, distance: 191.1
click at [601, 179] on div "[EMAIL_ADDRESS][DOMAIN_NAME] Ingresar email" at bounding box center [638, 166] width 459 height 35
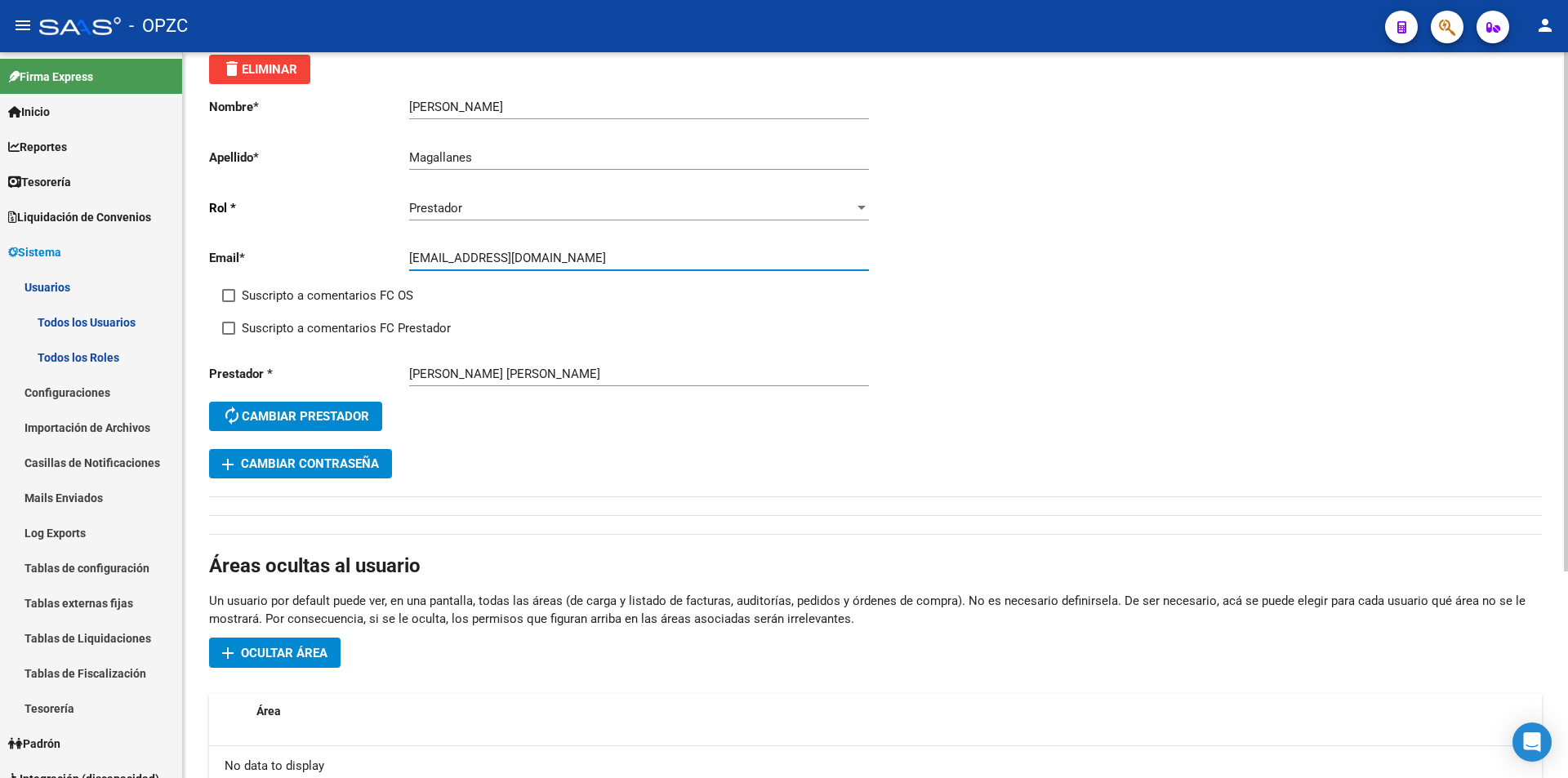
scroll to position [0, 0]
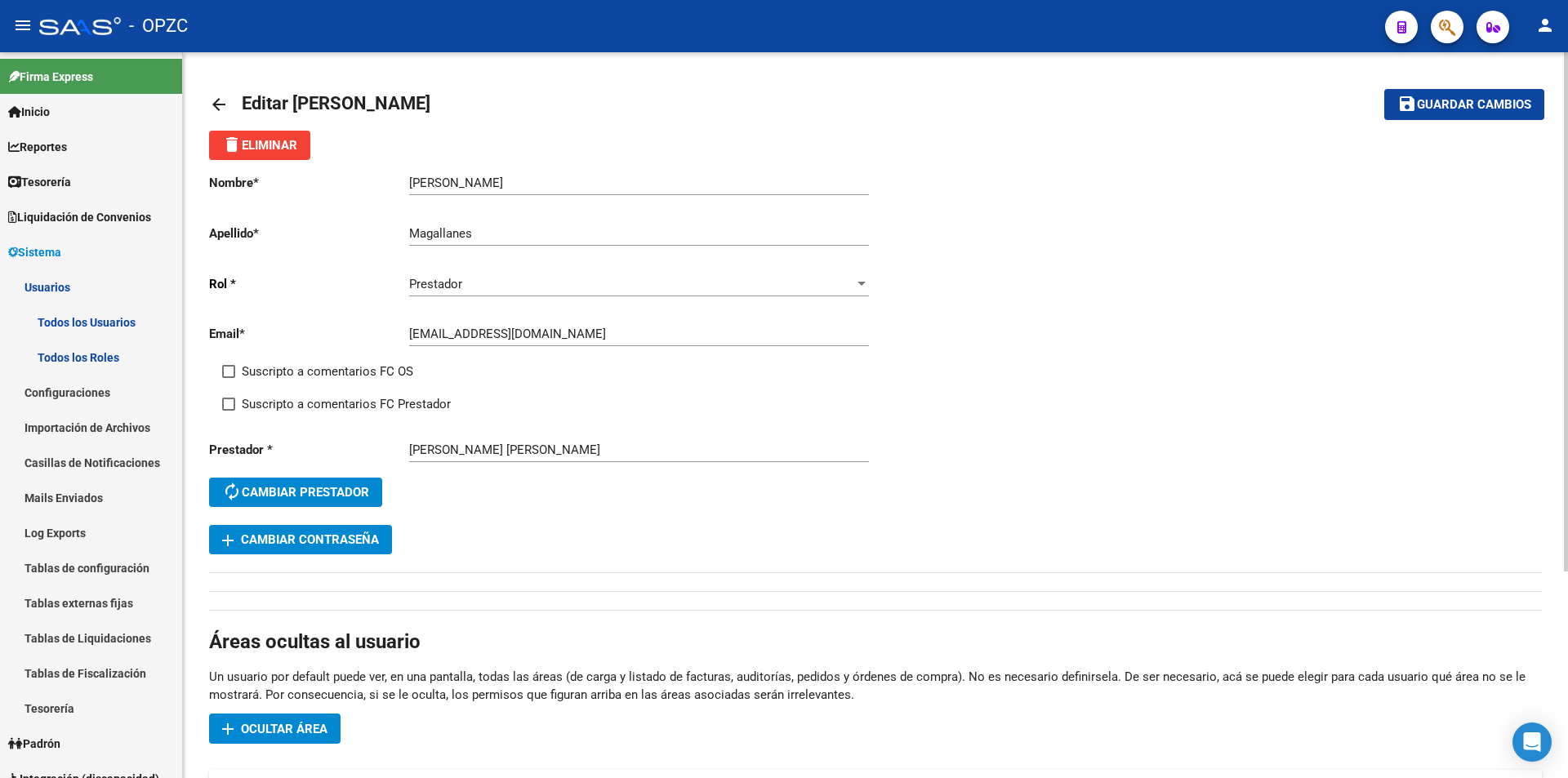
click at [227, 104] on mat-icon "arrow_back" at bounding box center [219, 105] width 19 height 19
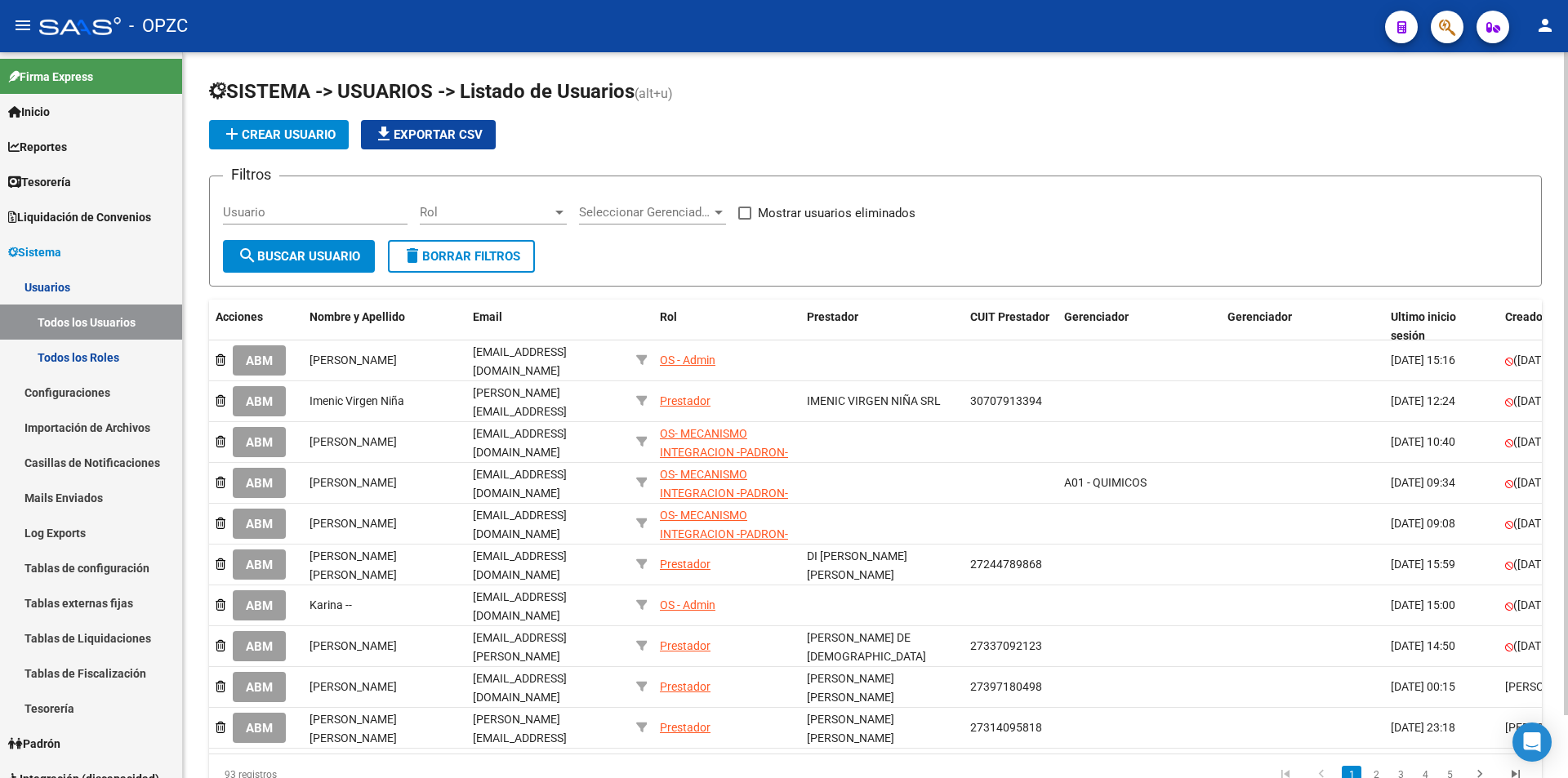
click at [241, 207] on input "Usuario" at bounding box center [316, 212] width 185 height 15
type input "salaberr"
click at [278, 253] on span "search Buscar Usuario" at bounding box center [299, 256] width 123 height 15
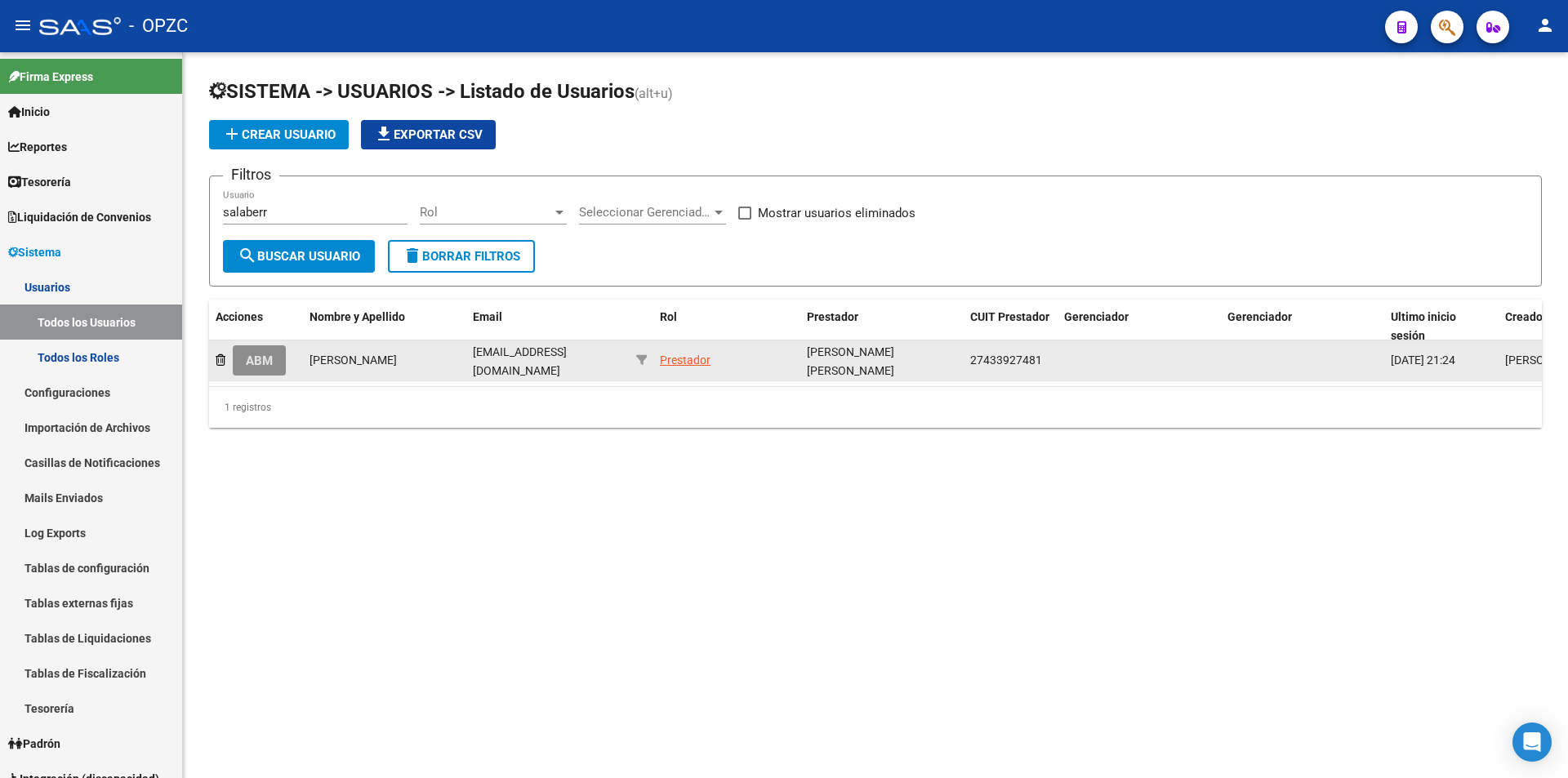
click at [265, 368] on button "ABM" at bounding box center [259, 360] width 53 height 30
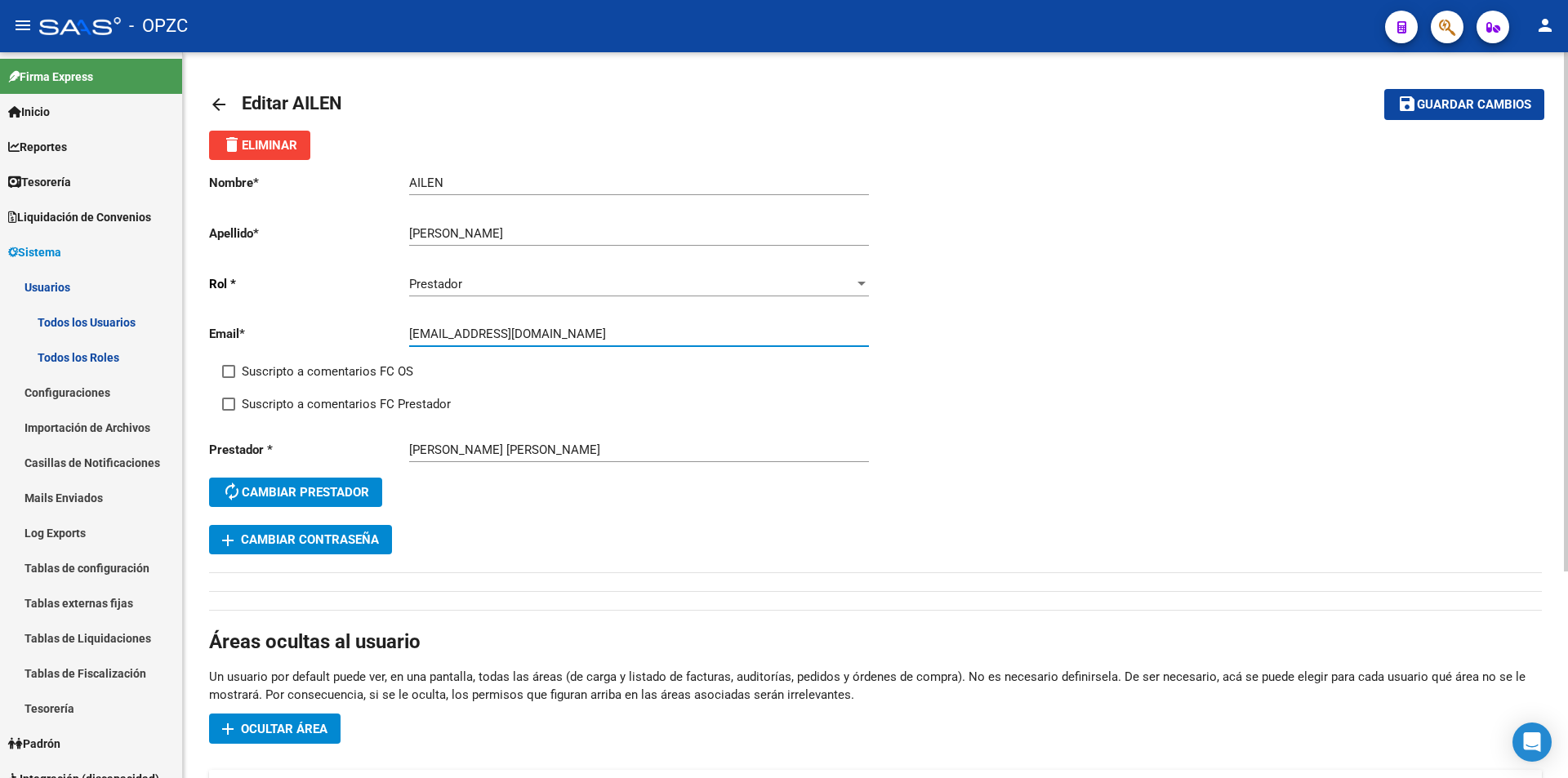
drag, startPoint x: 410, startPoint y: 338, endPoint x: 581, endPoint y: 341, distance: 171.0
click at [581, 341] on input "[EMAIL_ADDRESS][DOMAIN_NAME]" at bounding box center [638, 334] width 459 height 15
click at [219, 98] on mat-icon "arrow_back" at bounding box center [219, 105] width 19 height 19
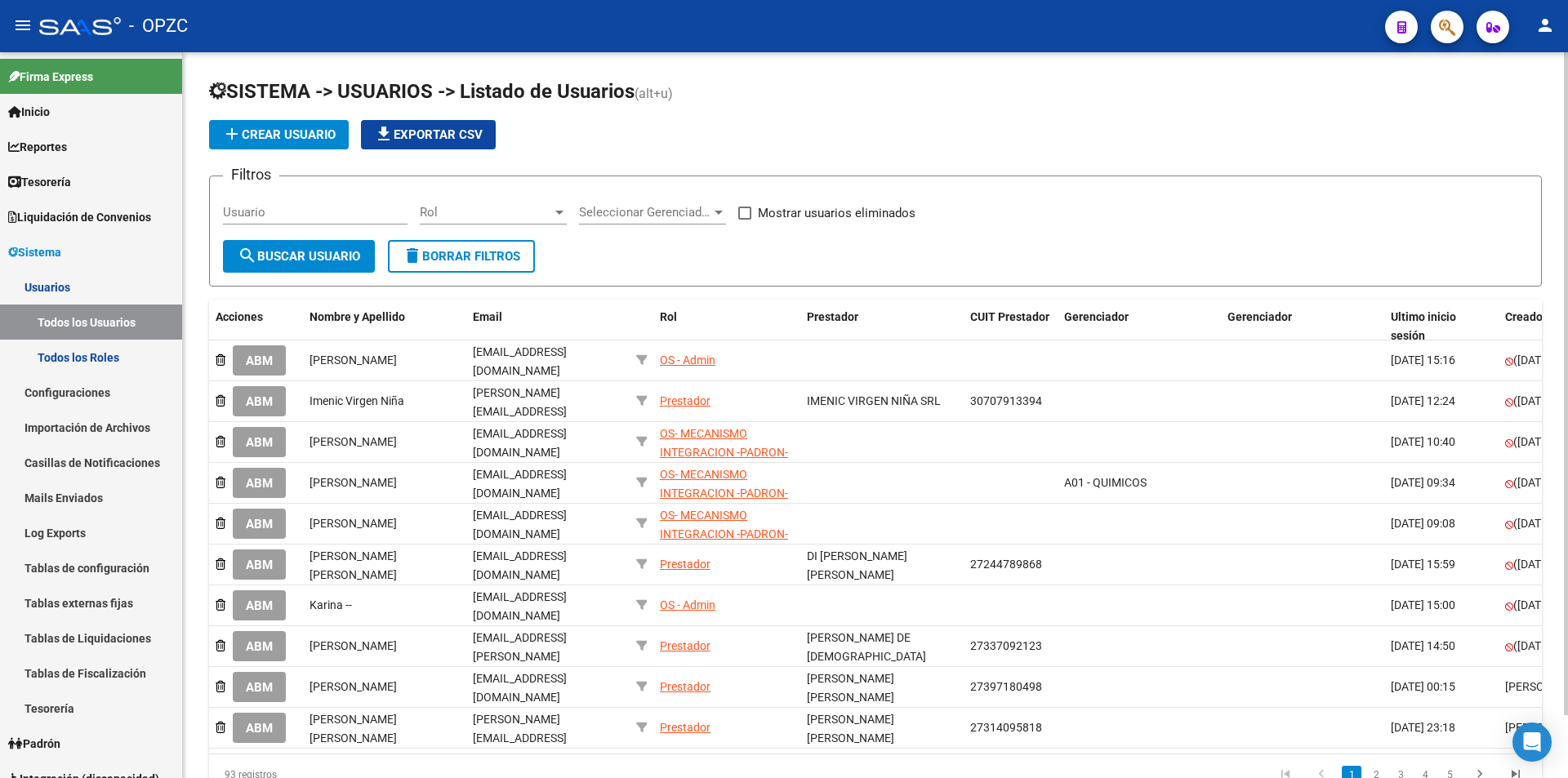
click at [303, 213] on input "Usuario" at bounding box center [316, 212] width 185 height 15
type input "de caso"
click at [311, 252] on span "search Buscar Usuario" at bounding box center [299, 256] width 123 height 15
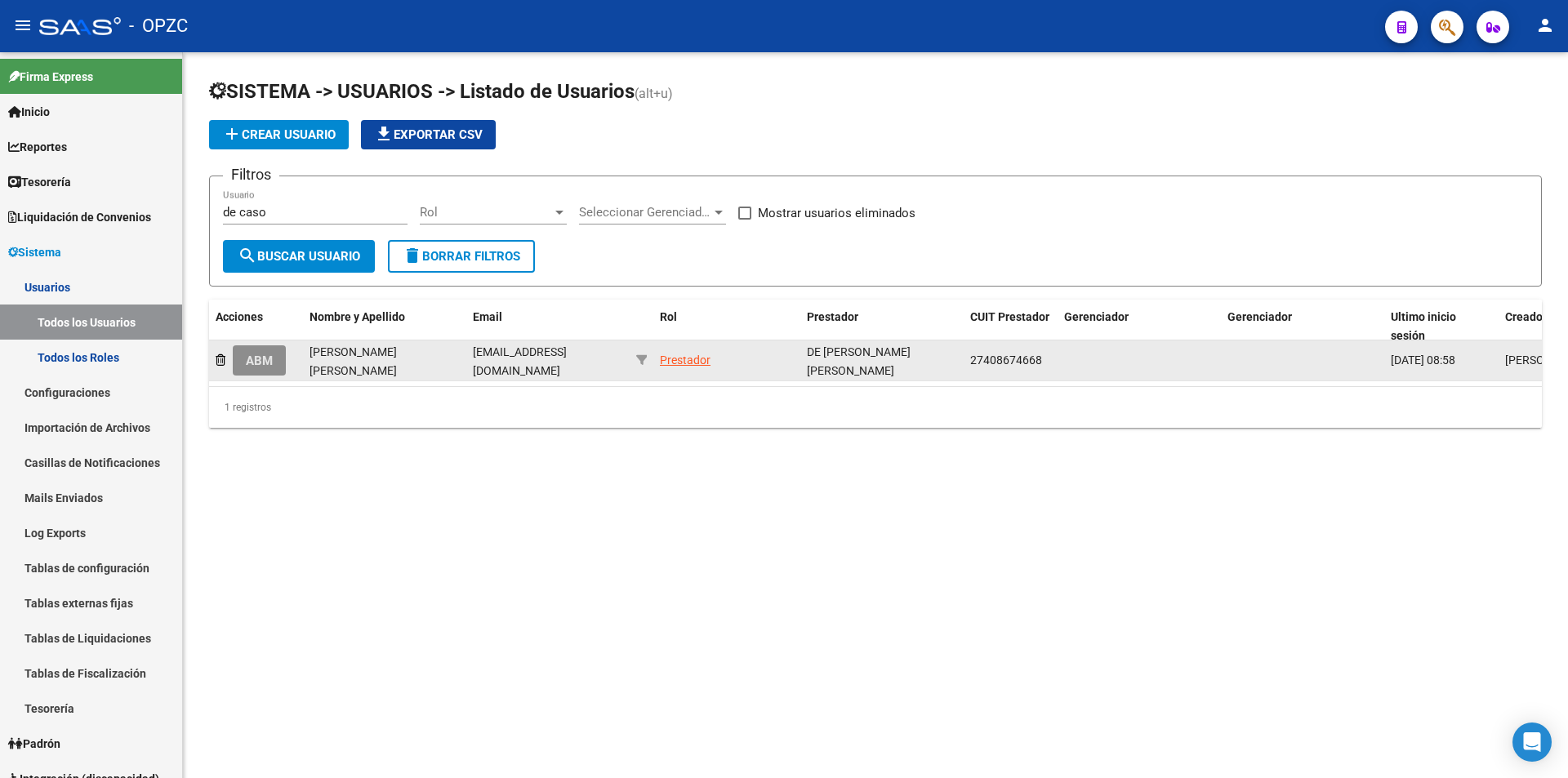
click at [265, 359] on span "ABM" at bounding box center [259, 361] width 27 height 15
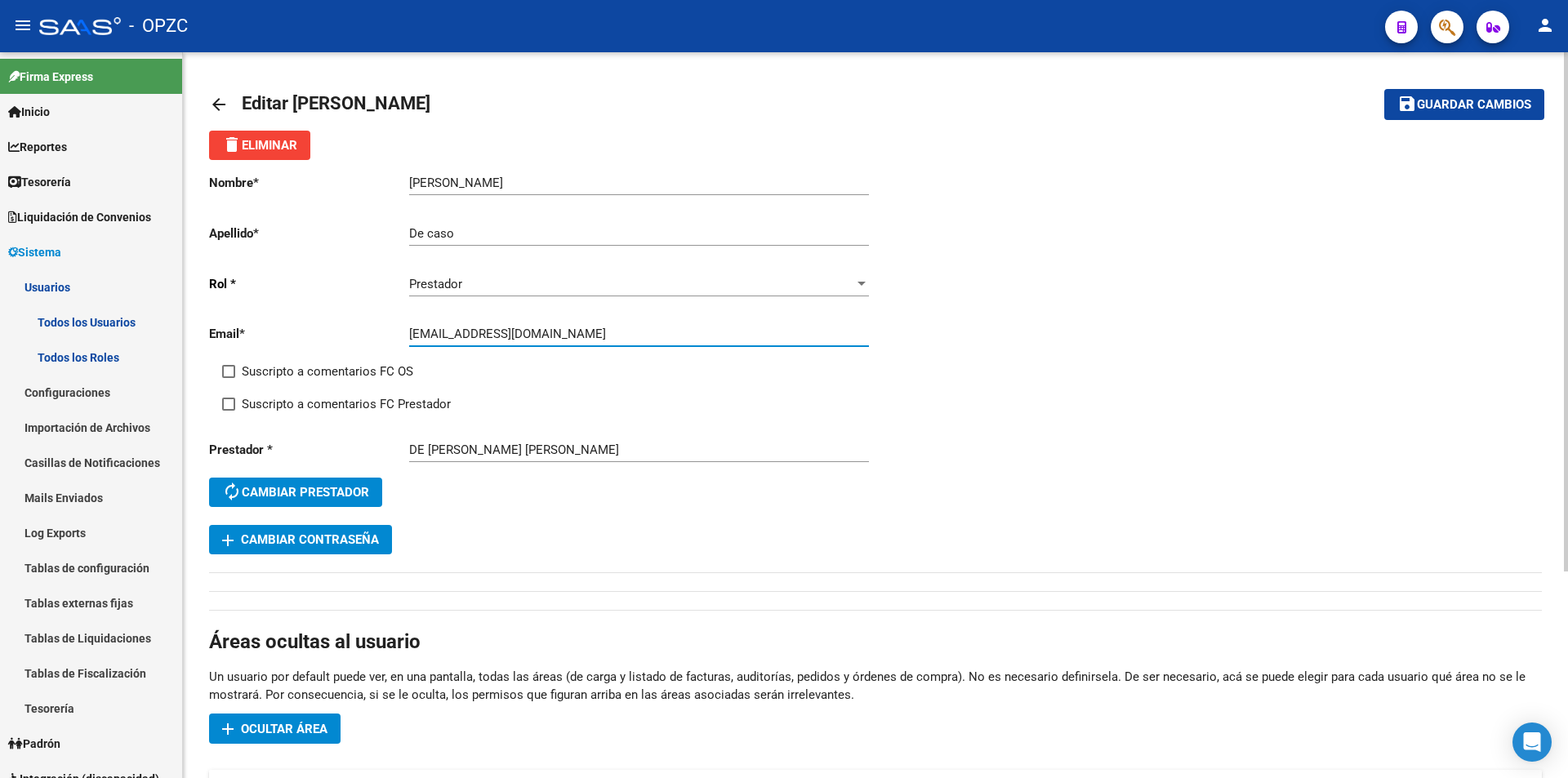
drag, startPoint x: 409, startPoint y: 333, endPoint x: 575, endPoint y: 342, distance: 166.2
click at [575, 342] on div "[EMAIL_ADDRESS][DOMAIN_NAME] Ingresar email" at bounding box center [638, 328] width 459 height 35
click at [226, 104] on mat-icon "arrow_back" at bounding box center [219, 105] width 19 height 19
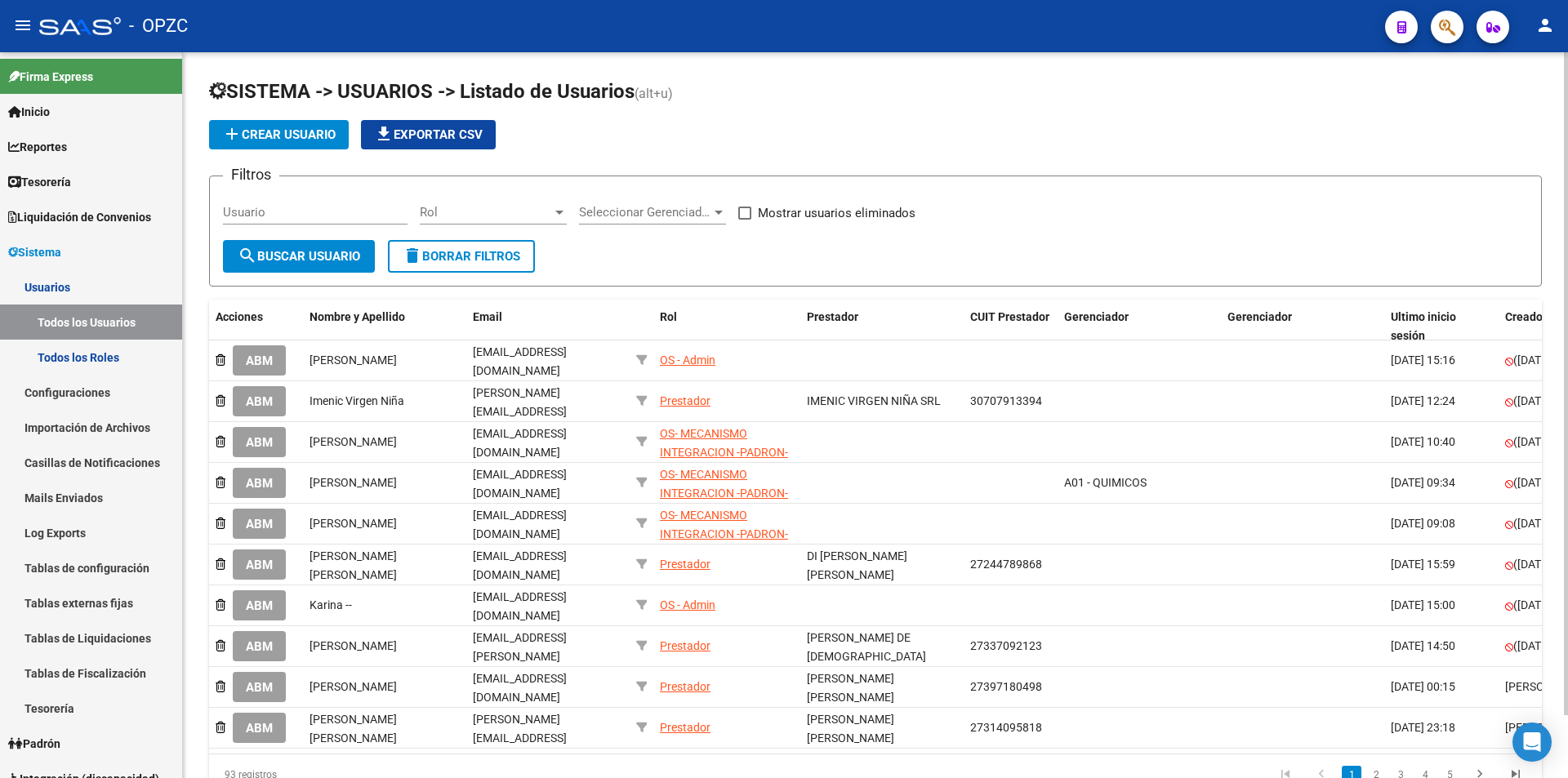
click at [352, 220] on div "Usuario" at bounding box center [316, 206] width 185 height 35
type input "barberis"
click at [320, 258] on span "search Buscar Usuario" at bounding box center [299, 256] width 123 height 15
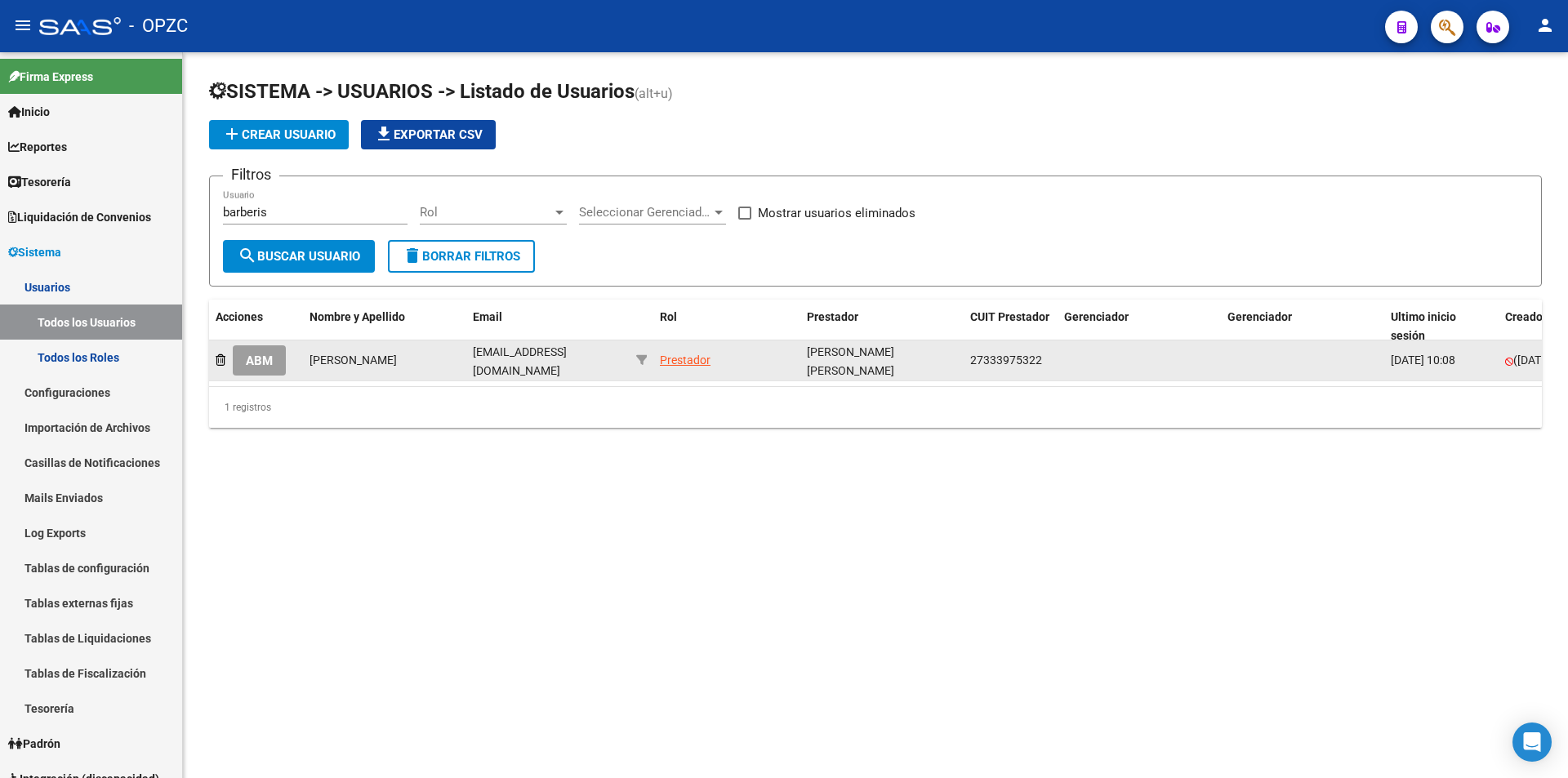
click at [261, 362] on span "ABM" at bounding box center [259, 361] width 27 height 15
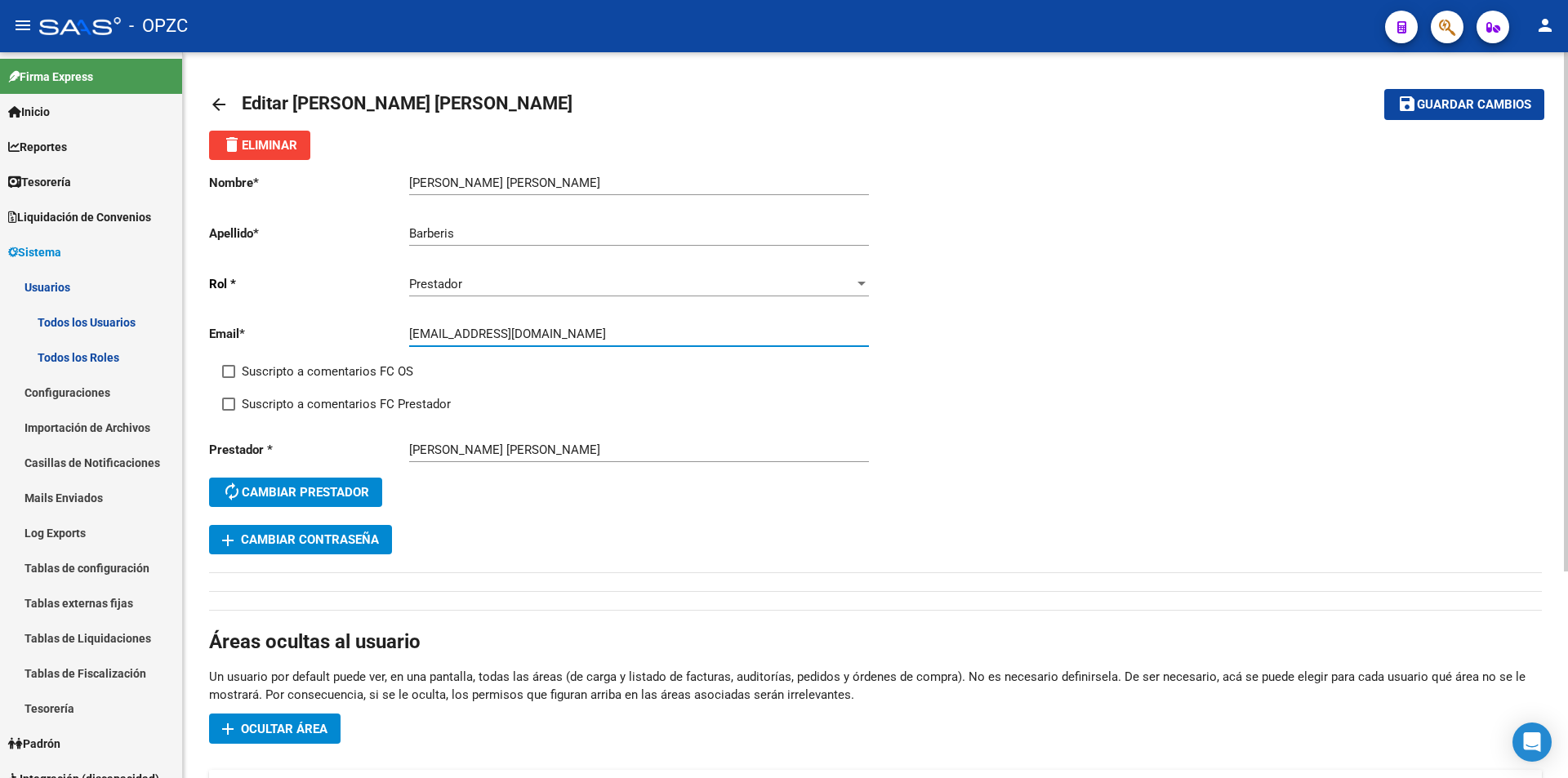
drag, startPoint x: 410, startPoint y: 335, endPoint x: 536, endPoint y: 335, distance: 126.0
click at [536, 335] on input "[EMAIL_ADDRESS][DOMAIN_NAME]" at bounding box center [638, 334] width 459 height 15
click at [221, 105] on mat-icon "arrow_back" at bounding box center [219, 105] width 19 height 19
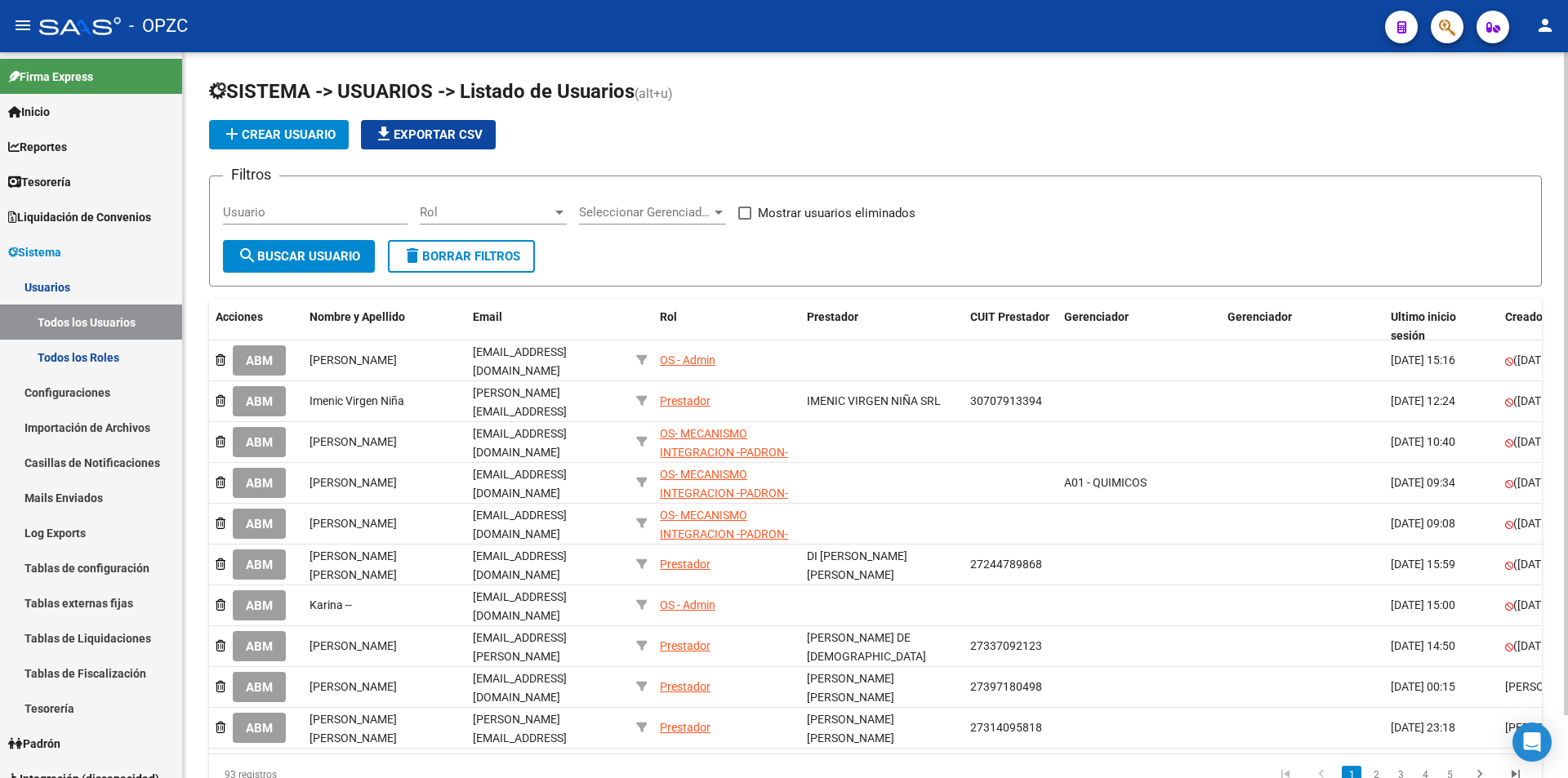
click at [316, 219] on input "Usuario" at bounding box center [316, 212] width 185 height 15
type input "alessi"
click at [329, 245] on button "search Buscar Usuario" at bounding box center [299, 255] width 152 height 32
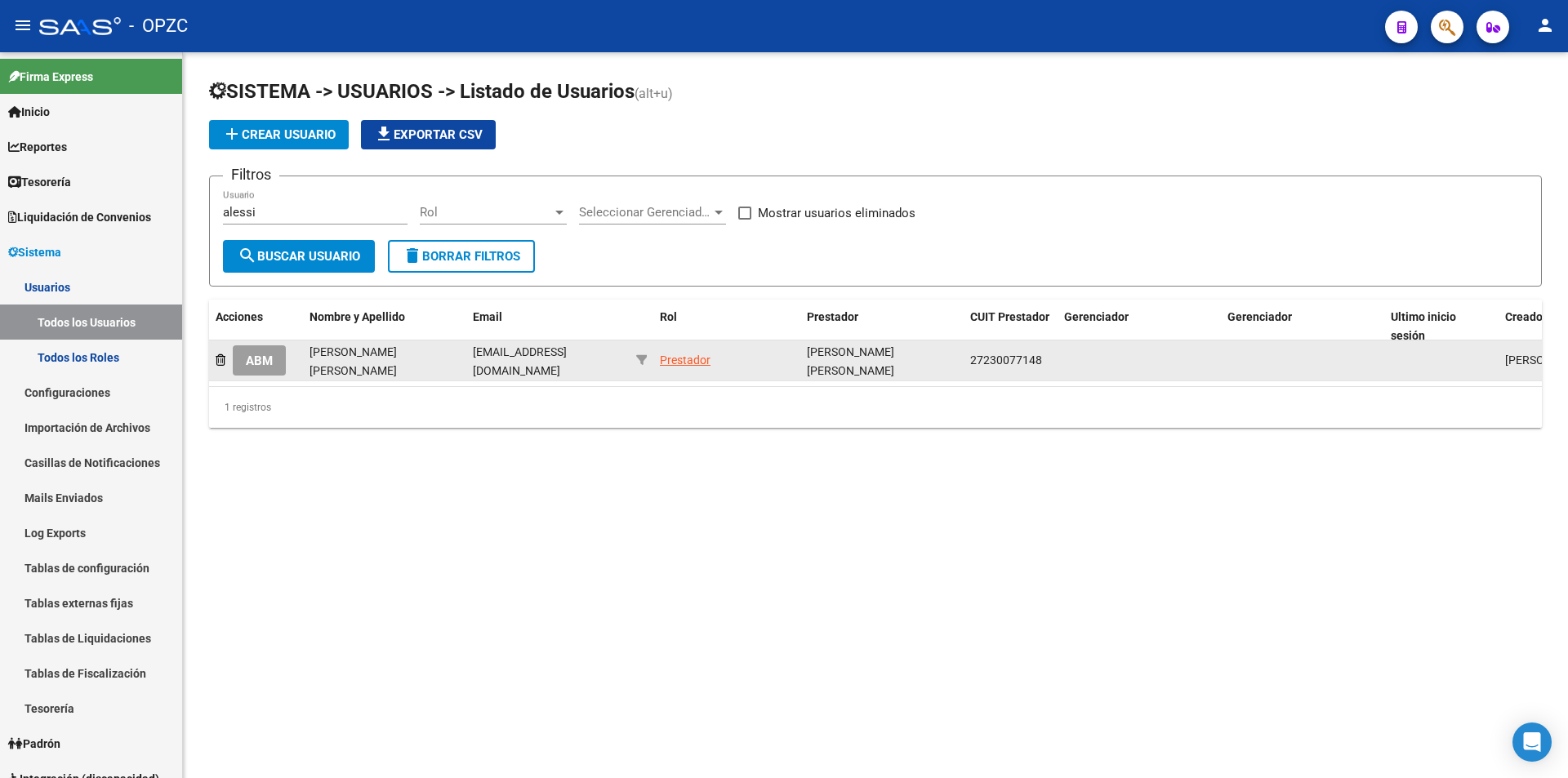
click at [267, 356] on span "ABM" at bounding box center [259, 361] width 27 height 15
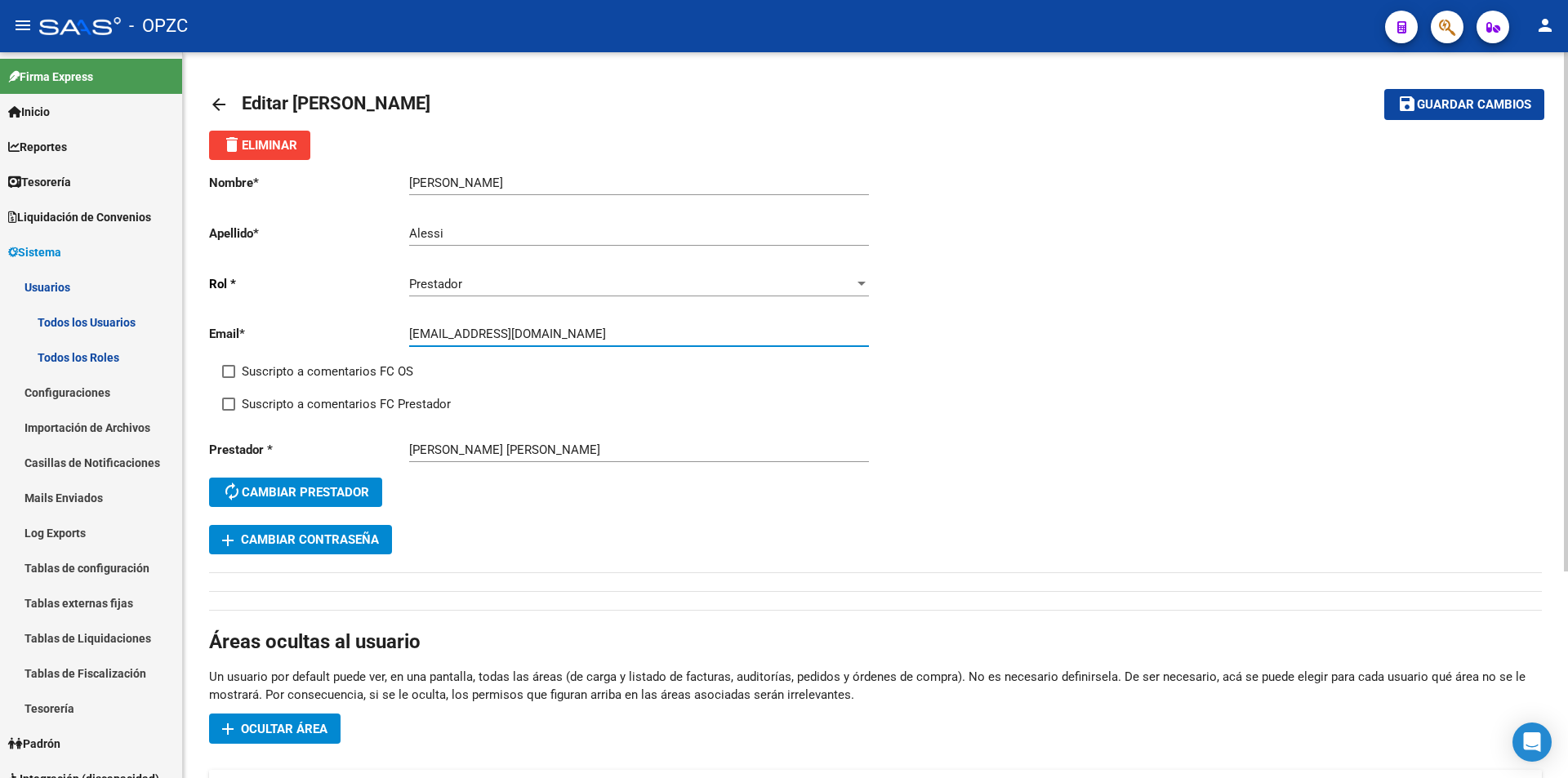
drag, startPoint x: 410, startPoint y: 334, endPoint x: 567, endPoint y: 342, distance: 157.2
click at [579, 344] on div "[EMAIL_ADDRESS][DOMAIN_NAME] Ingresar email" at bounding box center [638, 328] width 459 height 35
click at [212, 96] on mat-icon "arrow_back" at bounding box center [219, 105] width 19 height 19
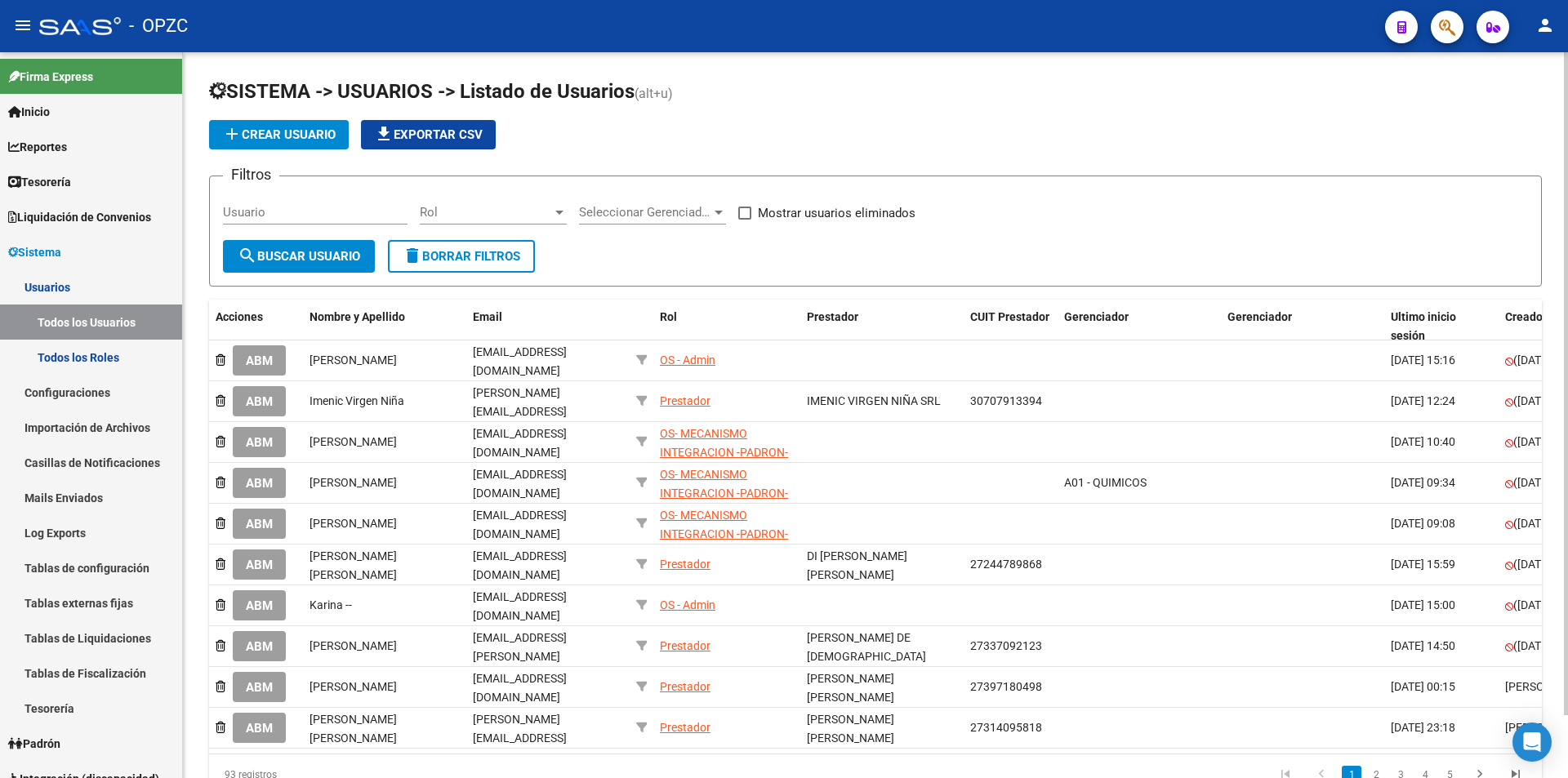
click at [336, 211] on input "Usuario" at bounding box center [316, 212] width 185 height 15
type input "[PERSON_NAME]"
click at [322, 256] on span "search Buscar Usuario" at bounding box center [299, 256] width 123 height 15
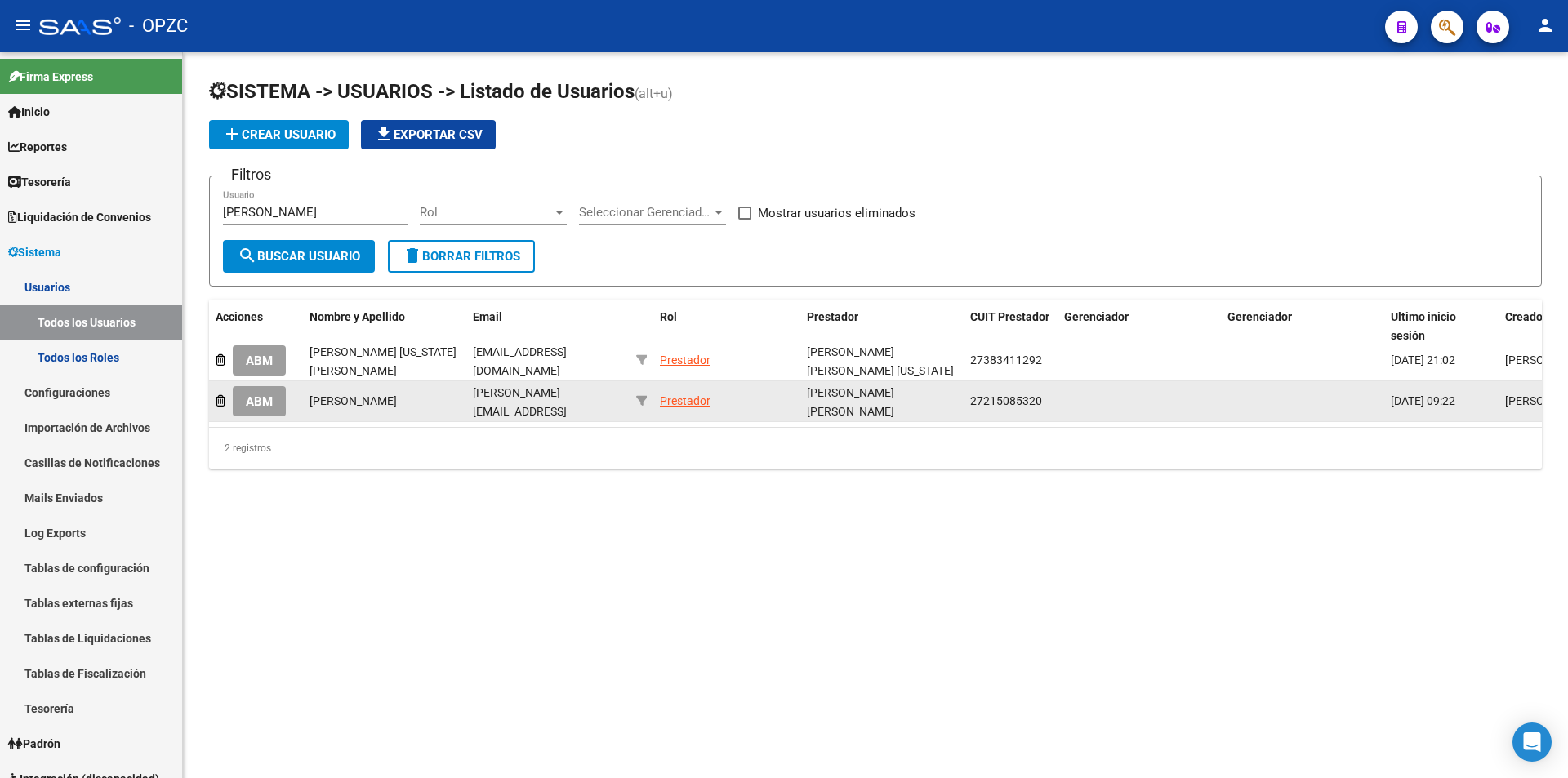
click at [265, 397] on span "ABM" at bounding box center [259, 401] width 27 height 15
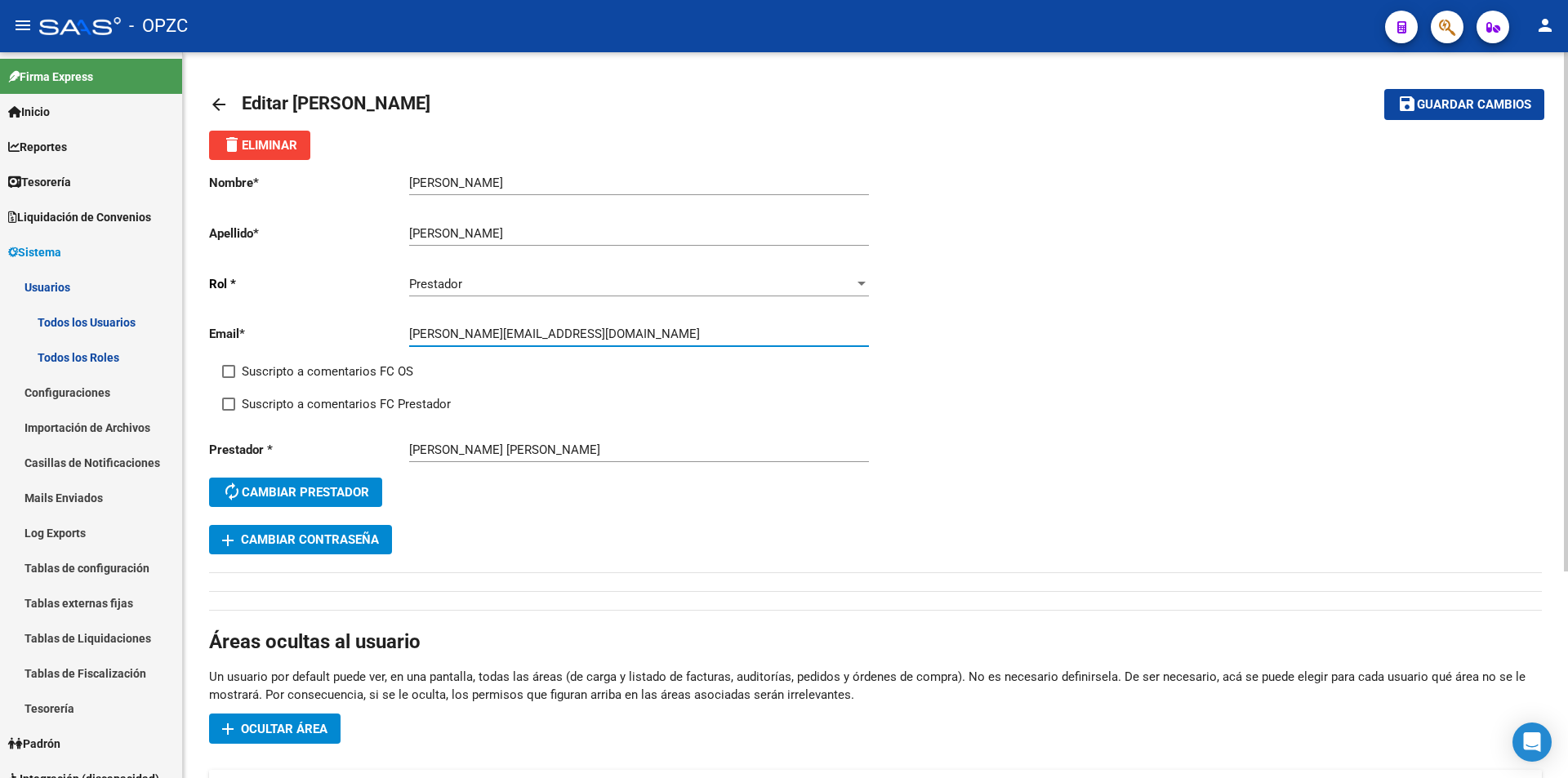
drag, startPoint x: 409, startPoint y: 329, endPoint x: 605, endPoint y: 334, distance: 196.1
click at [605, 334] on input "[PERSON_NAME][EMAIL_ADDRESS][DOMAIN_NAME]" at bounding box center [638, 334] width 459 height 15
click at [226, 105] on mat-icon "arrow_back" at bounding box center [219, 105] width 19 height 19
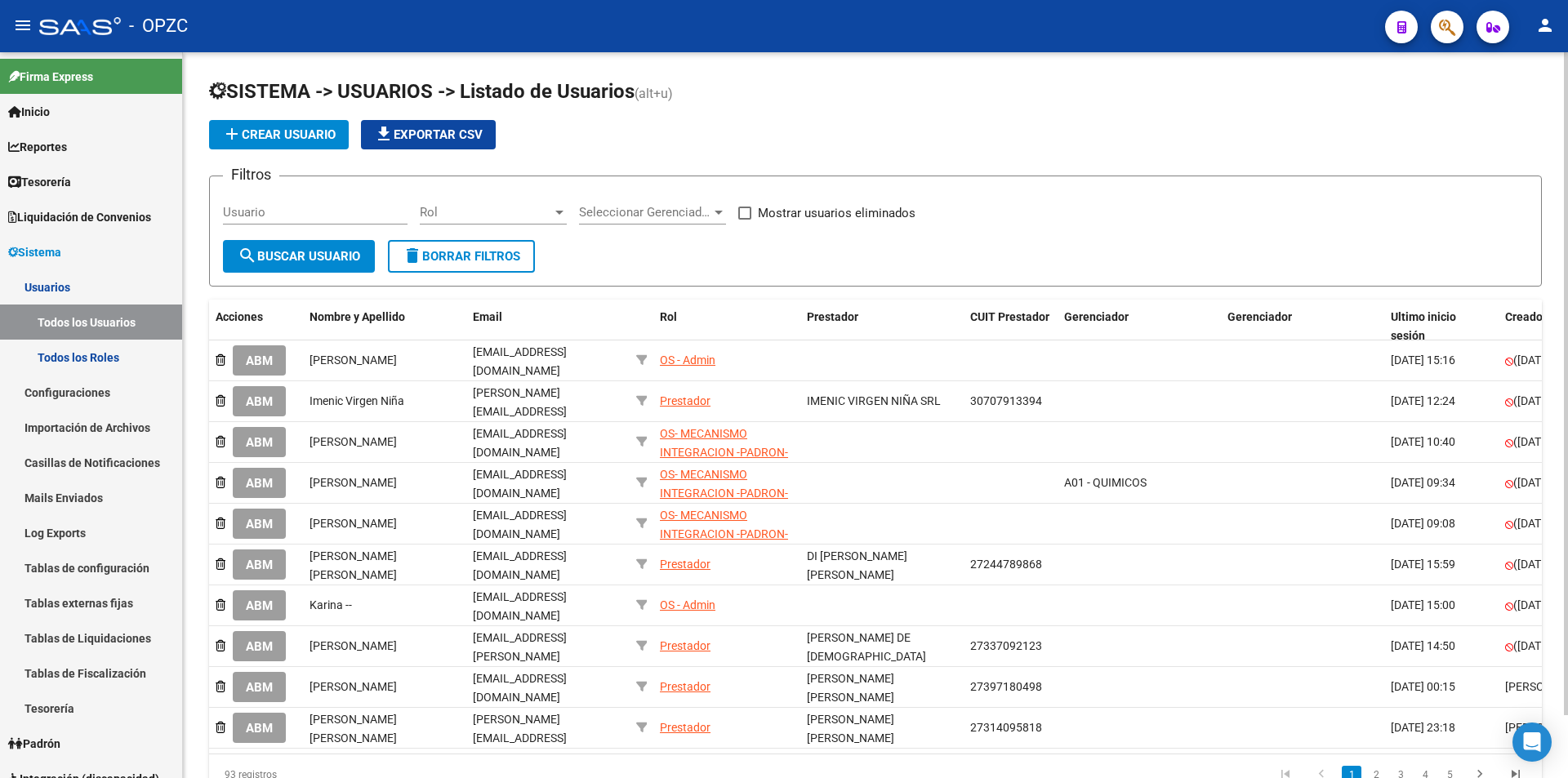
click at [270, 218] on input "Usuario" at bounding box center [316, 212] width 185 height 15
type input "[PERSON_NAME]"
click at [278, 251] on span "search Buscar Usuario" at bounding box center [299, 256] width 123 height 15
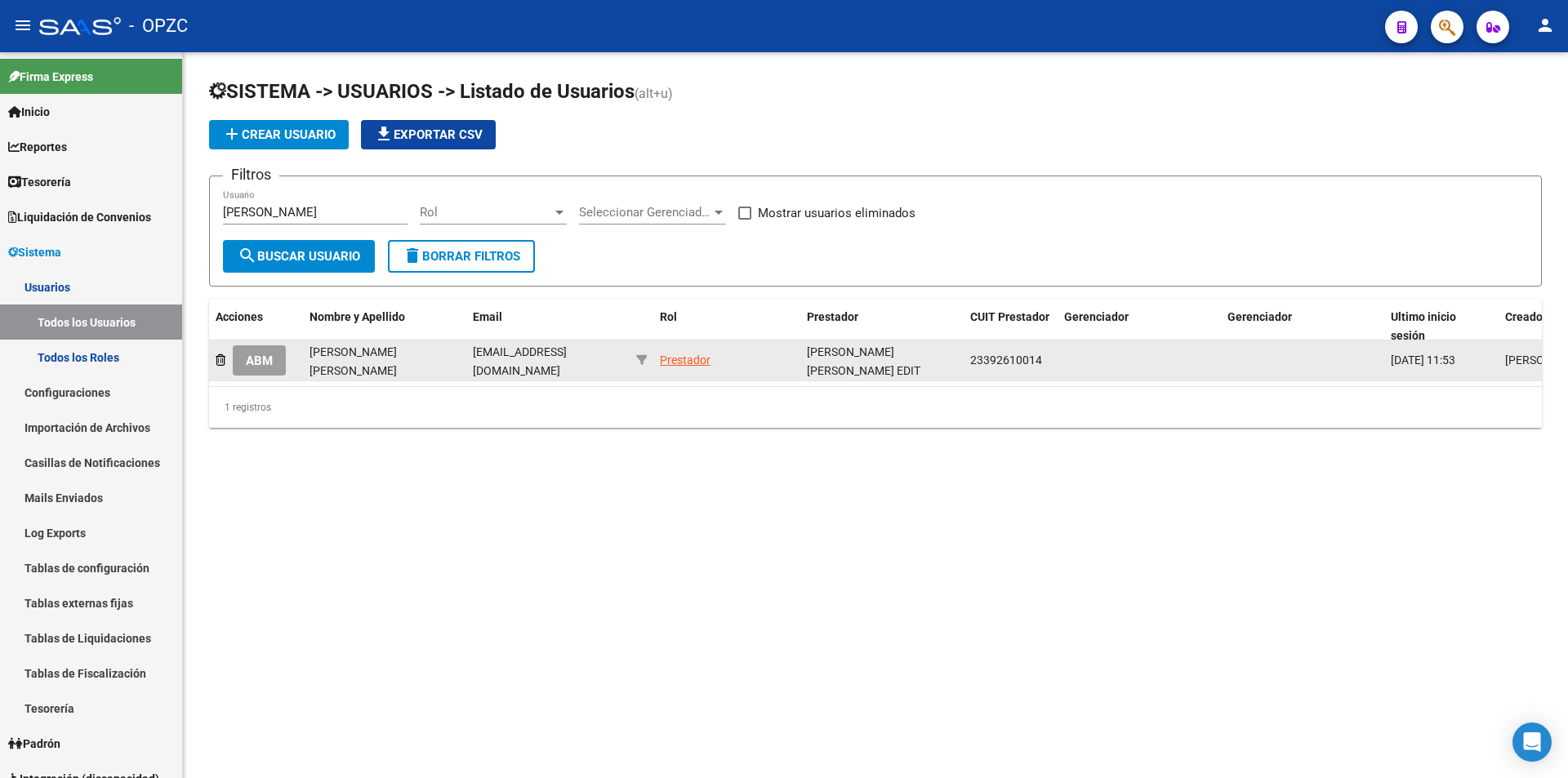
click at [248, 359] on span "ABM" at bounding box center [259, 361] width 27 height 15
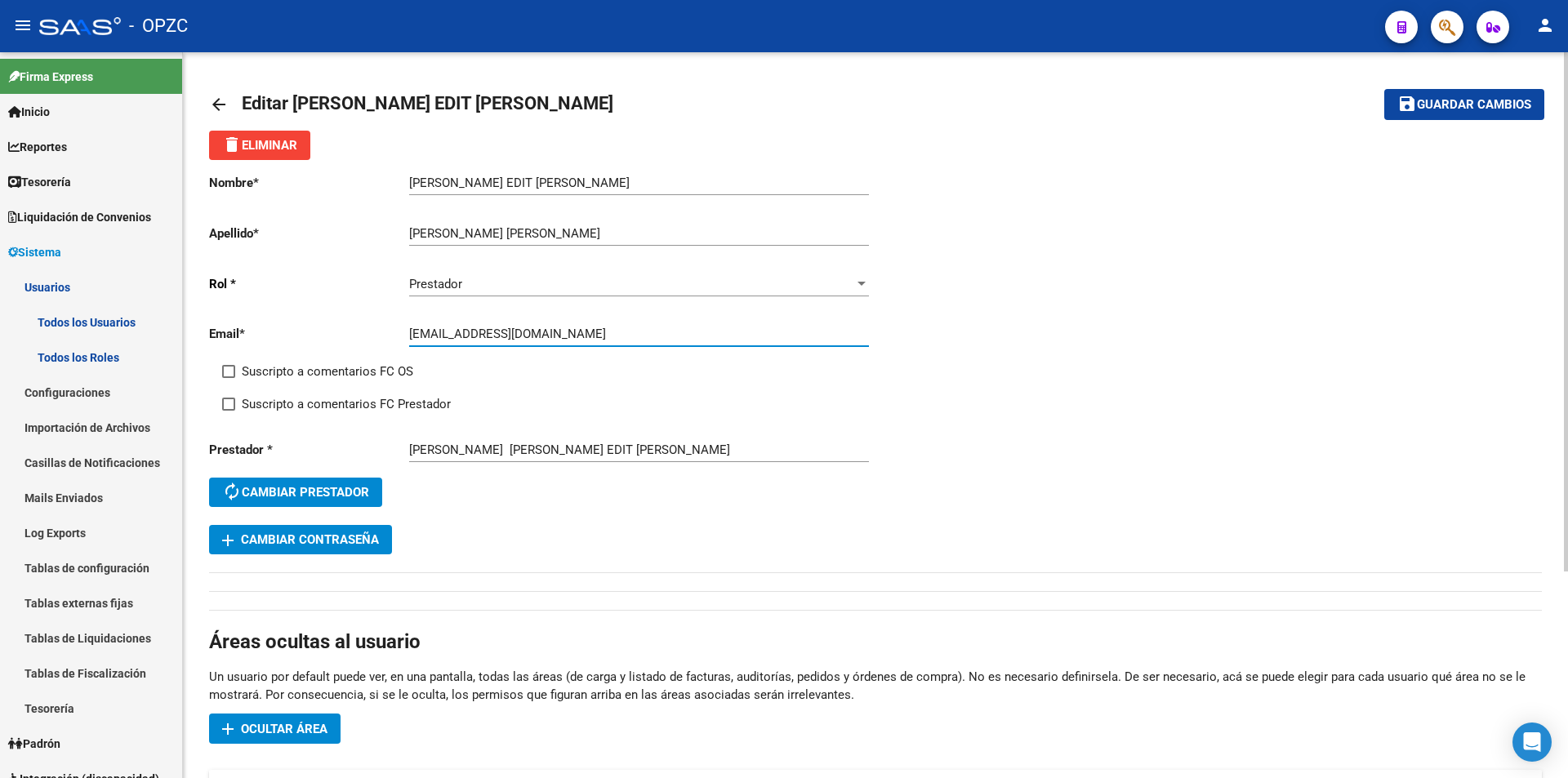
drag, startPoint x: 410, startPoint y: 337, endPoint x: 553, endPoint y: 334, distance: 143.0
click at [553, 334] on input "[EMAIL_ADDRESS][DOMAIN_NAME]" at bounding box center [638, 334] width 459 height 15
click at [215, 105] on mat-icon "arrow_back" at bounding box center [219, 105] width 19 height 19
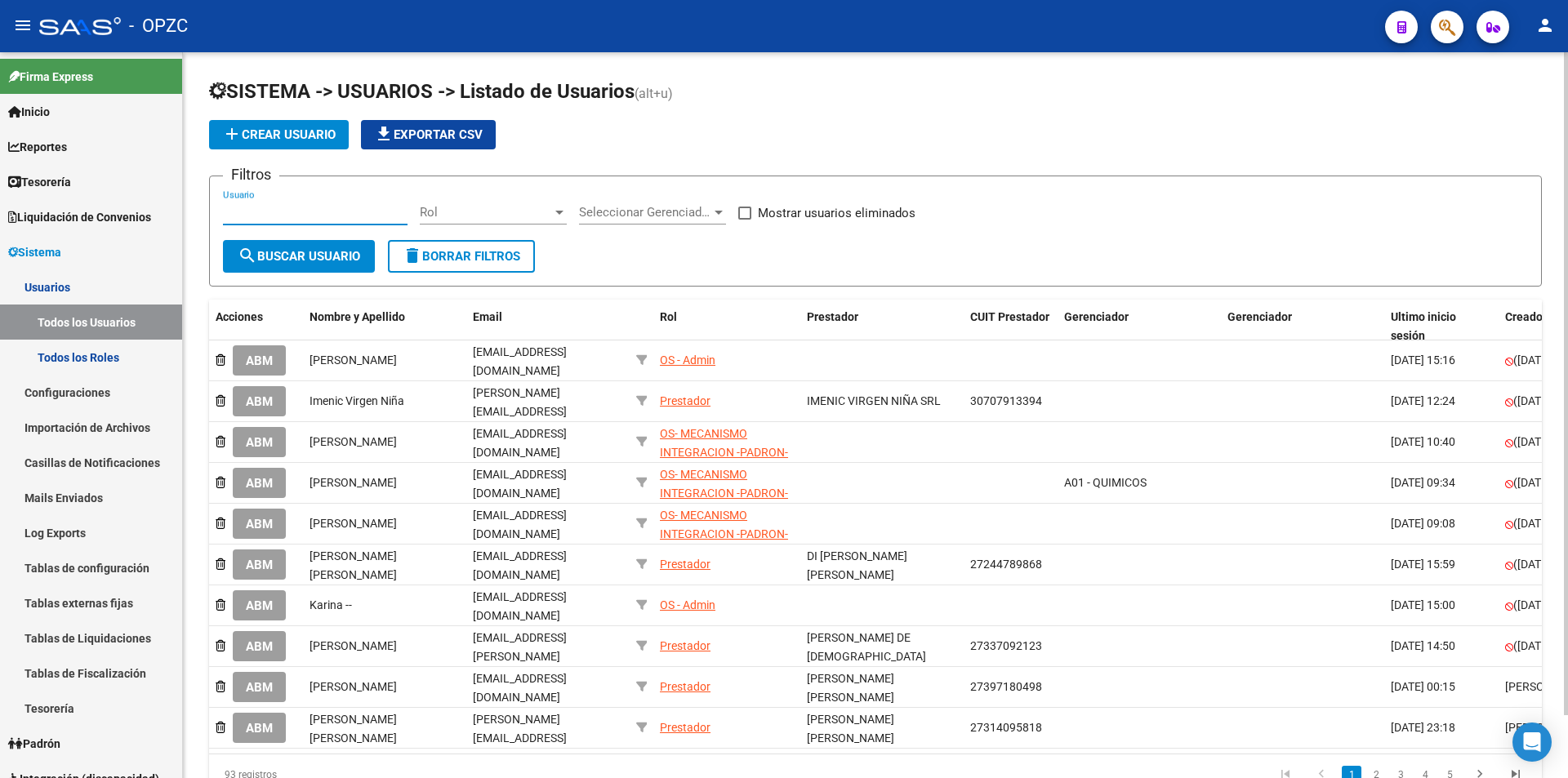
click at [328, 214] on input "Usuario" at bounding box center [316, 212] width 185 height 15
type input "perez"
click at [315, 254] on span "search Buscar Usuario" at bounding box center [299, 256] width 123 height 15
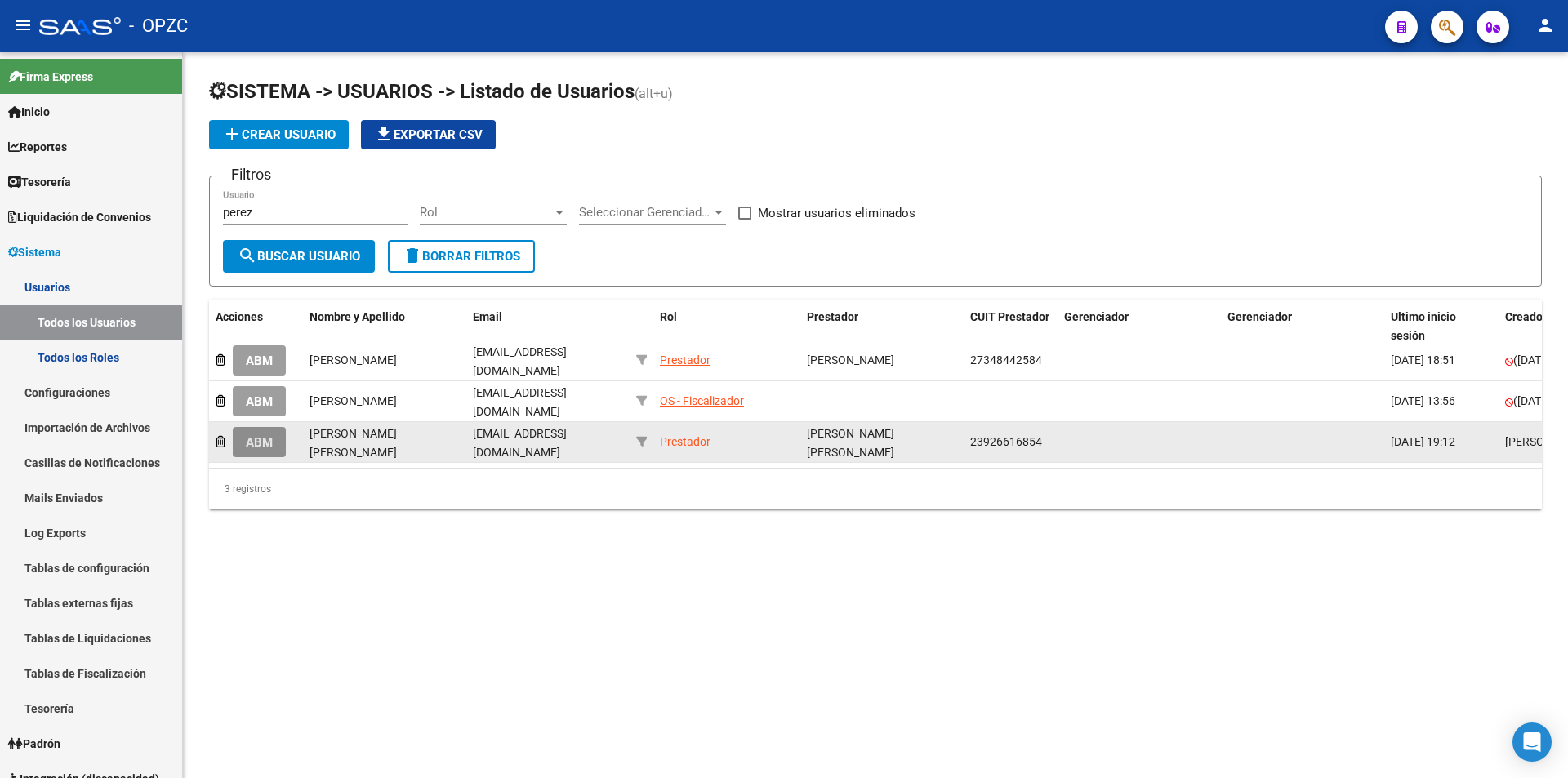
click at [254, 435] on span "ABM" at bounding box center [259, 442] width 27 height 15
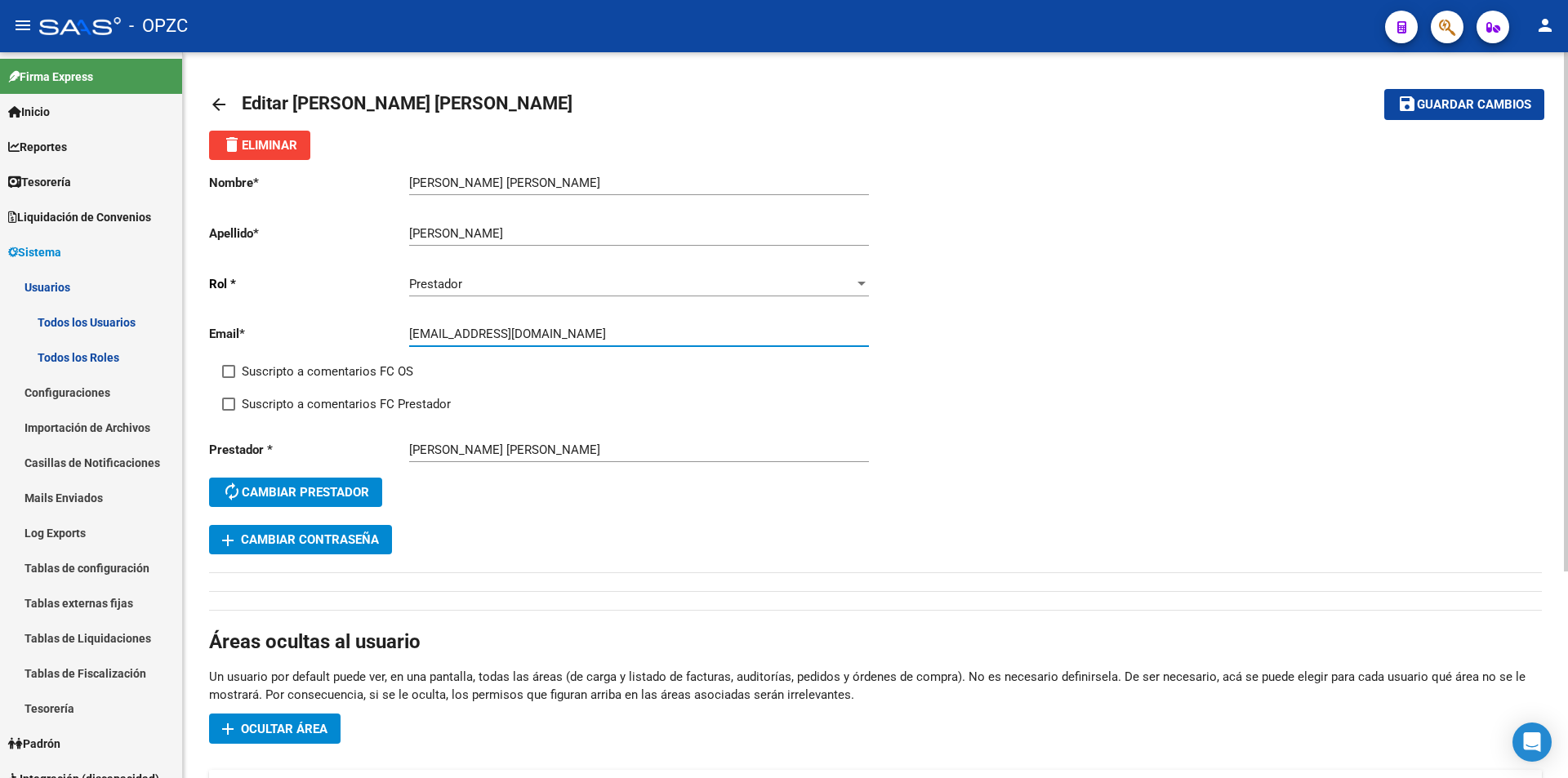
drag, startPoint x: 409, startPoint y: 332, endPoint x: 511, endPoint y: 333, distance: 102.0
click at [522, 328] on input "[EMAIL_ADDRESS][DOMAIN_NAME]" at bounding box center [638, 334] width 459 height 15
click at [221, 100] on mat-icon "arrow_back" at bounding box center [219, 105] width 19 height 19
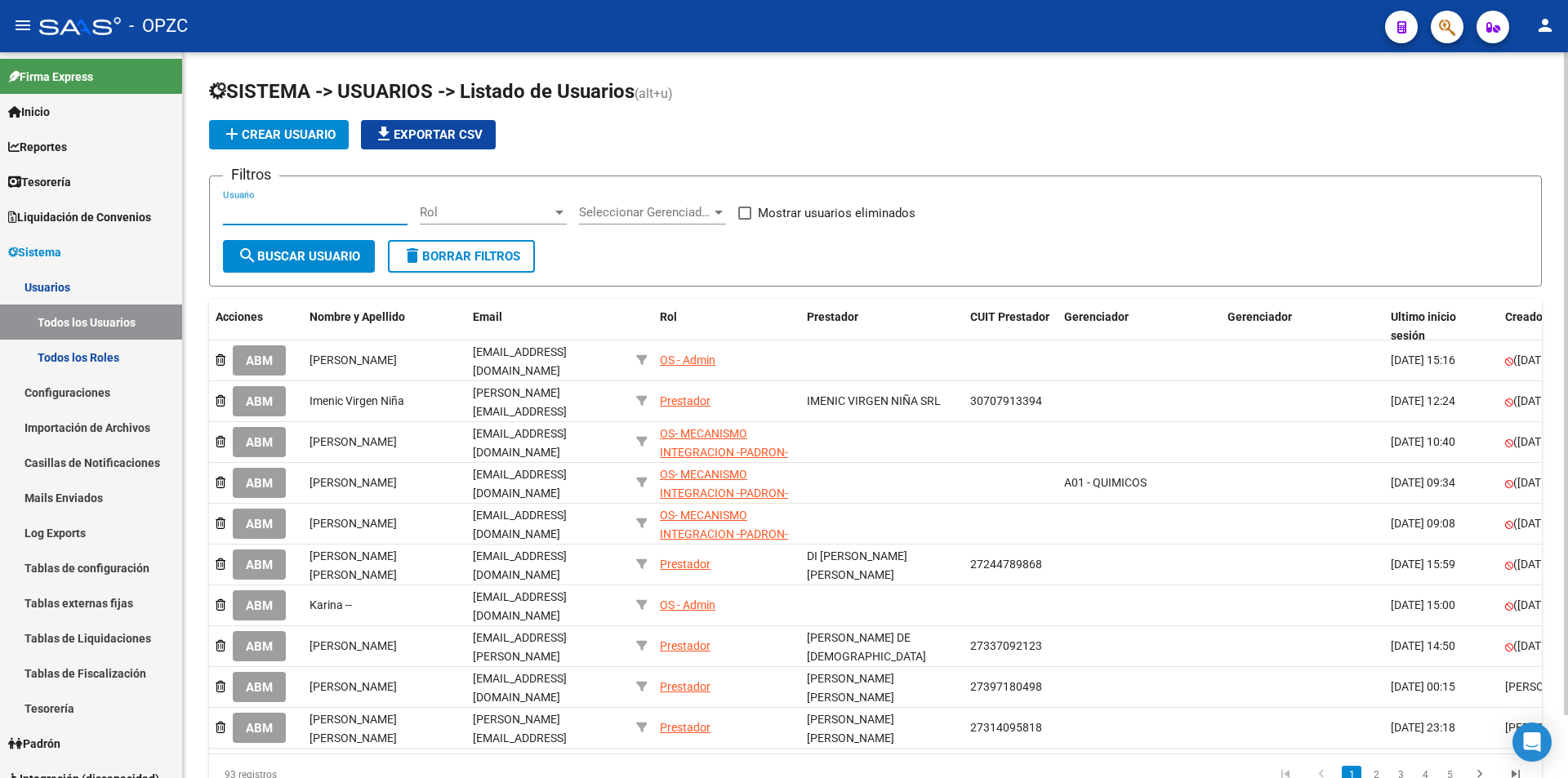
click at [239, 212] on input "Usuario" at bounding box center [316, 212] width 185 height 15
type input "saund"
click at [300, 250] on span "search Buscar Usuario" at bounding box center [299, 256] width 123 height 15
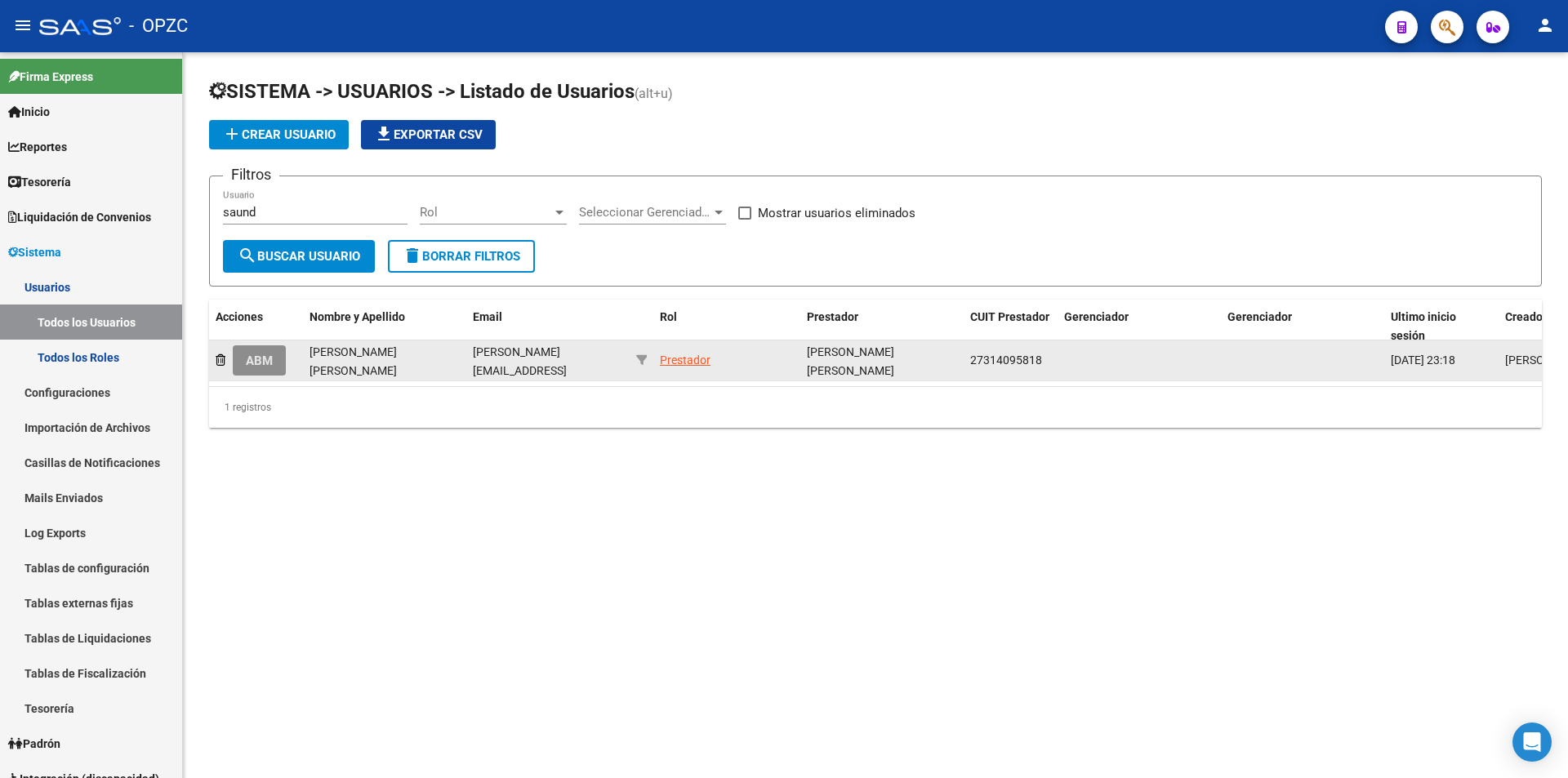
click at [265, 362] on span "ABM" at bounding box center [259, 361] width 27 height 15
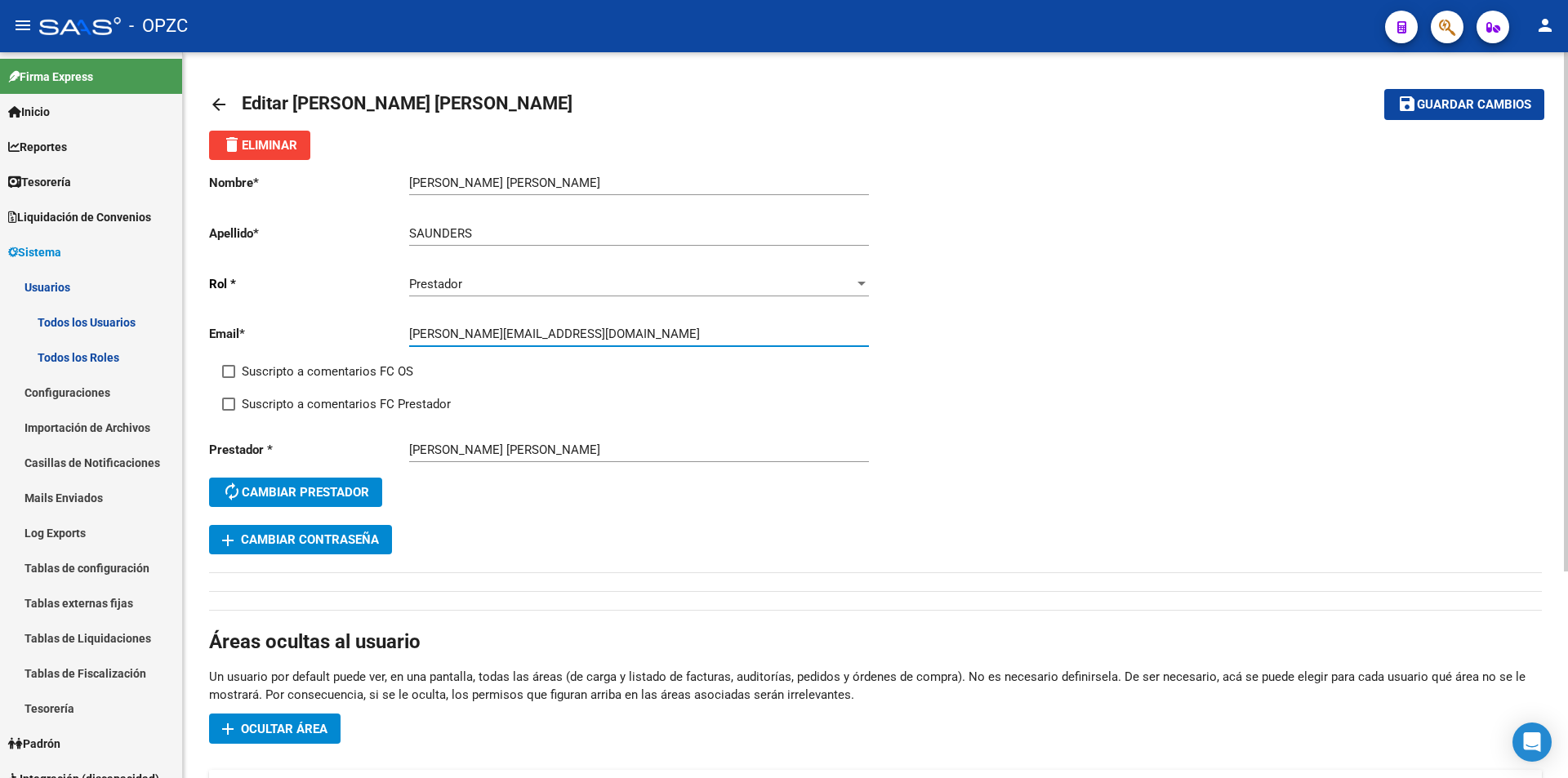
drag, startPoint x: 409, startPoint y: 335, endPoint x: 577, endPoint y: 335, distance: 168.0
click at [577, 335] on input "[PERSON_NAME][EMAIL_ADDRESS][DOMAIN_NAME]" at bounding box center [638, 334] width 459 height 15
click at [213, 103] on mat-icon "arrow_back" at bounding box center [219, 105] width 19 height 19
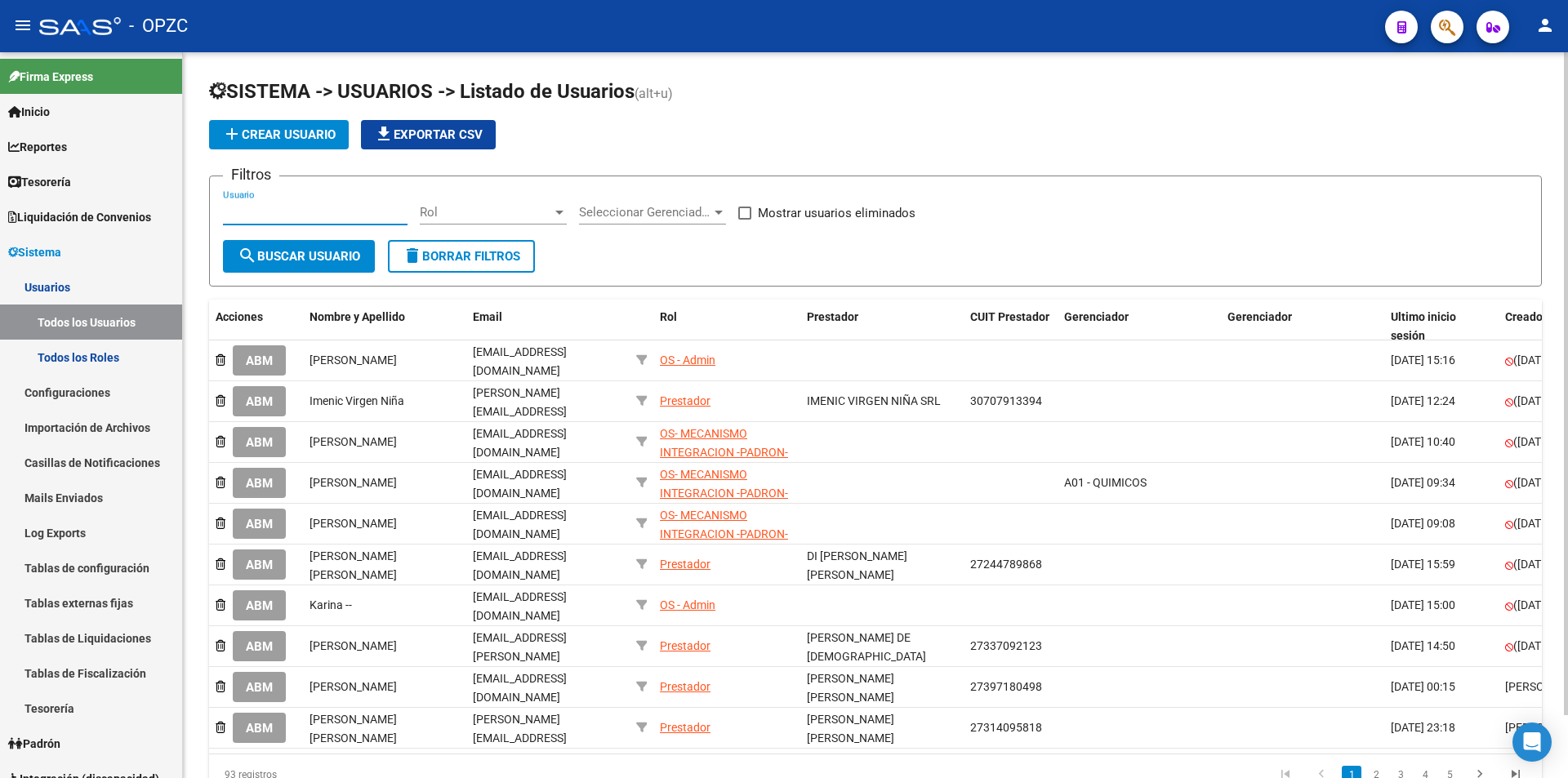
click at [282, 207] on input "Usuario" at bounding box center [316, 212] width 185 height 15
type input "rojas"
click at [283, 254] on span "search Buscar Usuario" at bounding box center [299, 256] width 123 height 15
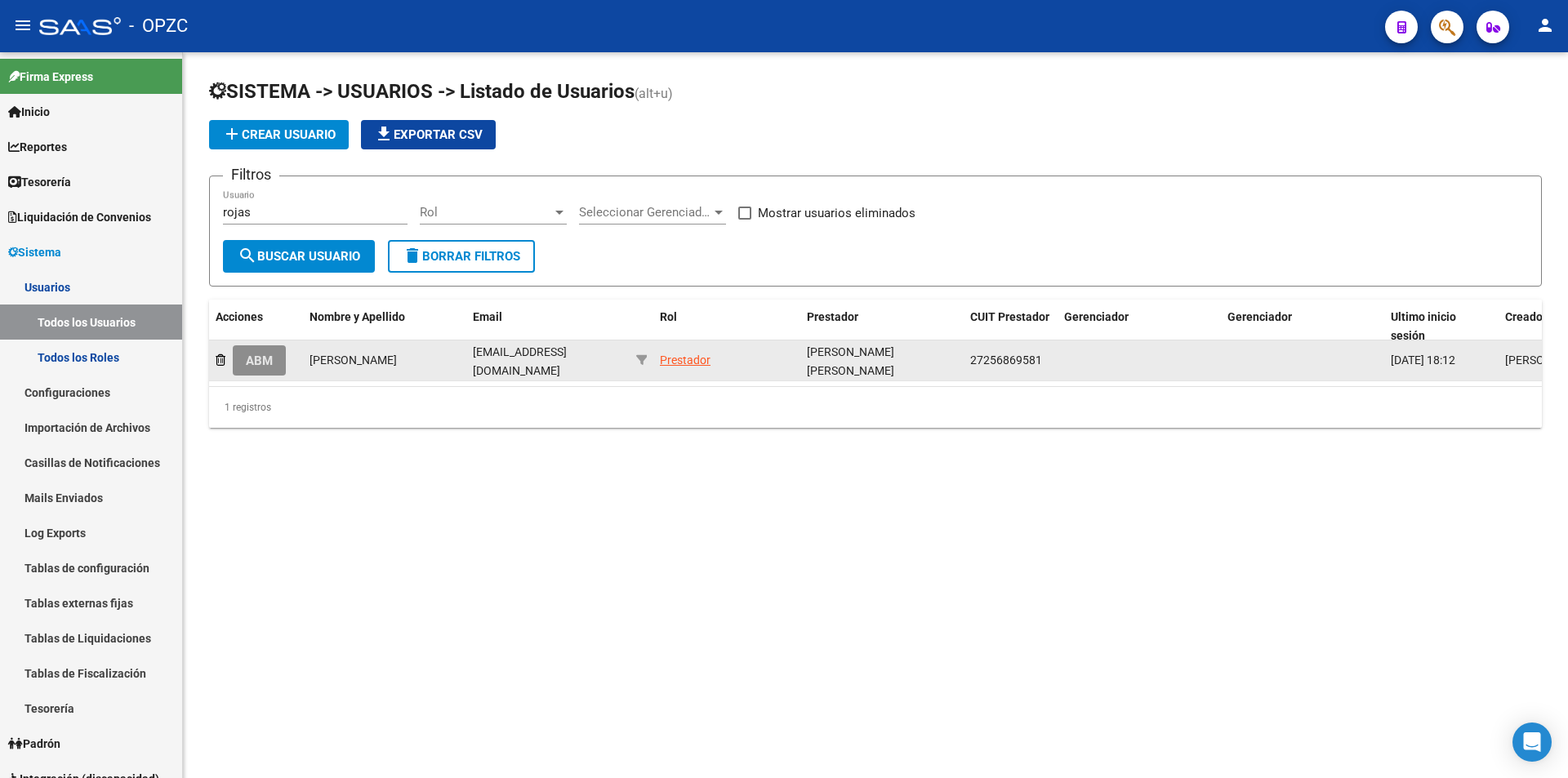
click at [276, 355] on button "ABM" at bounding box center [259, 360] width 53 height 30
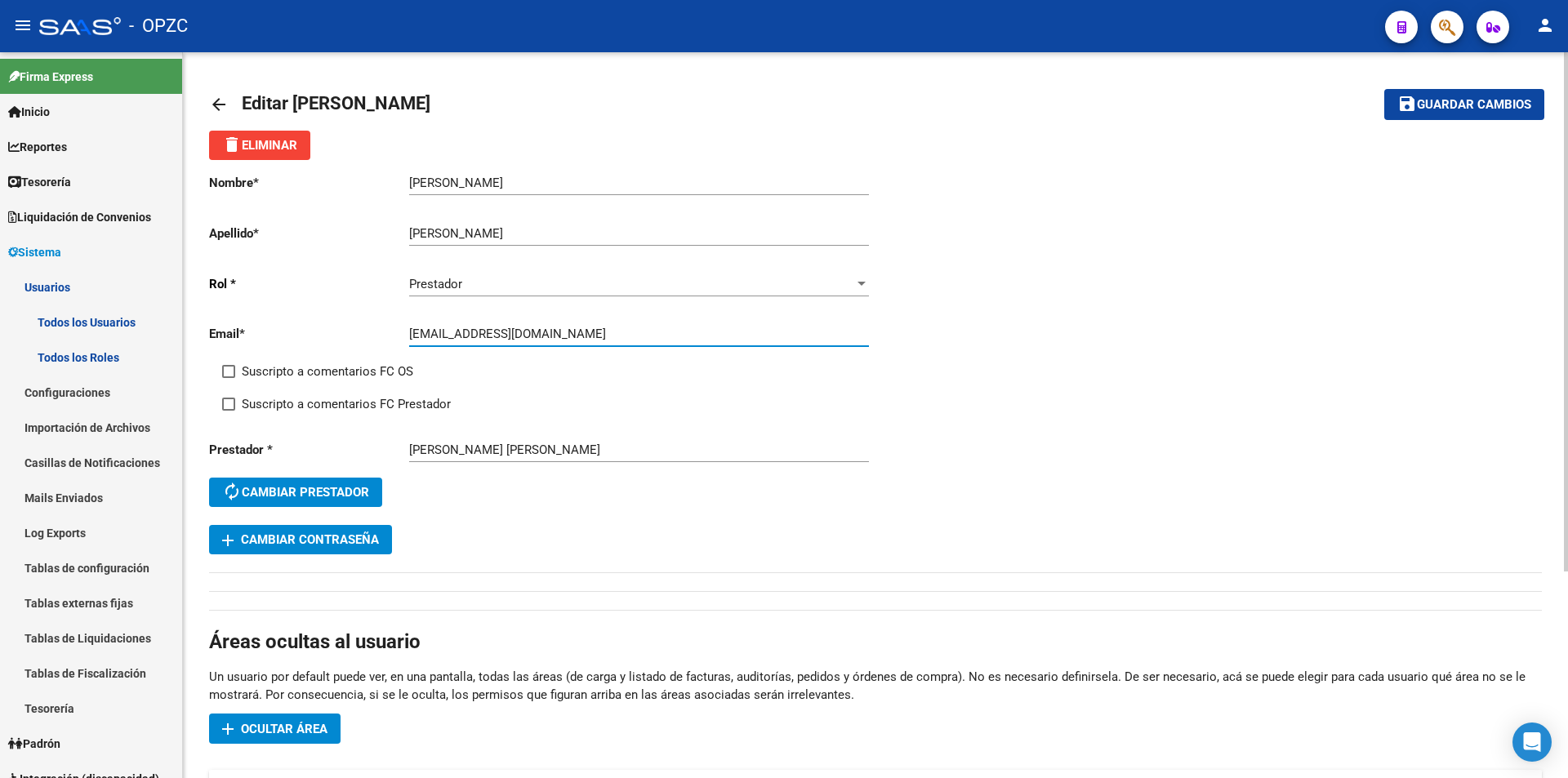
drag, startPoint x: 410, startPoint y: 334, endPoint x: 546, endPoint y: 337, distance: 136.0
click at [546, 337] on input "[EMAIL_ADDRESS][DOMAIN_NAME]" at bounding box center [638, 334] width 459 height 15
click at [227, 97] on mat-icon "arrow_back" at bounding box center [219, 105] width 19 height 19
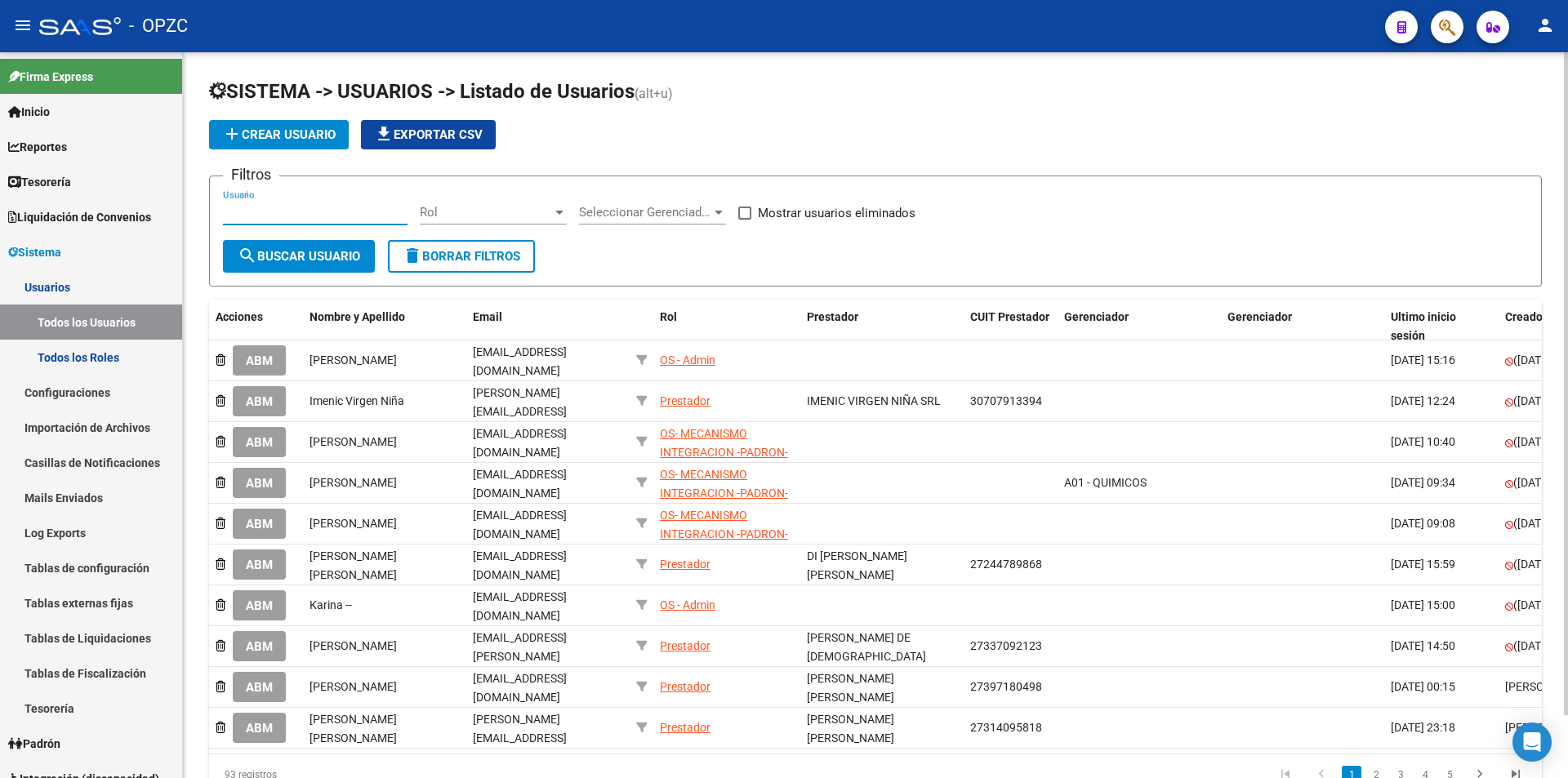
click at [318, 214] on input "Usuario" at bounding box center [316, 212] width 185 height 15
type input "[PERSON_NAME]"
click at [328, 253] on span "search Buscar Usuario" at bounding box center [299, 256] width 123 height 15
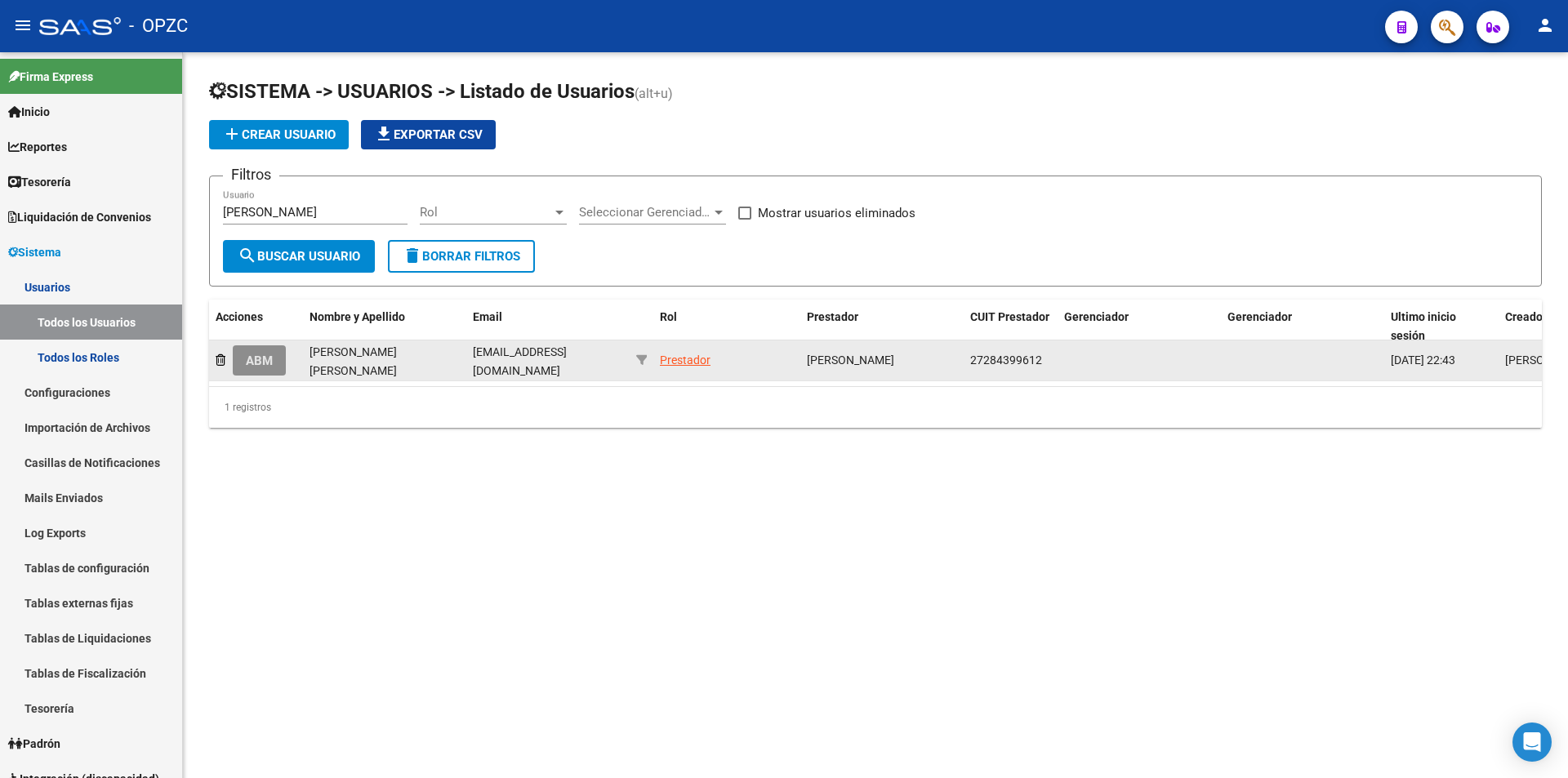
click at [261, 358] on span "ABM" at bounding box center [259, 361] width 27 height 15
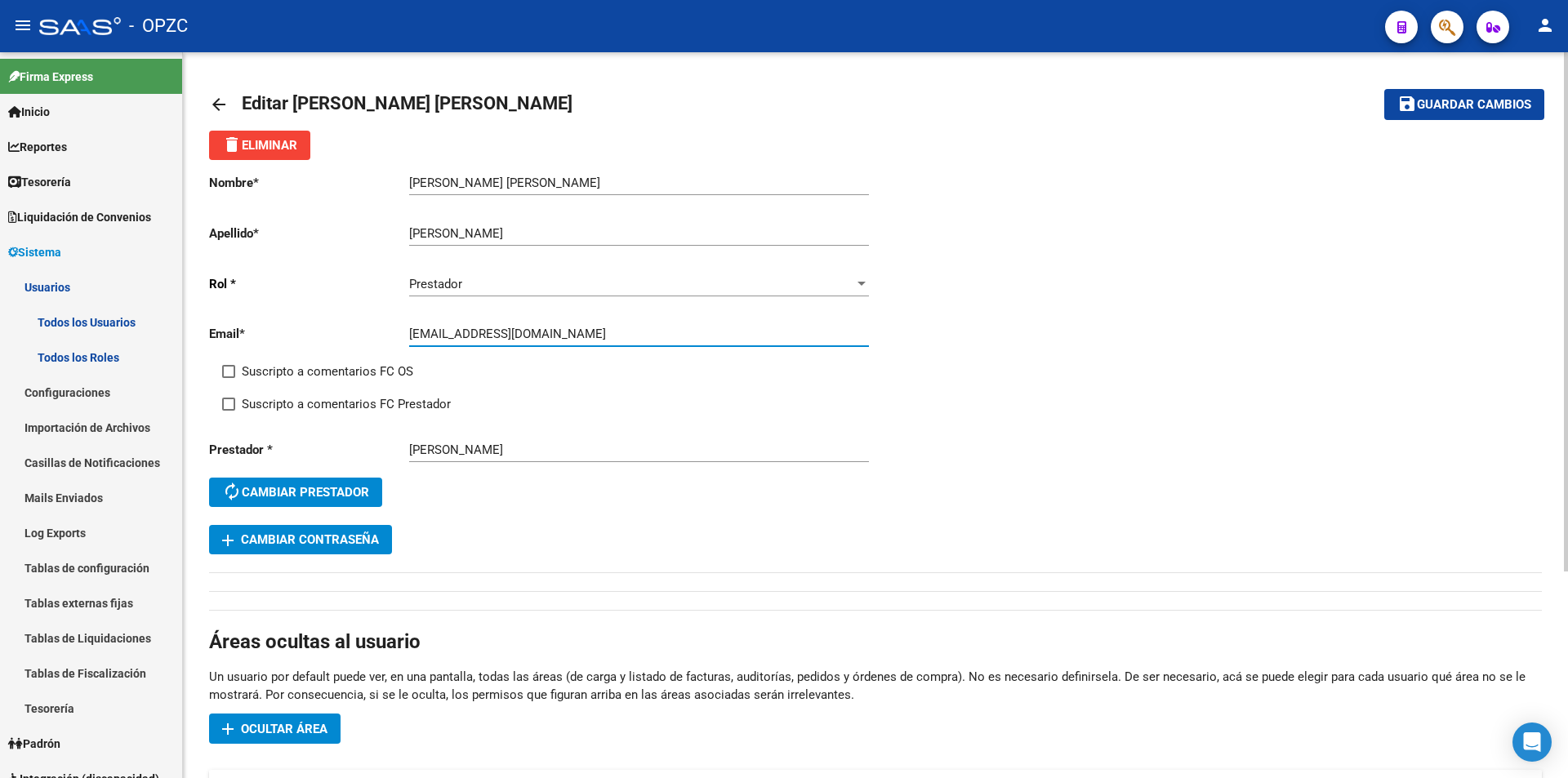
drag, startPoint x: 409, startPoint y: 331, endPoint x: 574, endPoint y: 339, distance: 165.2
click at [579, 342] on div "[EMAIL_ADDRESS][DOMAIN_NAME] Ingresar email" at bounding box center [638, 328] width 459 height 35
click at [216, 108] on mat-icon "arrow_back" at bounding box center [219, 105] width 19 height 19
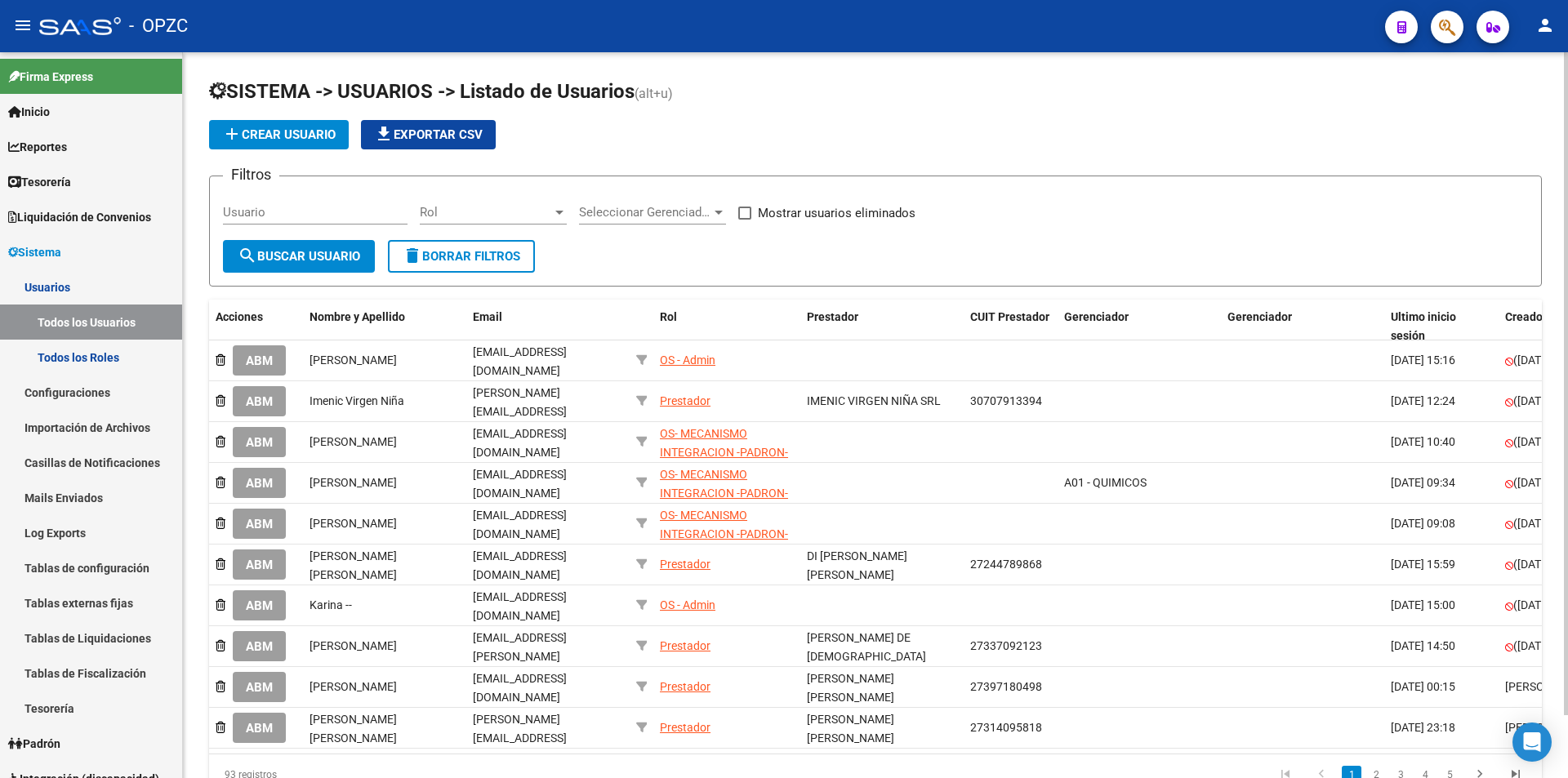
click at [349, 213] on input "Usuario" at bounding box center [316, 212] width 185 height 15
type input "kore"
click at [323, 253] on span "search Buscar Usuario" at bounding box center [299, 256] width 123 height 15
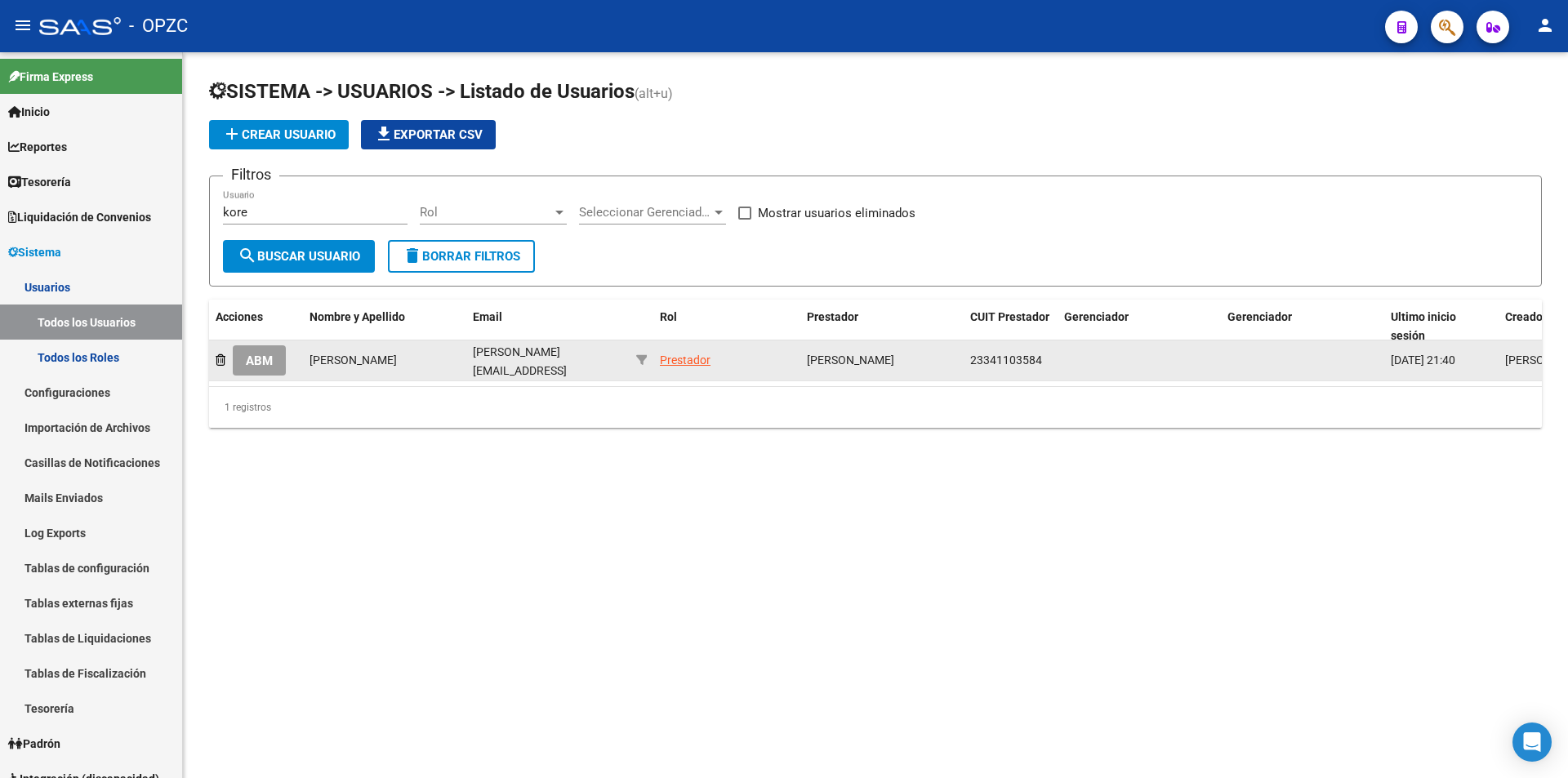
click at [258, 364] on span "ABM" at bounding box center [259, 361] width 27 height 15
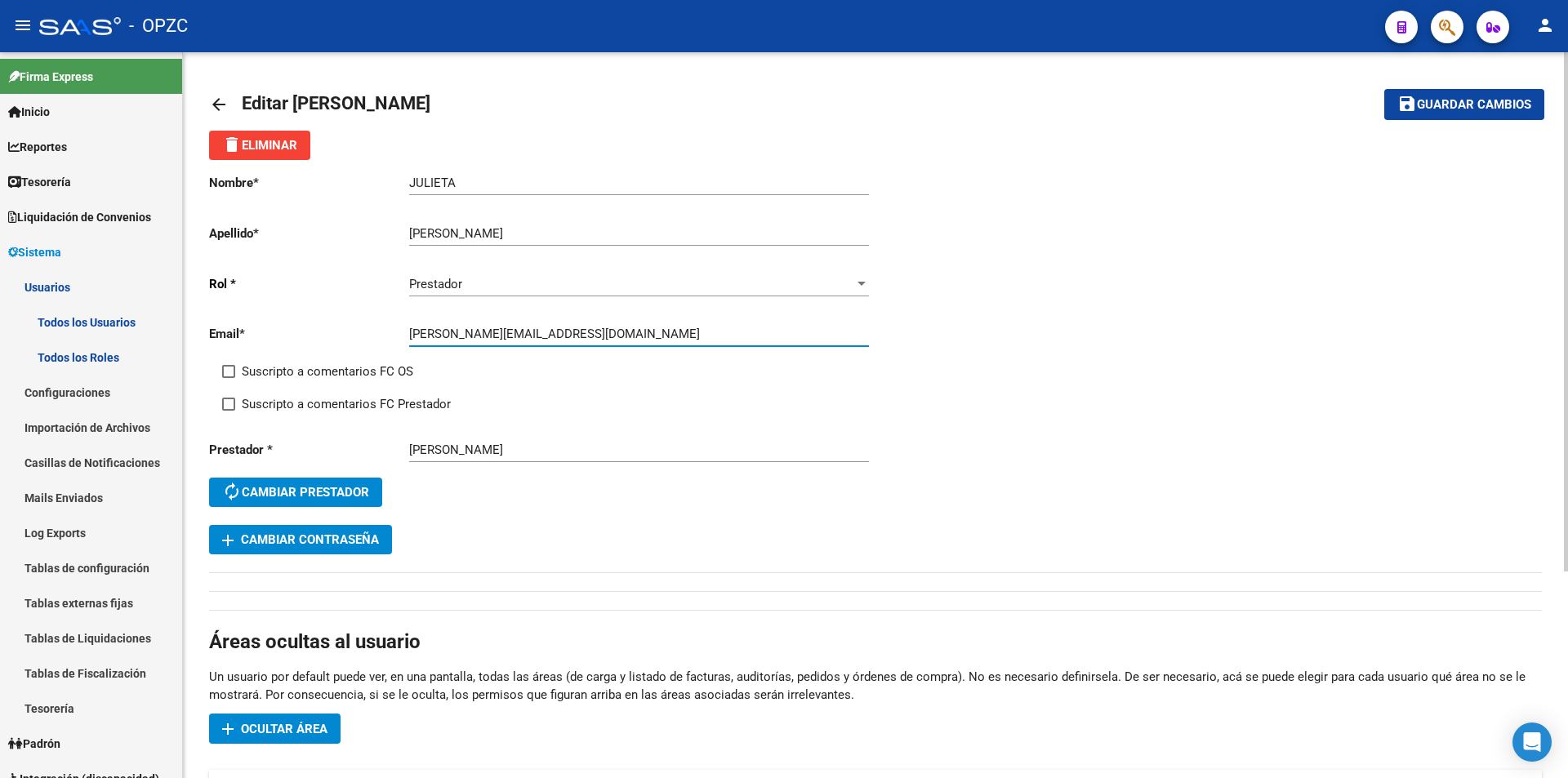
drag, startPoint x: 409, startPoint y: 337, endPoint x: 545, endPoint y: 333, distance: 136.1
click at [574, 331] on input "[PERSON_NAME][EMAIL_ADDRESS][DOMAIN_NAME]" at bounding box center [638, 334] width 459 height 15
click at [213, 108] on mat-icon "arrow_back" at bounding box center [219, 105] width 19 height 19
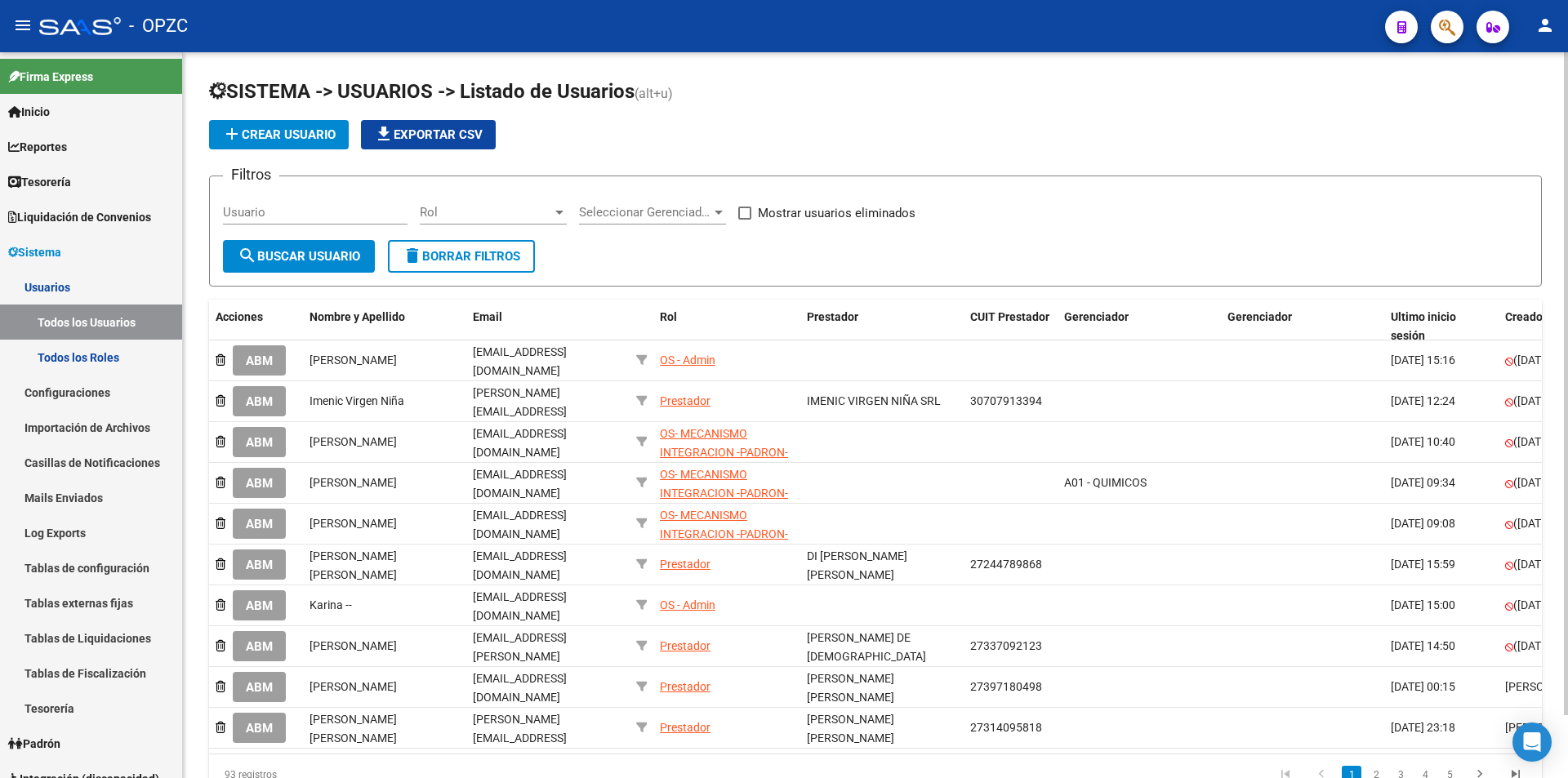
click at [327, 209] on input "Usuario" at bounding box center [316, 212] width 185 height 15
type input "[PERSON_NAME]"
click at [307, 260] on span "search Buscar Usuario" at bounding box center [299, 256] width 123 height 15
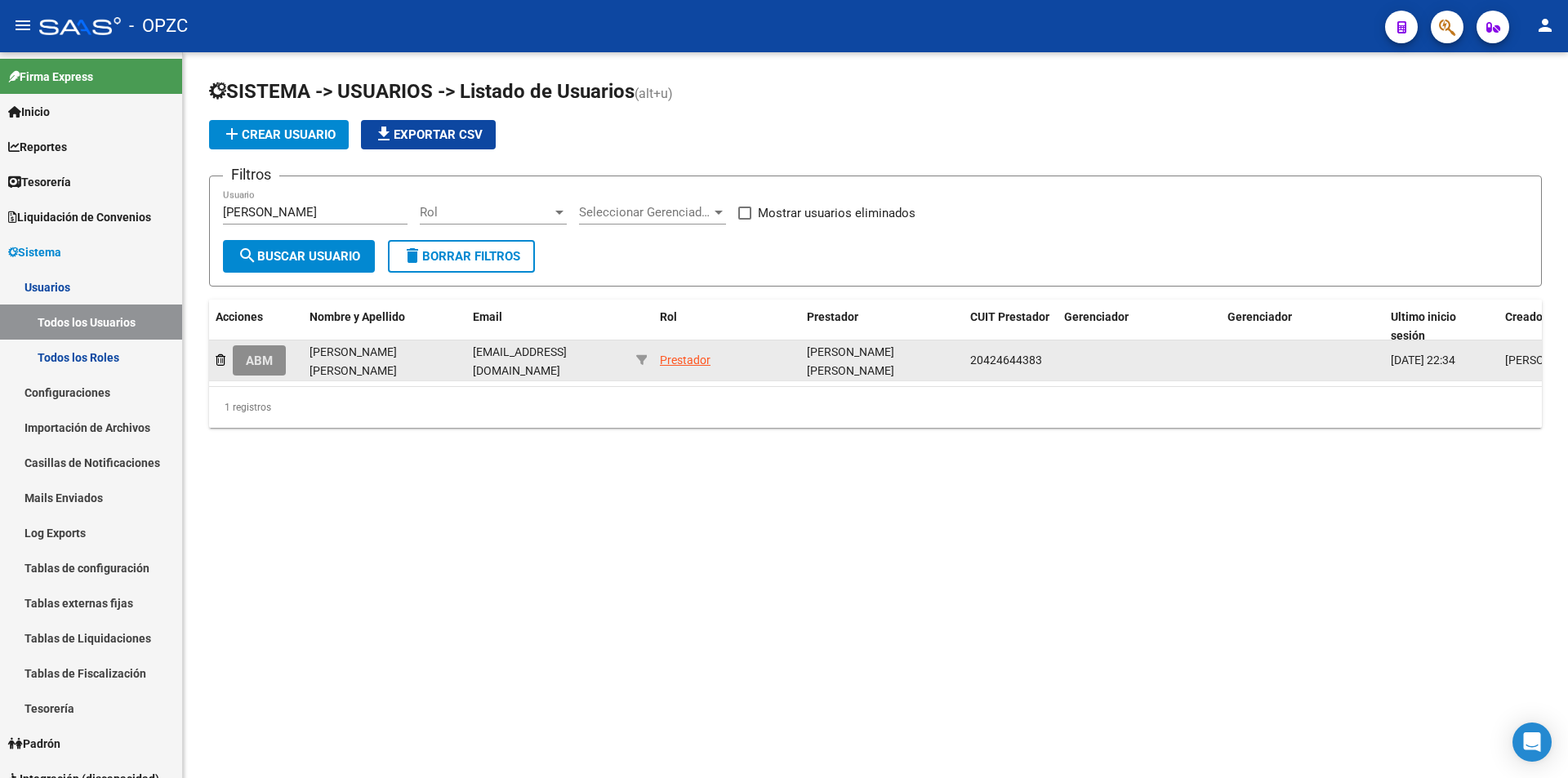
click at [246, 363] on button "ABM" at bounding box center [259, 360] width 53 height 30
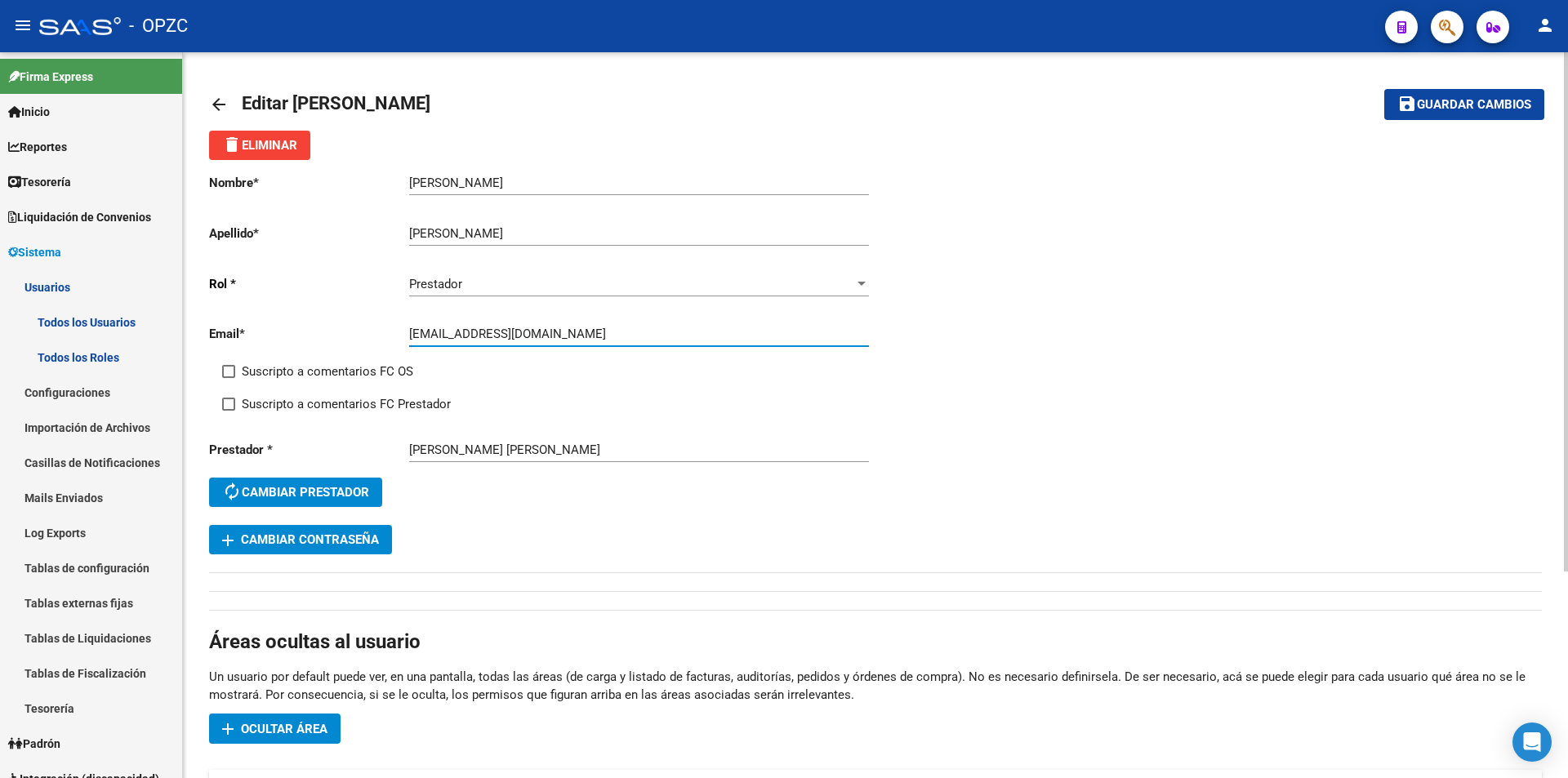
drag, startPoint x: 410, startPoint y: 334, endPoint x: 573, endPoint y: 335, distance: 163.0
click at [573, 335] on input "[EMAIL_ADDRESS][DOMAIN_NAME]" at bounding box center [638, 334] width 459 height 15
click at [225, 104] on mat-icon "arrow_back" at bounding box center [219, 105] width 19 height 19
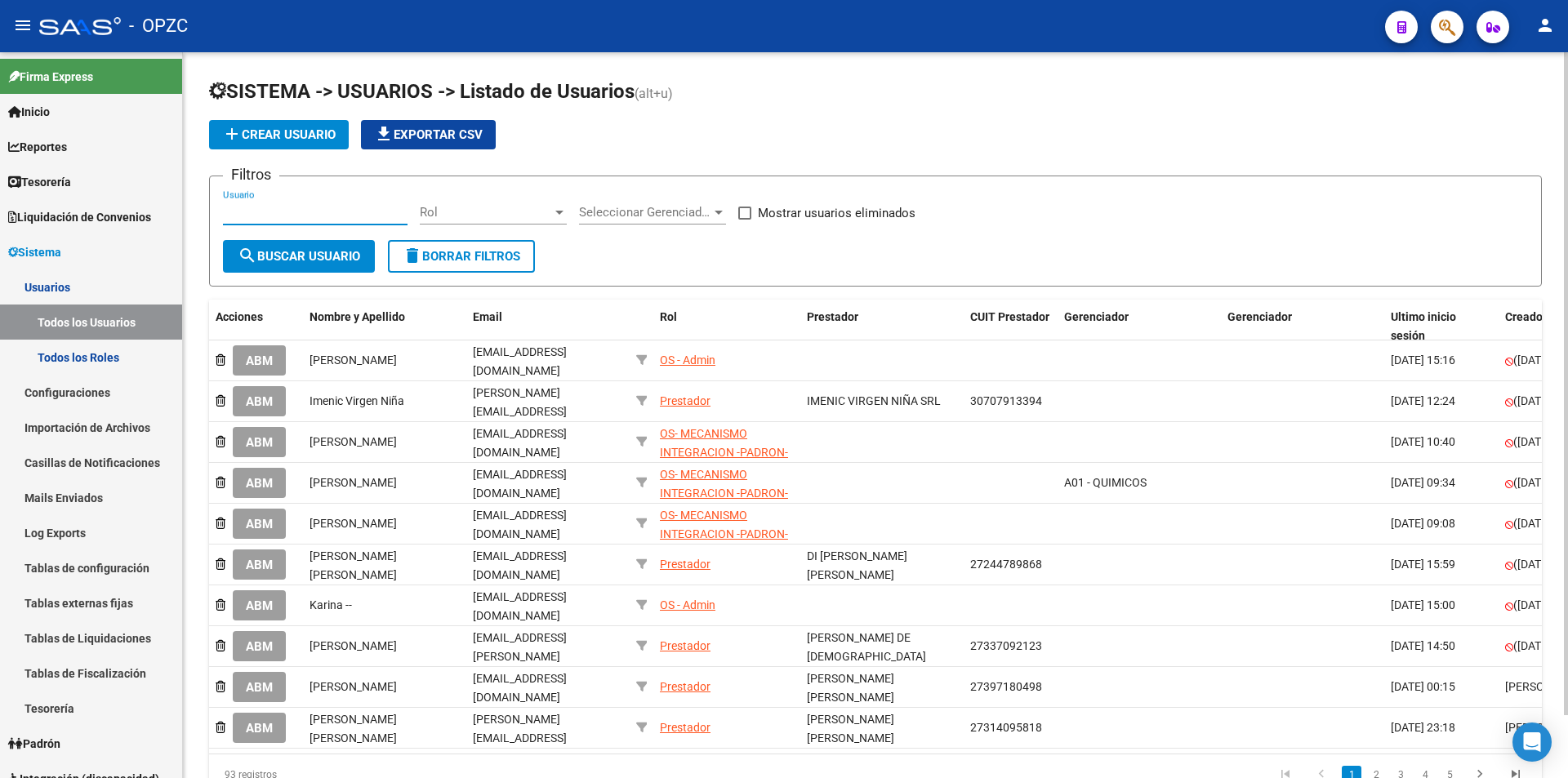
click at [287, 207] on input "Usuario" at bounding box center [316, 212] width 185 height 15
type input "[PERSON_NAME]"
click at [326, 249] on span "search Buscar Usuario" at bounding box center [299, 256] width 123 height 15
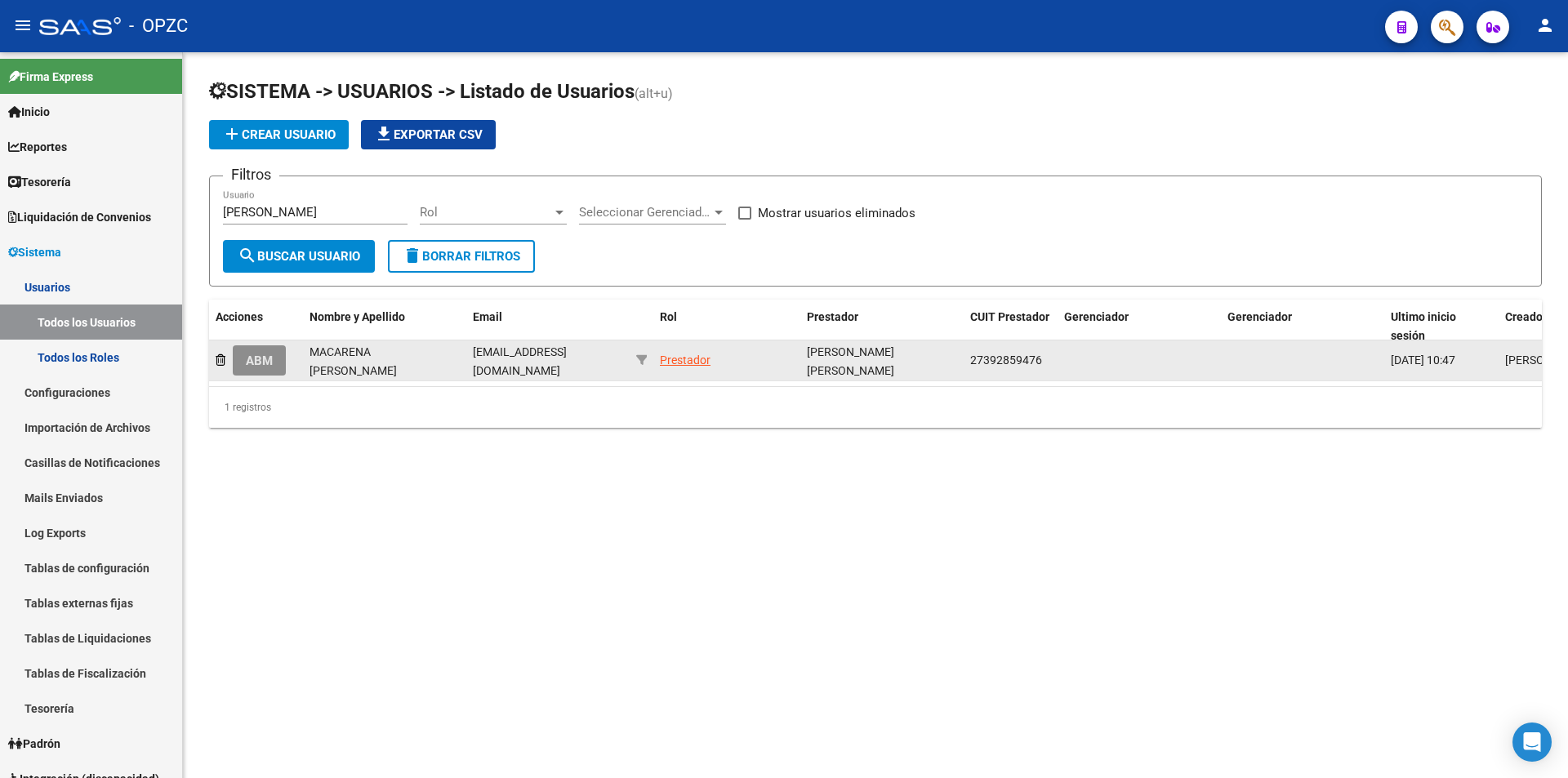
click at [275, 356] on button "ABM" at bounding box center [259, 360] width 53 height 30
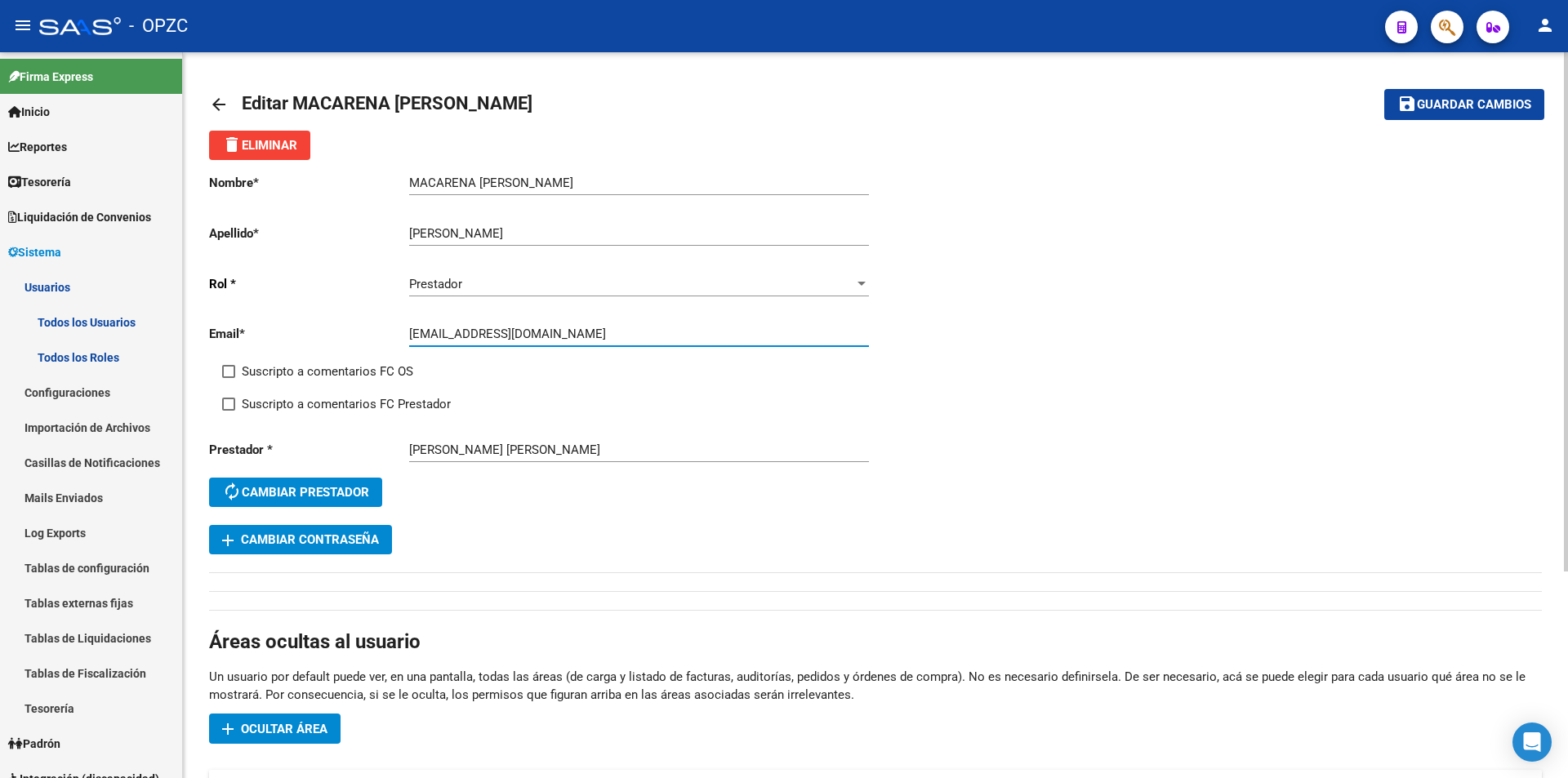
drag, startPoint x: 409, startPoint y: 335, endPoint x: 587, endPoint y: 335, distance: 178.0
click at [587, 335] on input "[EMAIL_ADDRESS][DOMAIN_NAME]" at bounding box center [638, 334] width 459 height 15
click at [213, 106] on mat-icon "arrow_back" at bounding box center [219, 105] width 19 height 19
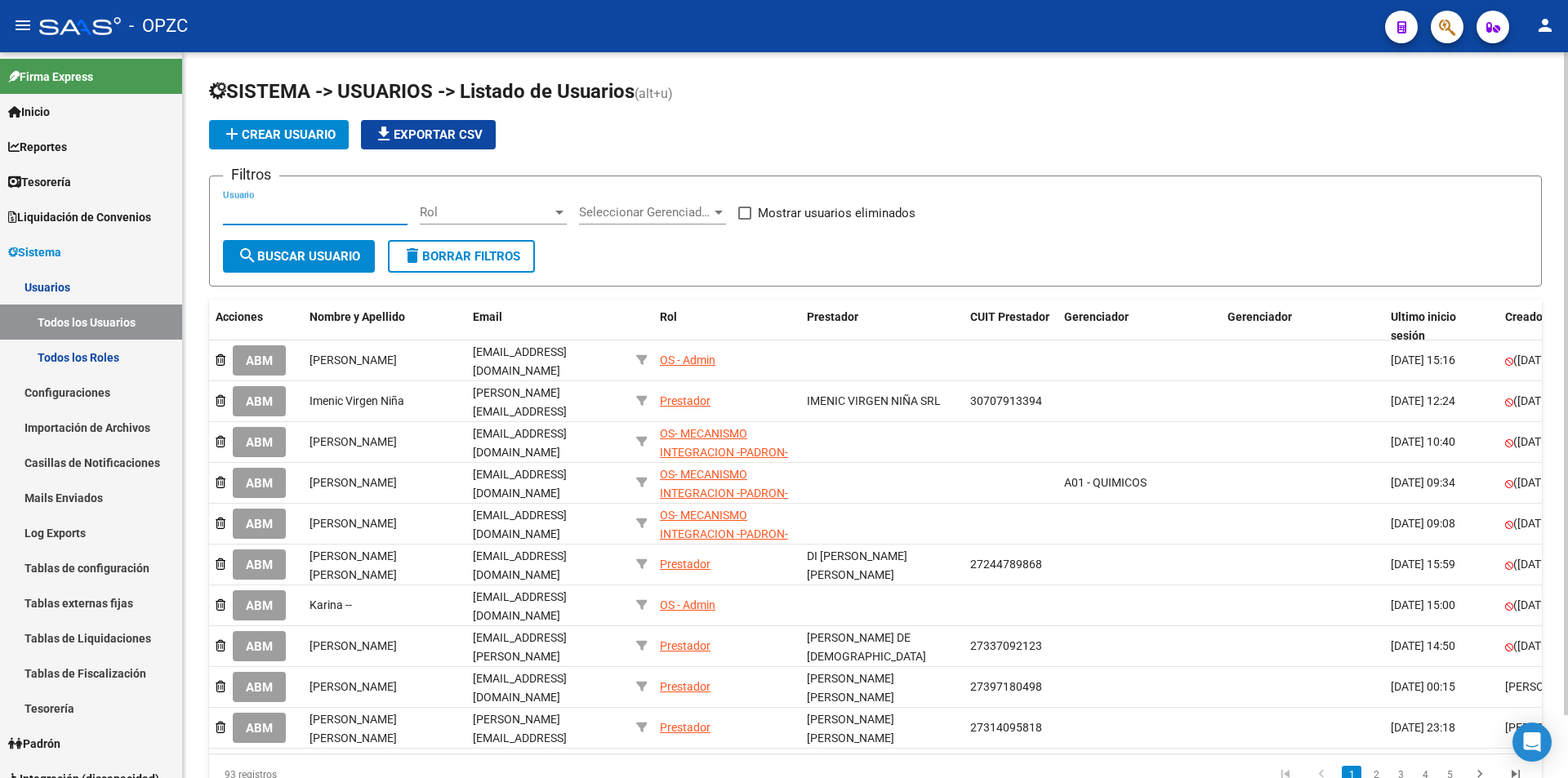
click at [325, 215] on input "Usuario" at bounding box center [316, 212] width 185 height 15
type input "carrizo"
click at [321, 243] on button "search Buscar Usuario" at bounding box center [299, 255] width 152 height 32
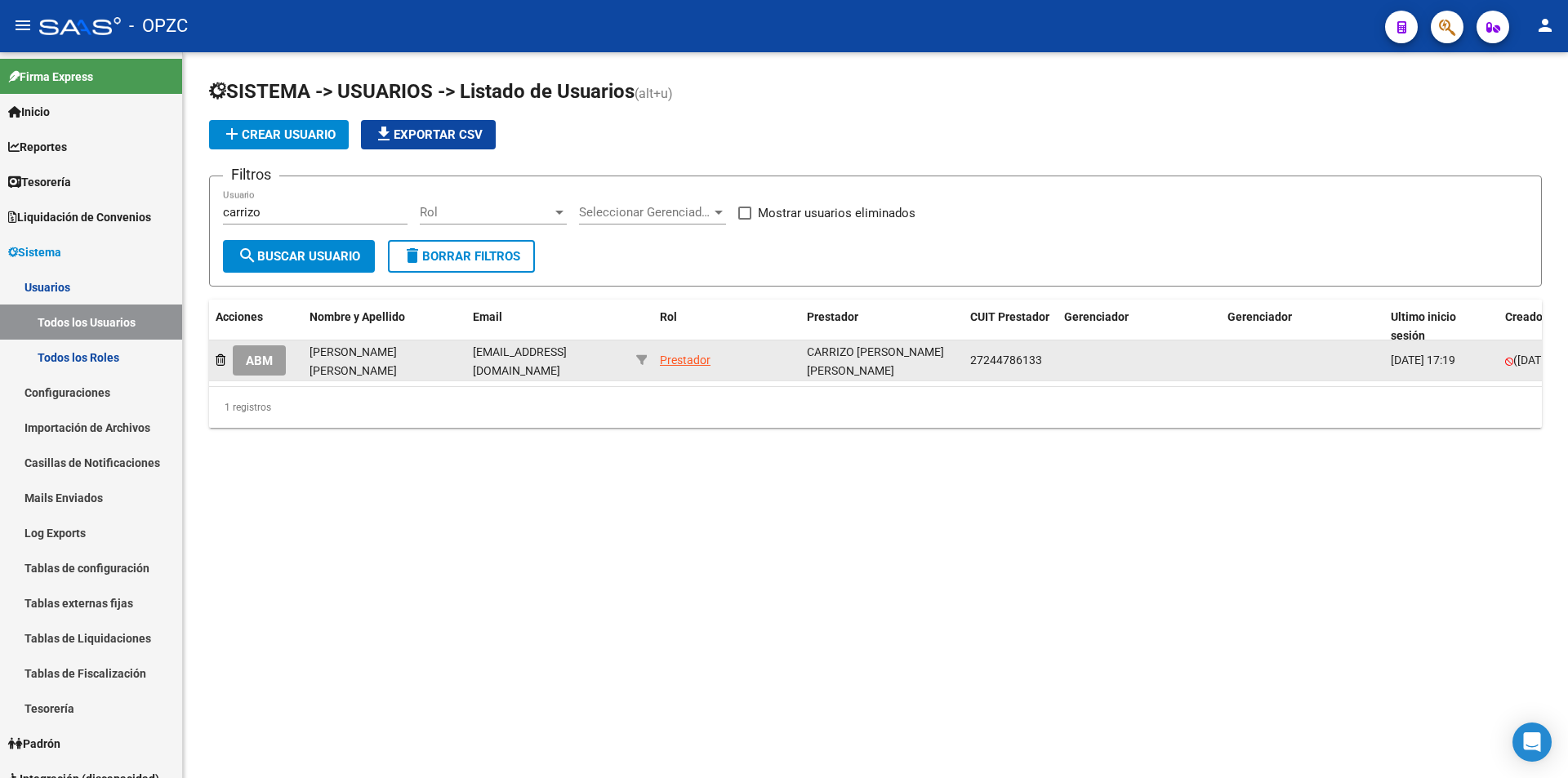
click at [267, 351] on button "ABM" at bounding box center [259, 360] width 53 height 30
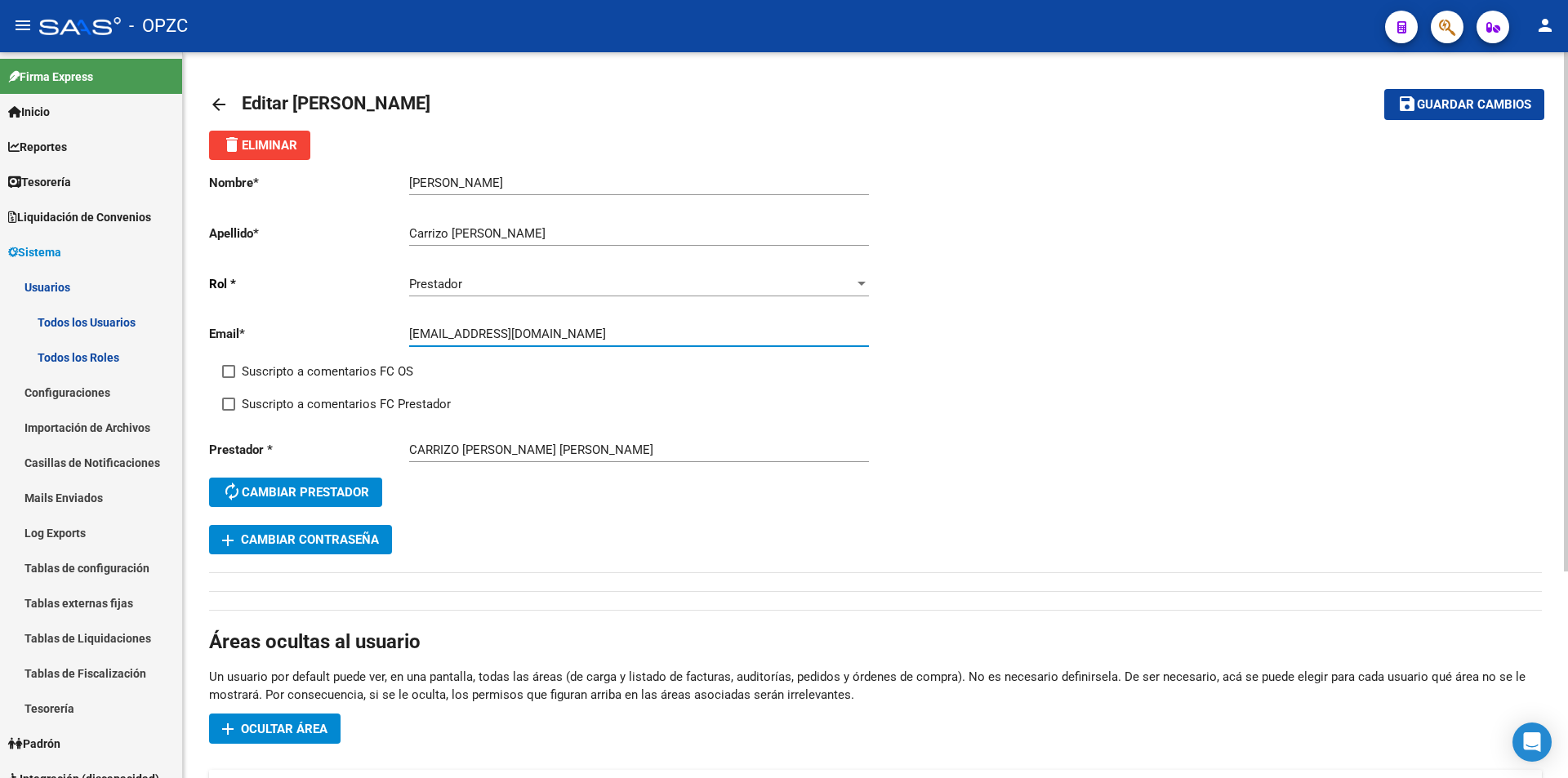
drag, startPoint x: 410, startPoint y: 335, endPoint x: 548, endPoint y: 335, distance: 138.0
click at [548, 335] on input "[EMAIL_ADDRESS][DOMAIN_NAME]" at bounding box center [638, 334] width 459 height 15
click at [222, 105] on mat-icon "arrow_back" at bounding box center [219, 105] width 19 height 19
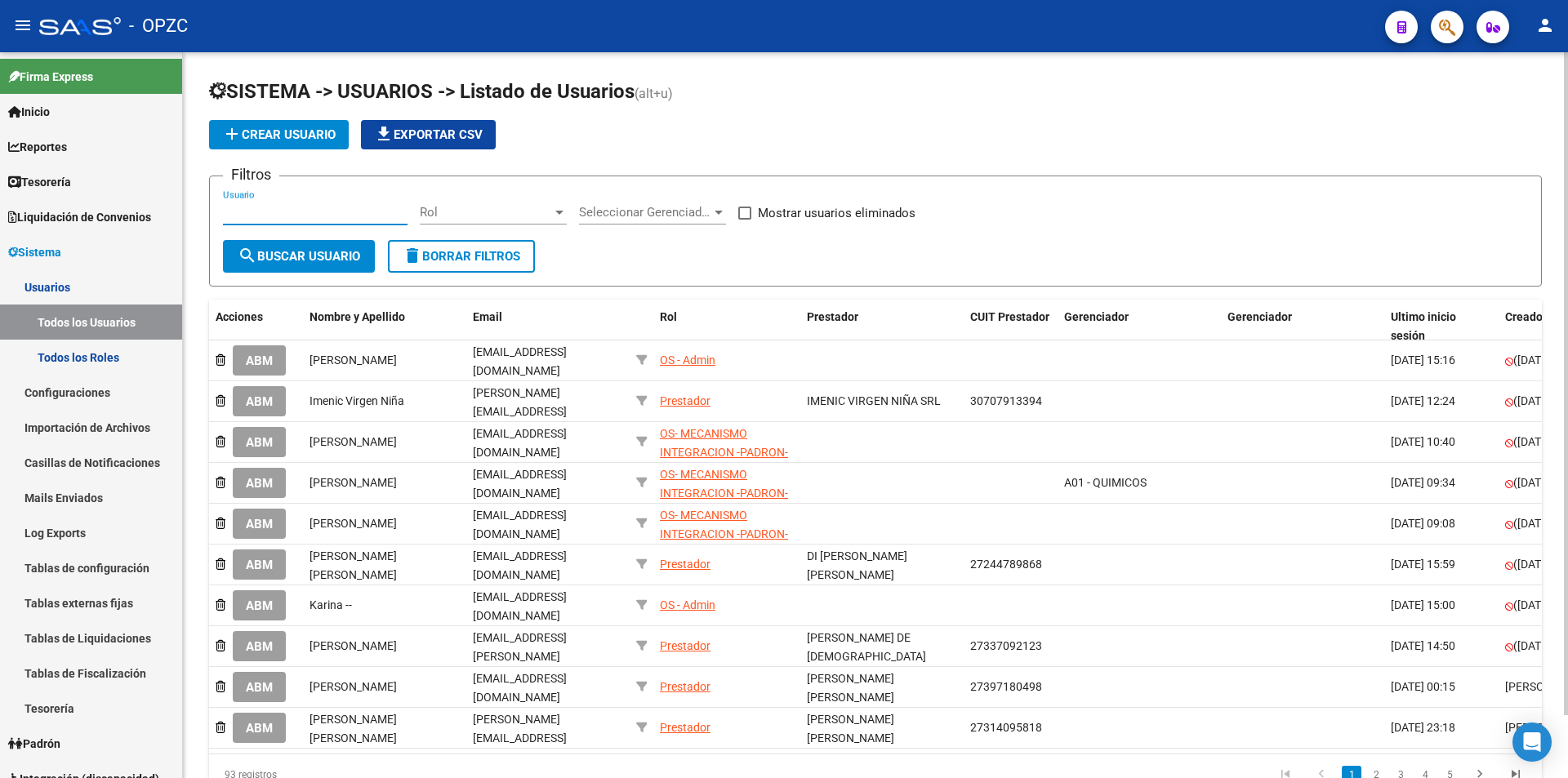
click at [283, 208] on input "Usuario" at bounding box center [316, 212] width 185 height 15
type input "ceol"
click at [287, 257] on span "search Buscar Usuario" at bounding box center [299, 256] width 123 height 15
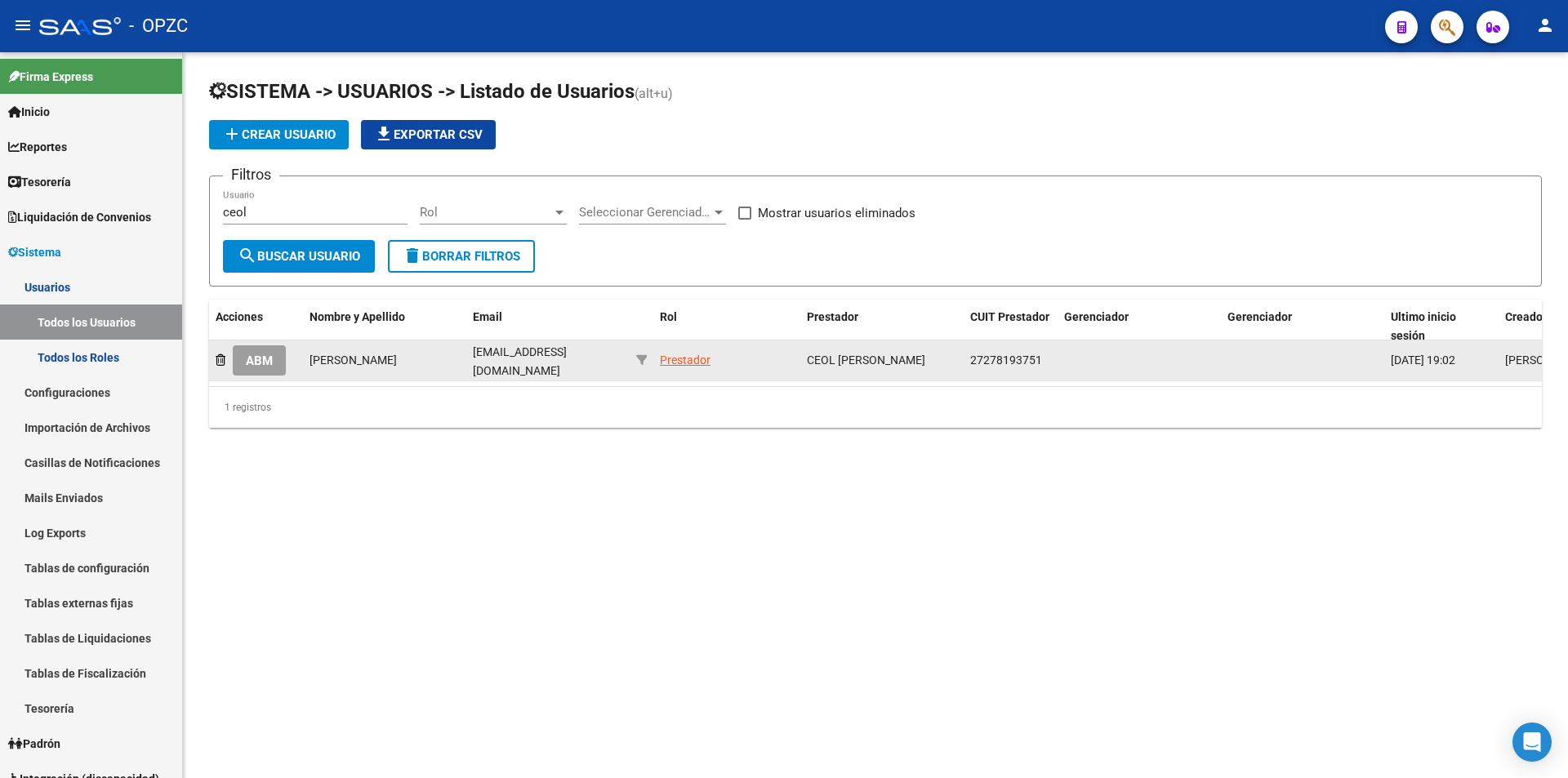
drag, startPoint x: 252, startPoint y: 355, endPoint x: 262, endPoint y: 355, distance: 10.0
click at [252, 355] on span "ABM" at bounding box center [259, 361] width 27 height 15
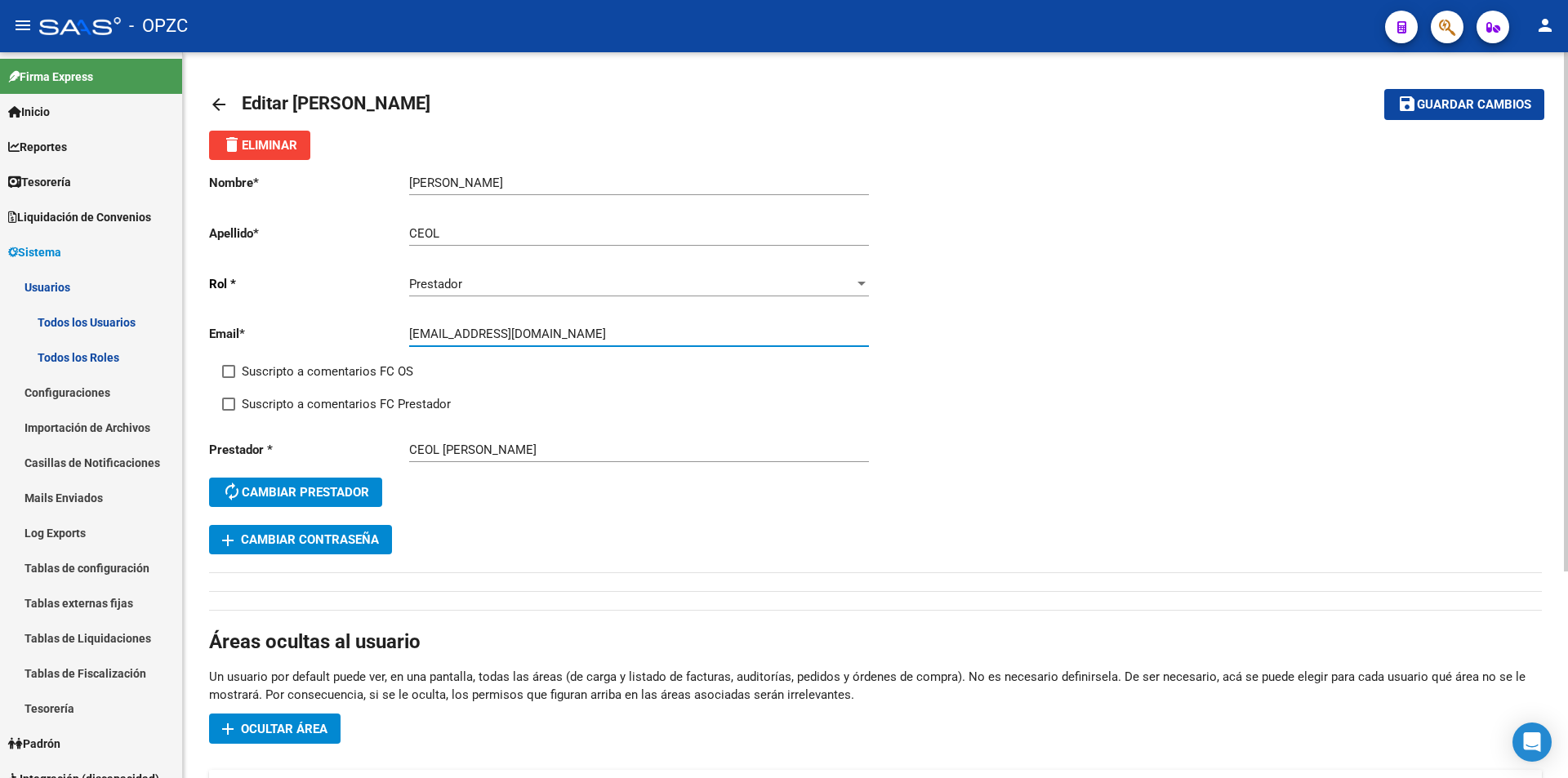
drag, startPoint x: 408, startPoint y: 335, endPoint x: 548, endPoint y: 335, distance: 140.0
click at [548, 335] on input "[EMAIL_ADDRESS][DOMAIN_NAME]" at bounding box center [638, 334] width 459 height 15
click at [223, 105] on mat-icon "arrow_back" at bounding box center [219, 105] width 19 height 19
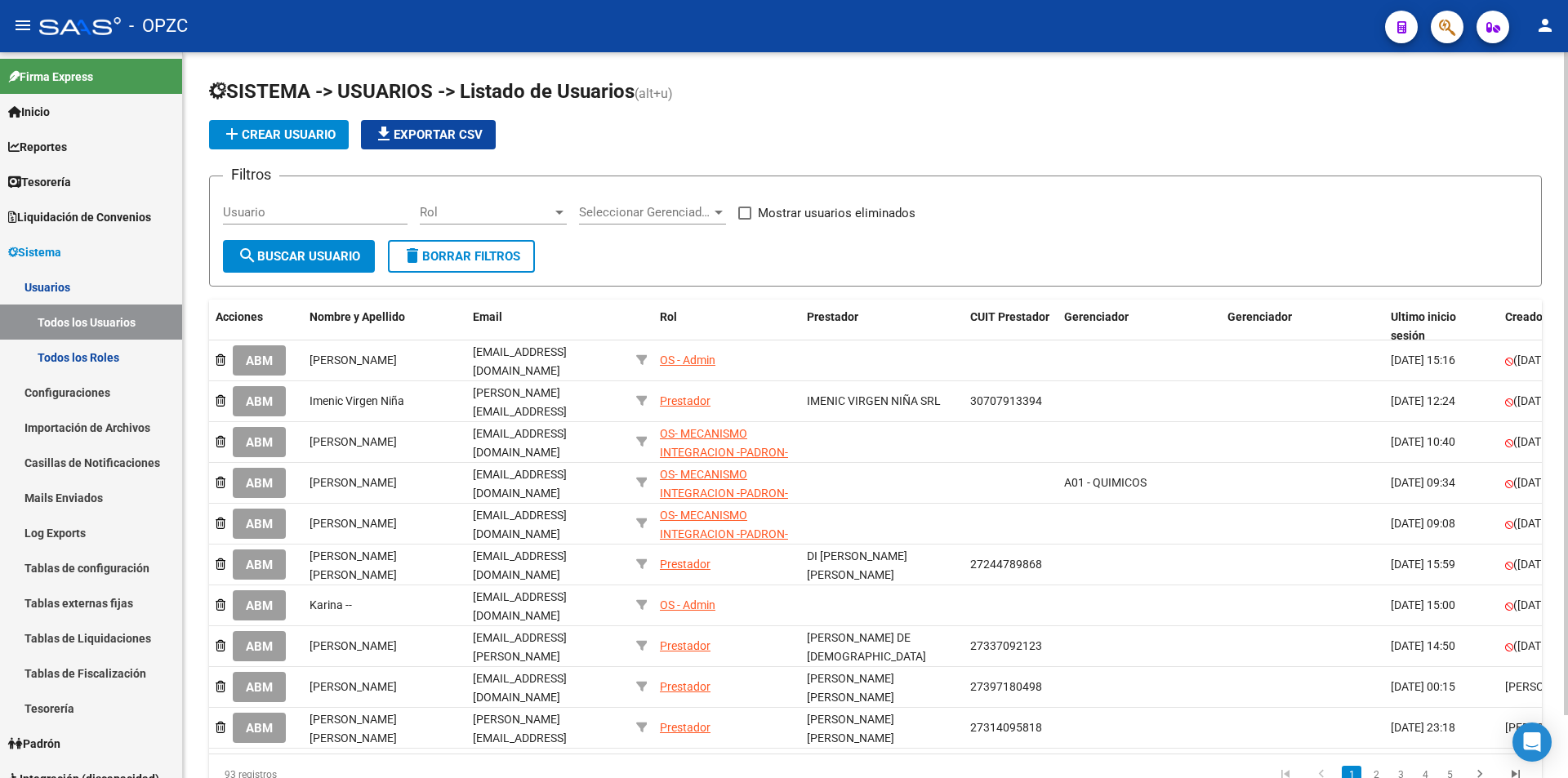
click at [297, 205] on input "Usuario" at bounding box center [316, 212] width 185 height 15
type input "diaz"
click at [311, 247] on button "search Buscar Usuario" at bounding box center [299, 255] width 152 height 32
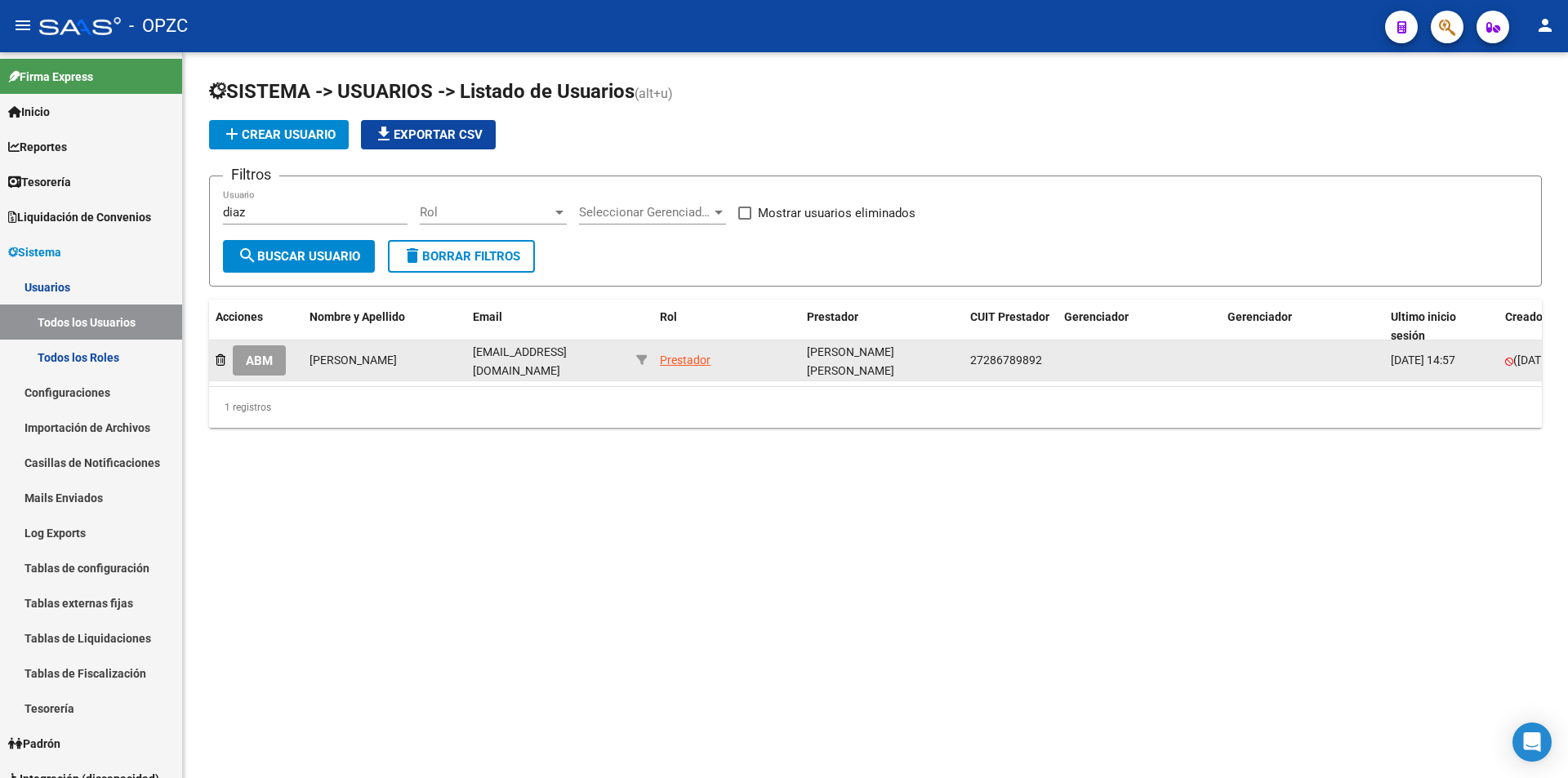
click at [271, 353] on span "ABM" at bounding box center [259, 360] width 27 height 15
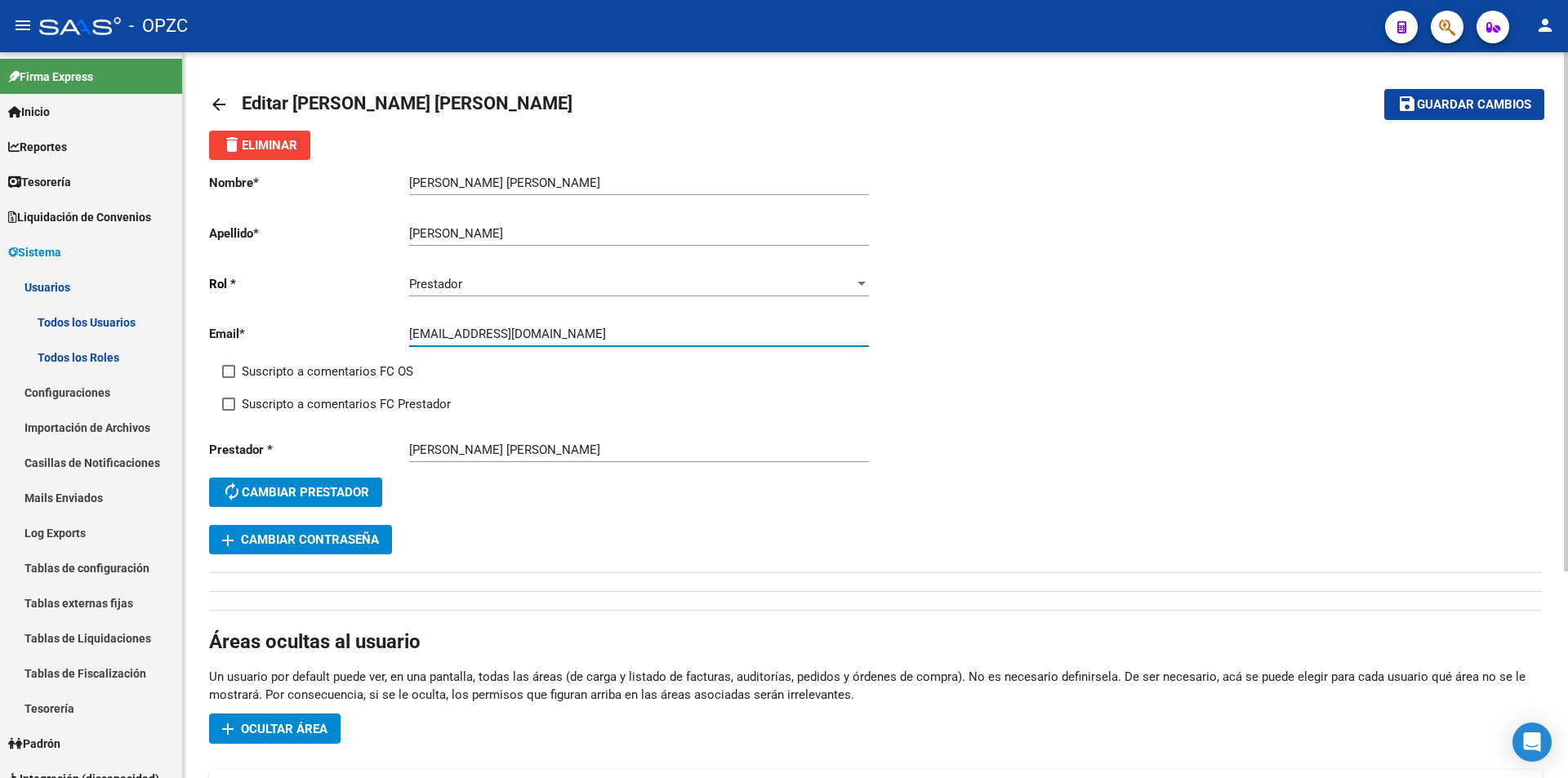
drag, startPoint x: 409, startPoint y: 334, endPoint x: 547, endPoint y: 334, distance: 138.0
click at [548, 334] on input "[EMAIL_ADDRESS][DOMAIN_NAME]" at bounding box center [638, 334] width 459 height 15
